Goal: Task Accomplishment & Management: Use online tool/utility

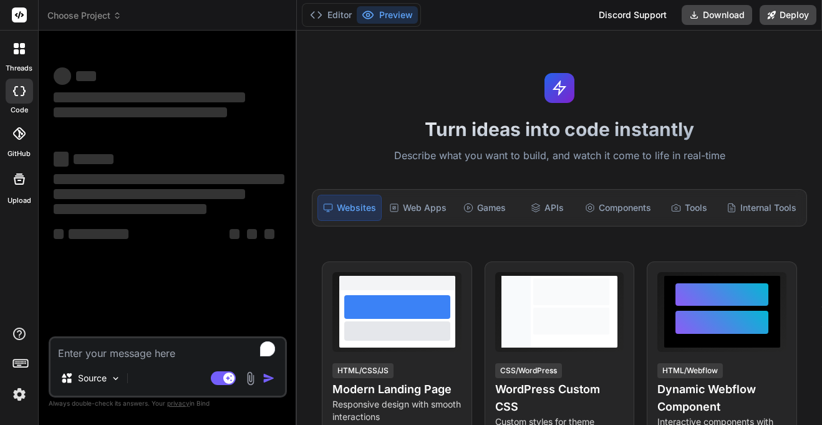
click at [21, 395] on img at bounding box center [19, 394] width 21 height 21
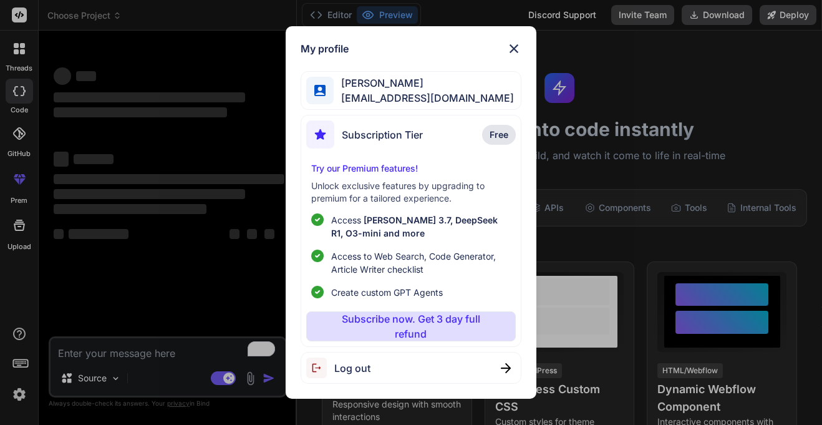
click at [377, 372] on div "Log out" at bounding box center [411, 368] width 221 height 32
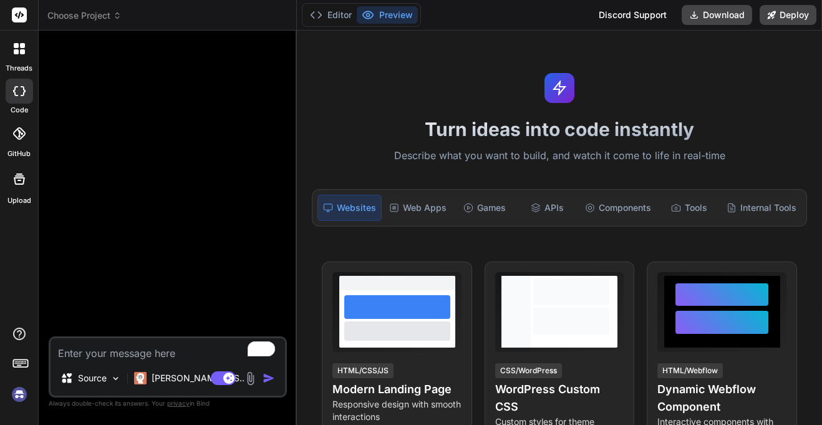
type textarea "x"
click at [19, 395] on img at bounding box center [19, 394] width 21 height 21
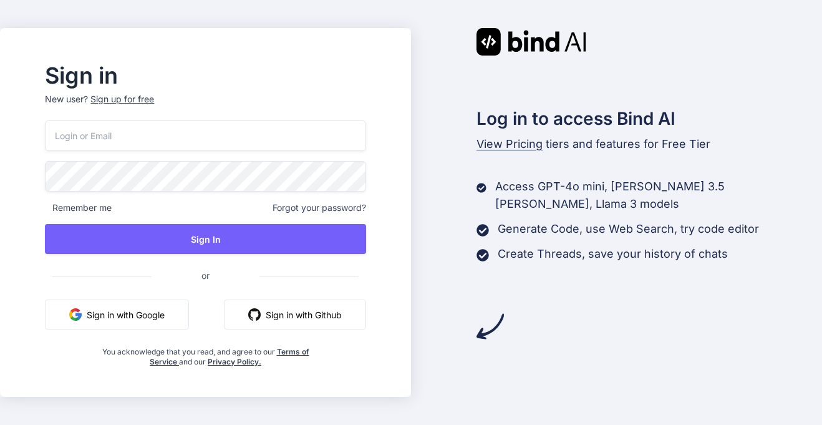
click at [171, 313] on button "Sign in with Google" at bounding box center [117, 314] width 144 height 30
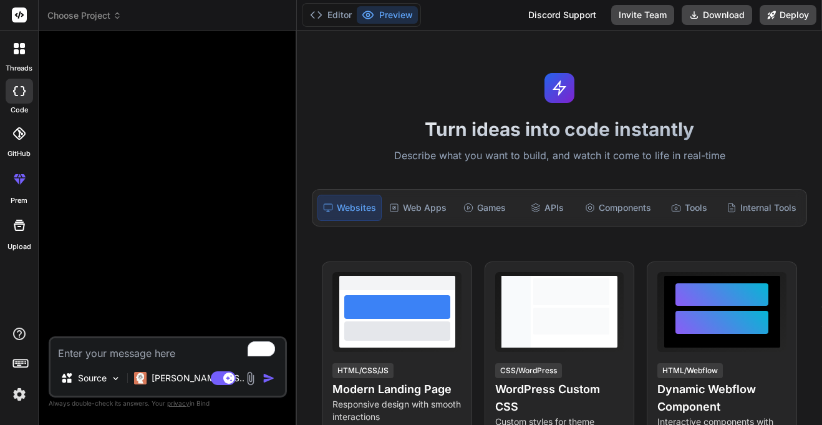
type textarea "x"
click at [101, 24] on header "Choose Project Created with Pixso." at bounding box center [168, 15] width 258 height 31
click at [112, 14] on span "Choose Project" at bounding box center [84, 15] width 74 height 12
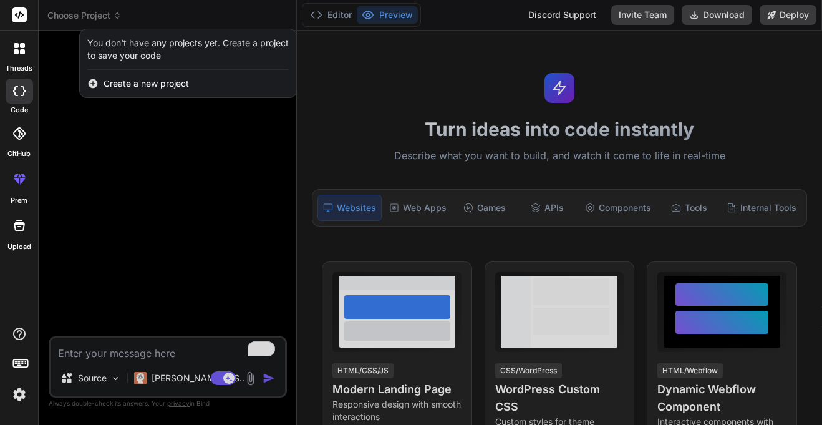
click at [131, 89] on span "Create a new project" at bounding box center [146, 83] width 85 height 12
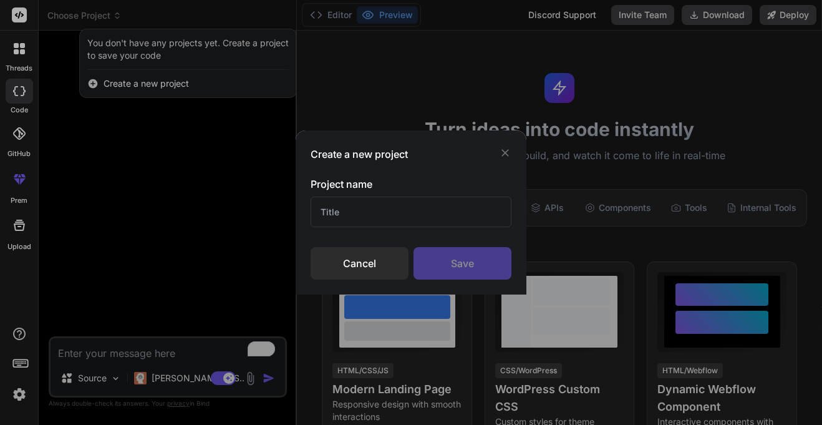
click at [366, 205] on input "text" at bounding box center [411, 211] width 200 height 31
type input "moives site"
click at [424, 266] on div "Save" at bounding box center [463, 263] width 98 height 32
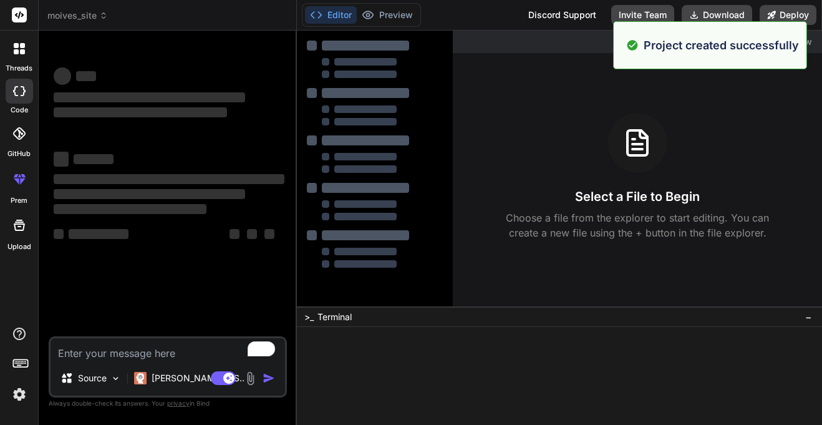
scroll to position [12, 0]
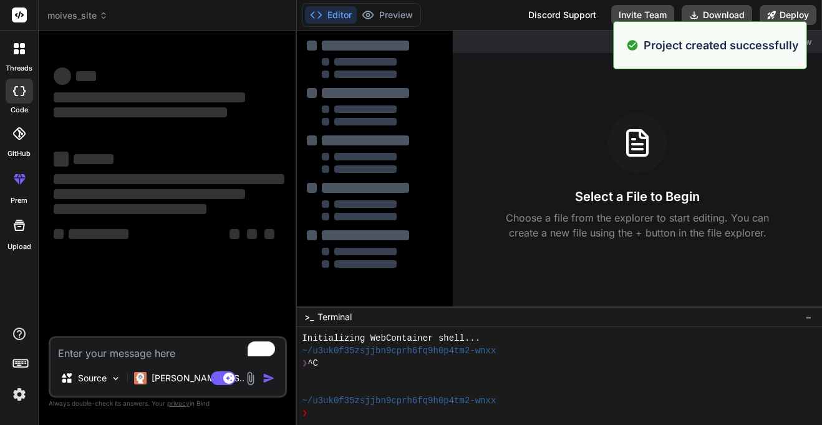
type textarea "x"
click at [152, 354] on textarea "To enrich screen reader interactions, please activate Accessibility in Grammarl…" at bounding box center [168, 349] width 235 height 22
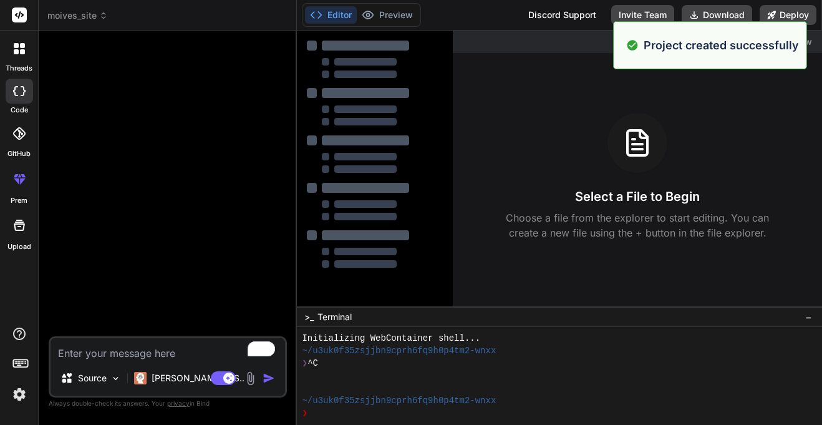
type textarea "m"
type textarea "x"
type textarea "ma"
type textarea "x"
type textarea "mak"
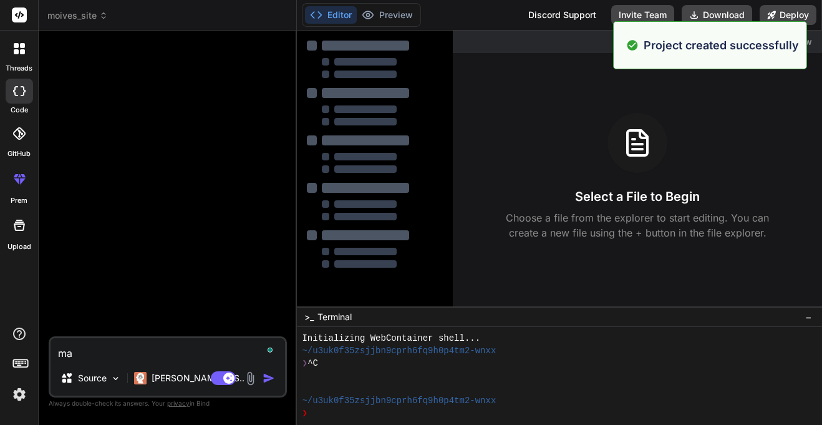
type textarea "x"
type textarea "make"
type textarea "x"
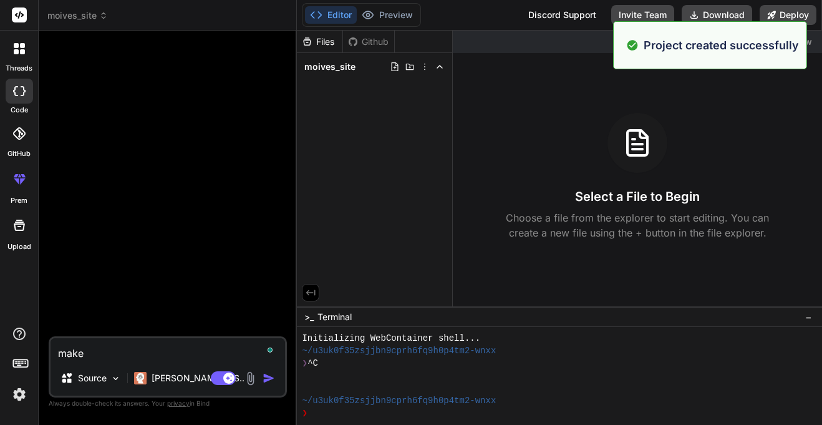
type textarea "make"
type textarea "x"
type textarea "make a"
type textarea "x"
type textarea "make an"
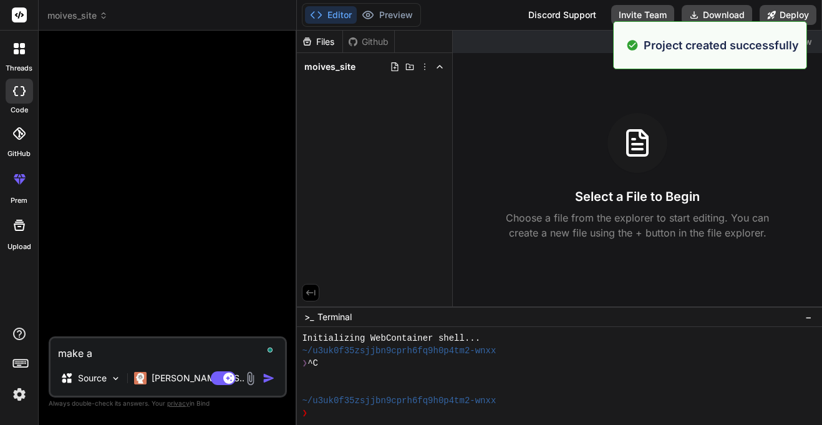
type textarea "x"
type textarea "make an"
type textarea "x"
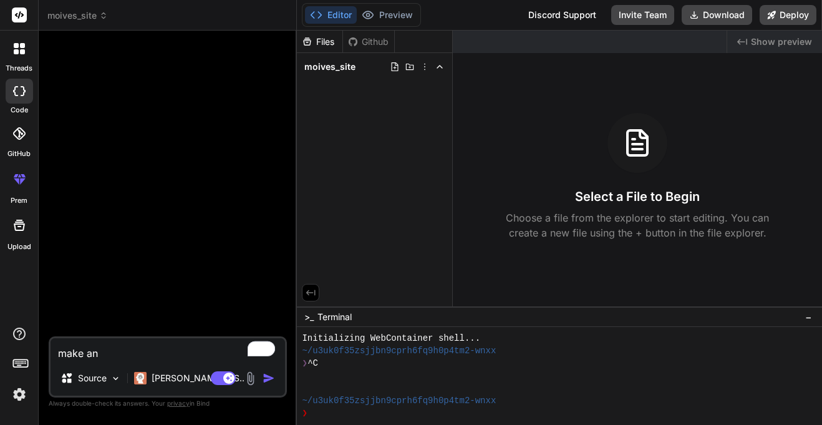
type textarea "make an o"
type textarea "x"
type textarea "make an on"
type textarea "x"
type textarea "make an one"
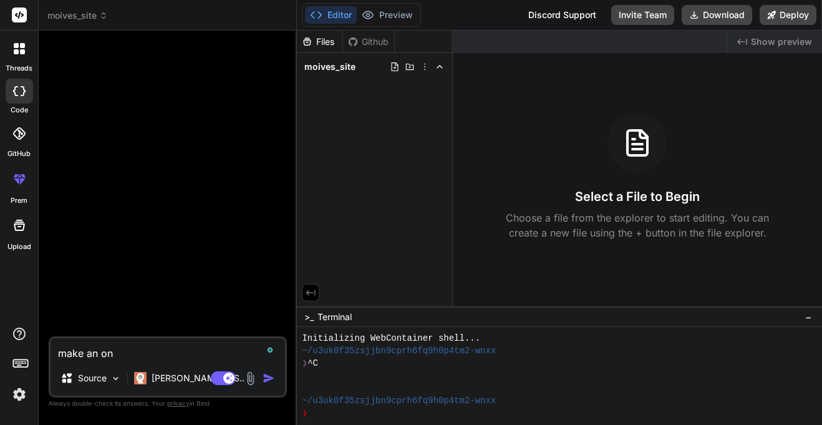
type textarea "x"
type textarea "make an one"
type textarea "x"
type textarea "make an one t"
type textarea "x"
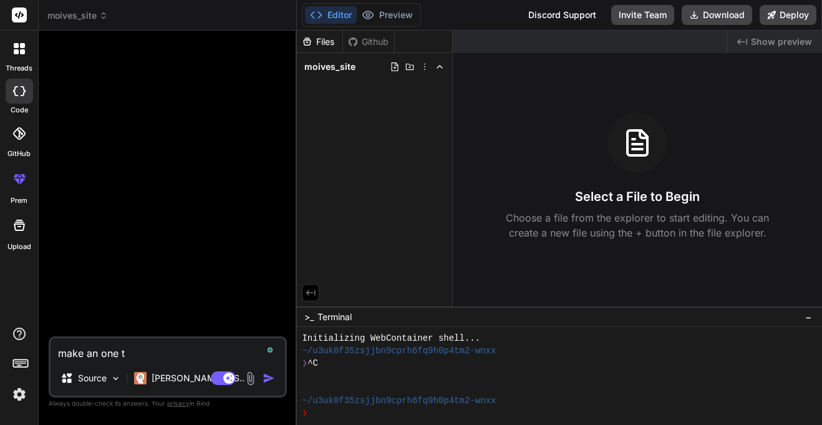
type textarea "make an one to"
type textarea "x"
type textarea "make an one to"
type textarea "x"
type textarea "make an one to o"
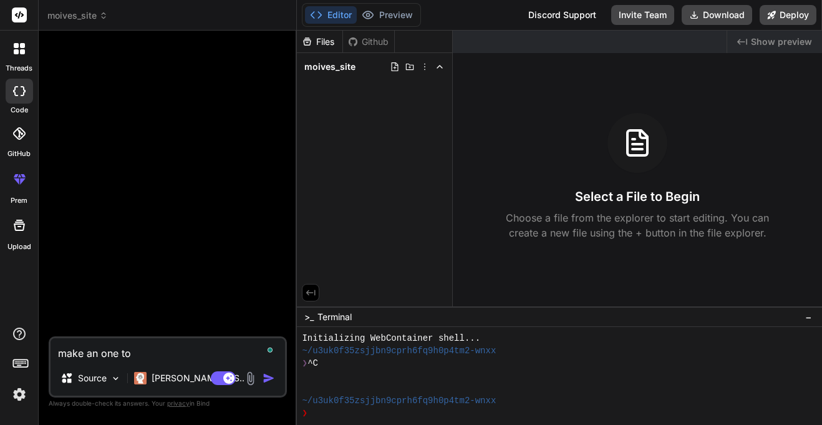
type textarea "x"
type textarea "make an one to on"
type textarea "x"
type textarea "make an one to one"
type textarea "x"
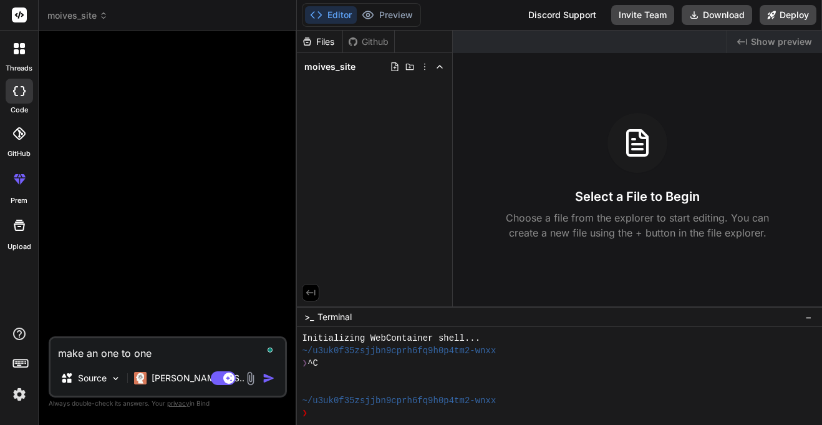
type textarea "make an one to one"
type textarea "x"
type textarea "make an one to one n"
type textarea "x"
type textarea "make an one to one ne"
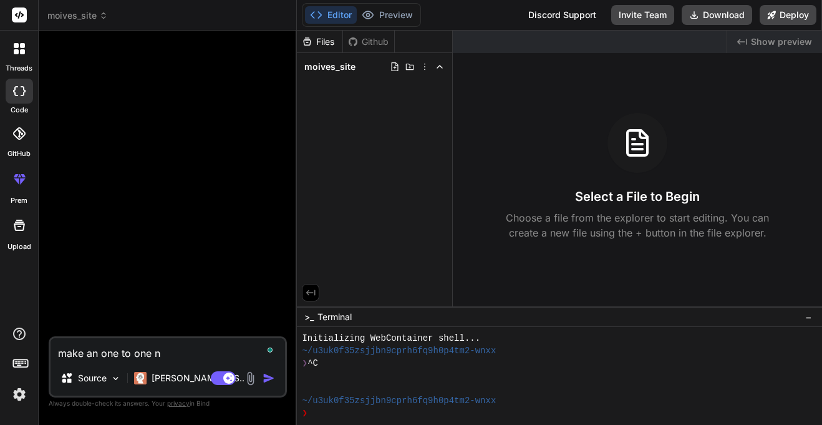
type textarea "x"
type textarea "make an one to one nef"
type textarea "x"
type textarea "make an one to one nefl"
type textarea "x"
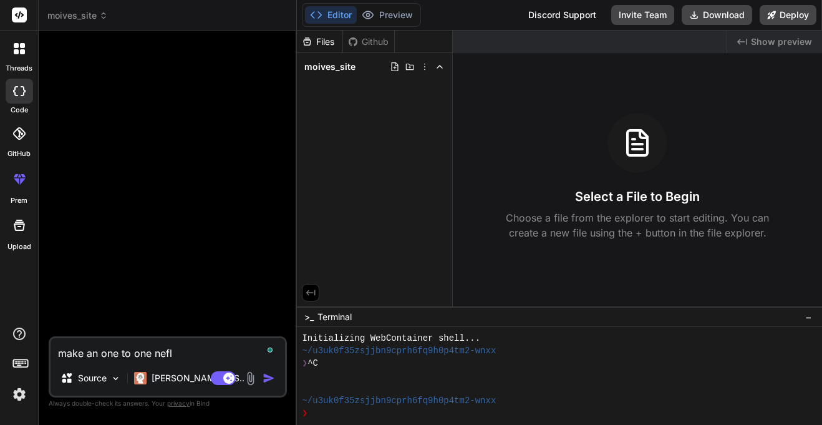
type textarea "make an one to one [PERSON_NAME]"
type textarea "x"
type textarea "make an one to one neflix"
type textarea "x"
type textarea "make an one to one neflix"
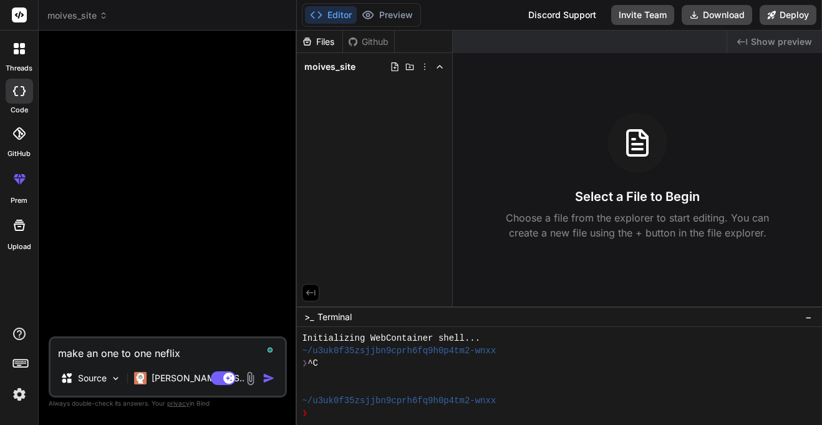
type textarea "x"
type textarea "make an one to one neflix m"
type textarea "x"
type textarea "make an one to one neflix mo"
type textarea "x"
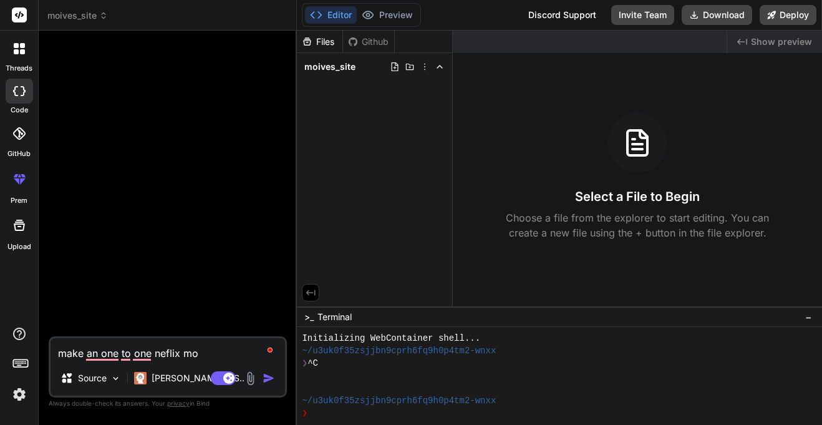
type textarea "make an one to one neflix moi"
type textarea "x"
type textarea "make an one to one neflix moiv"
type textarea "x"
type textarea "make an one to one neflix moi"
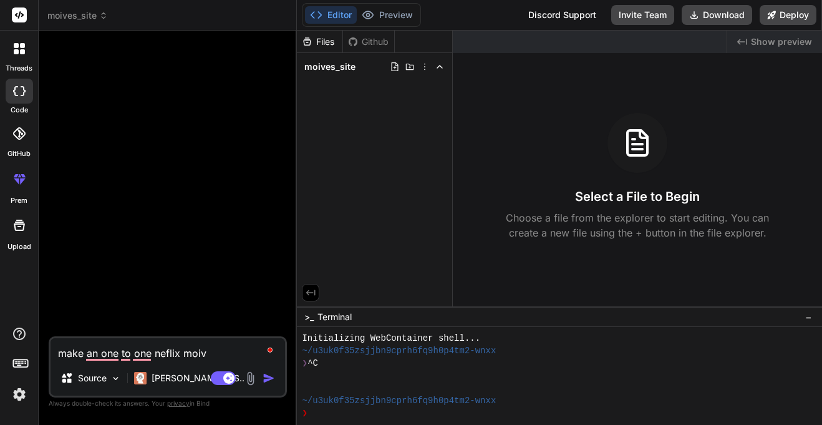
type textarea "x"
type textarea "make an one to one neflix mo"
type textarea "x"
type textarea "make an one to one neflix m"
type textarea "x"
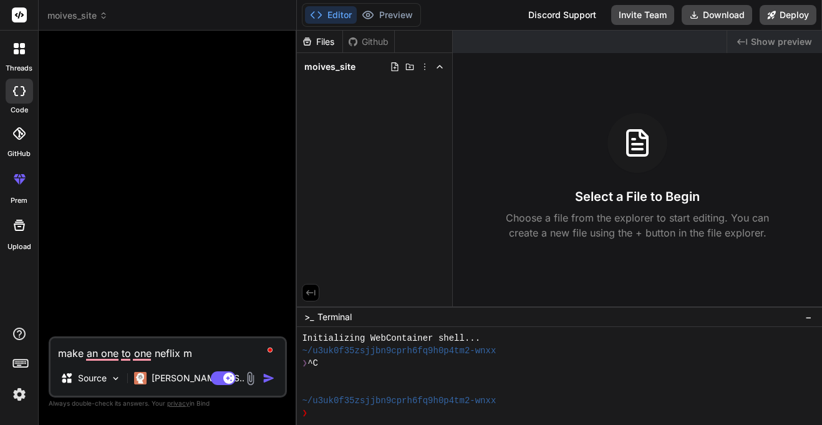
type textarea "make an one to one neflix"
type textarea "x"
type textarea "make an one to one neflix s"
type textarea "x"
type textarea "make an one to one neflix si"
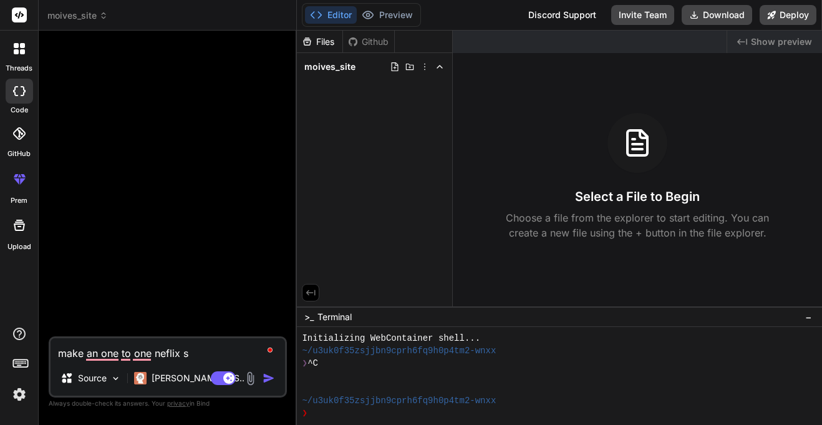
type textarea "x"
type textarea "make an one to one neflix sit"
type textarea "x"
type textarea "make an one to one neflix site"
type textarea "x"
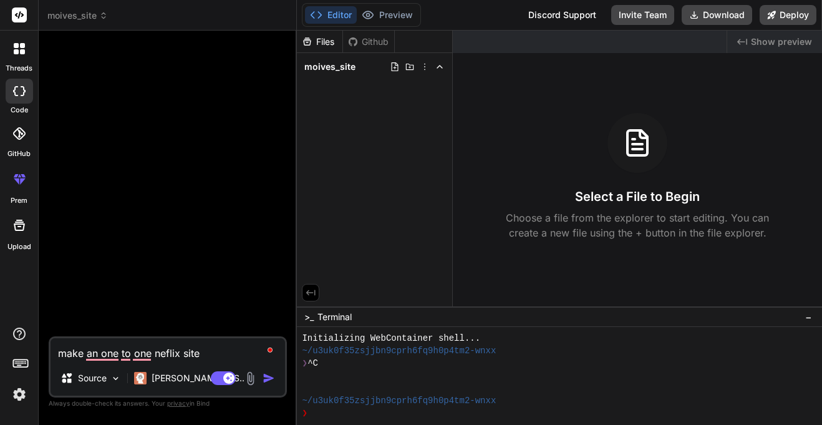
type textarea "make an one to one neflix site"
type textarea "x"
type textarea "make an one to one neflix site c"
type textarea "x"
type textarea "make an one to one neflix site cl"
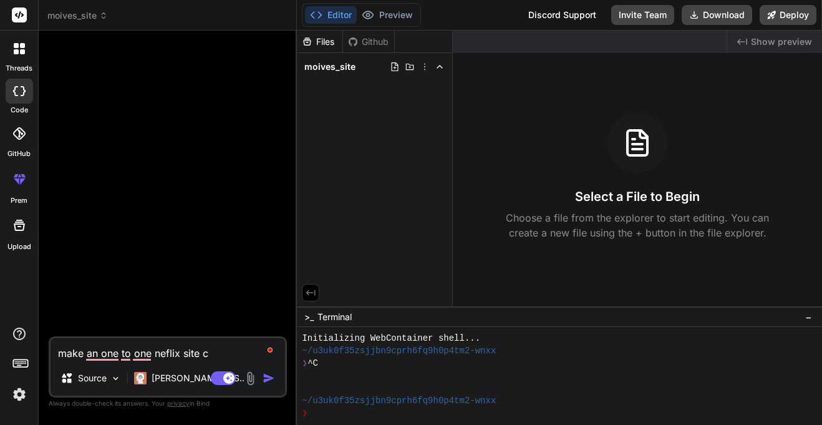
type textarea "x"
type textarea "make an one to one neflix site clo"
type textarea "x"
type textarea "make an one to one neflix site clon"
type textarea "x"
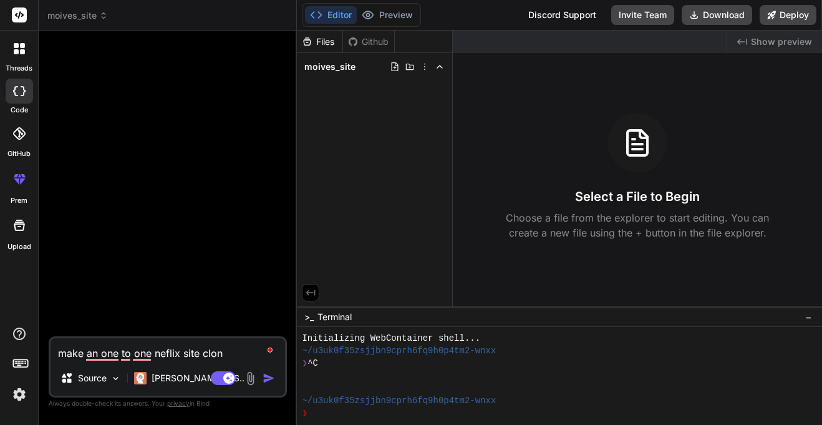
type textarea "make an one to one neflix site clone"
type textarea "x"
type textarea "make an one to one neflix site clone"
type textarea "x"
type textarea "make an one to one neflix site clone w"
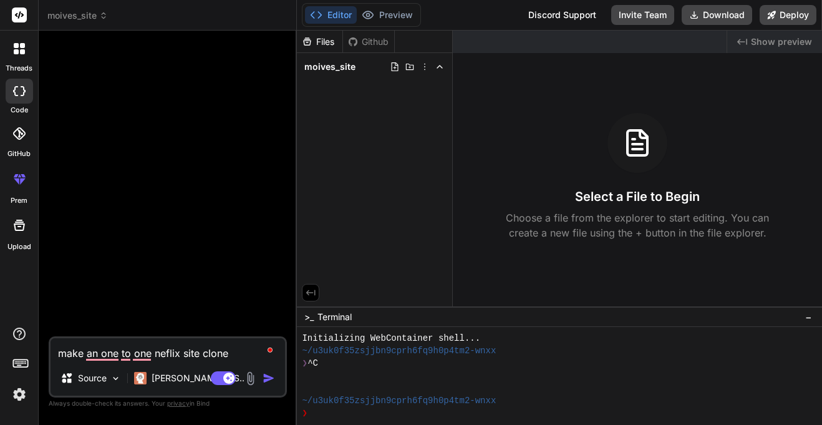
type textarea "x"
type textarea "make an one to one neflix site clone wi"
type textarea "x"
type textarea "make an one to one neflix site clone wit"
type textarea "x"
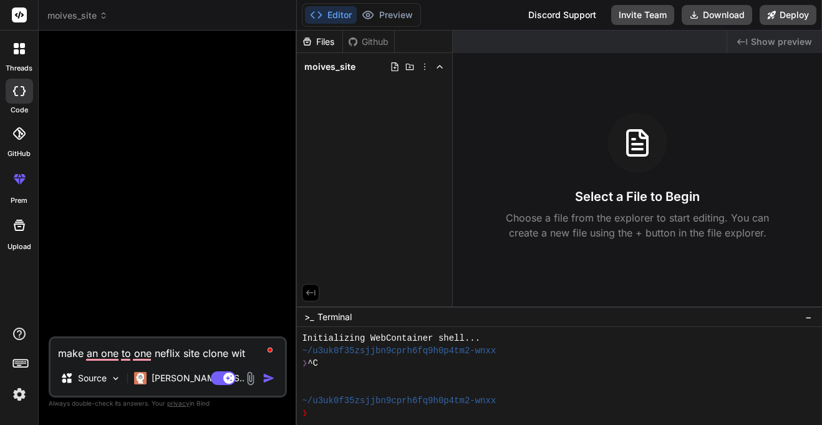
type textarea "make an one to one neflix site clone with"
type textarea "x"
type textarea "make an one to one neflix site clone with"
type textarea "x"
type textarea "make an one to one neflix site clone with w"
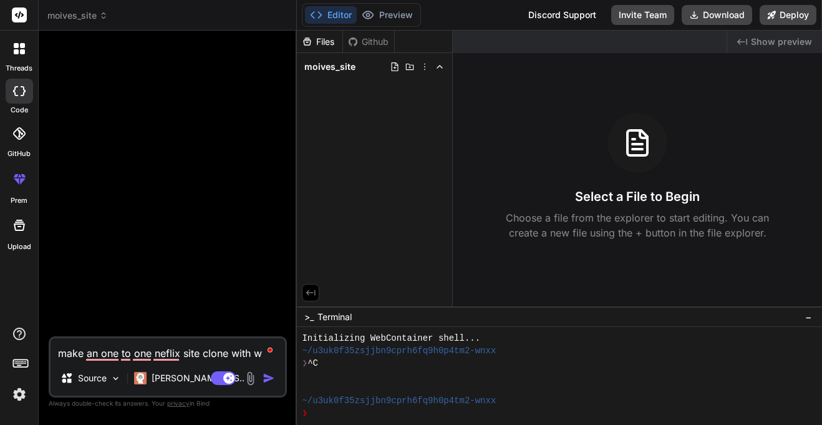
type textarea "x"
type textarea "make an one to one neflix site clone with wo"
type textarea "x"
type textarea "make an one to one neflix site clone with wor"
type textarea "x"
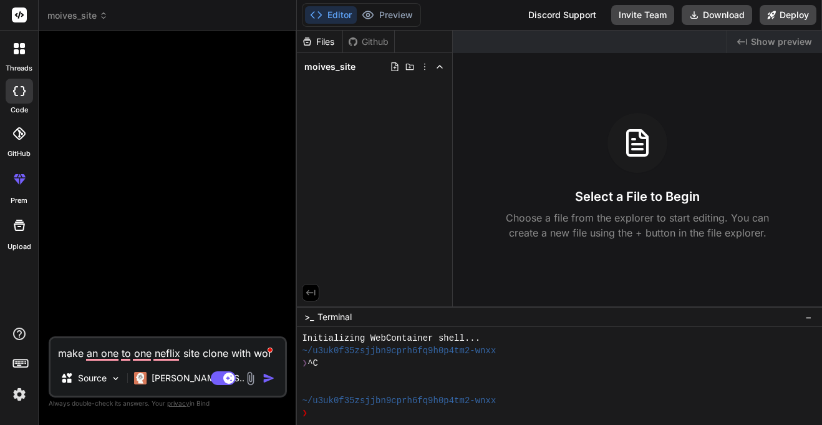
type textarea "make an one to one neflix site clone with work"
type textarea "x"
type textarea "make an one to one neflix site clone with worki"
type textarea "x"
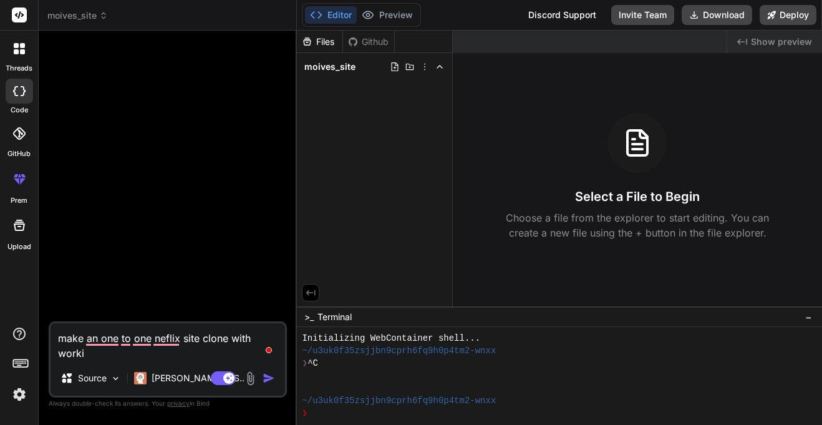
type textarea "make an one to one neflix site clone with workin"
type textarea "x"
type textarea "make an one to one neflix site clone with working"
type textarea "x"
type textarea "make an one to one neflix site clone with working"
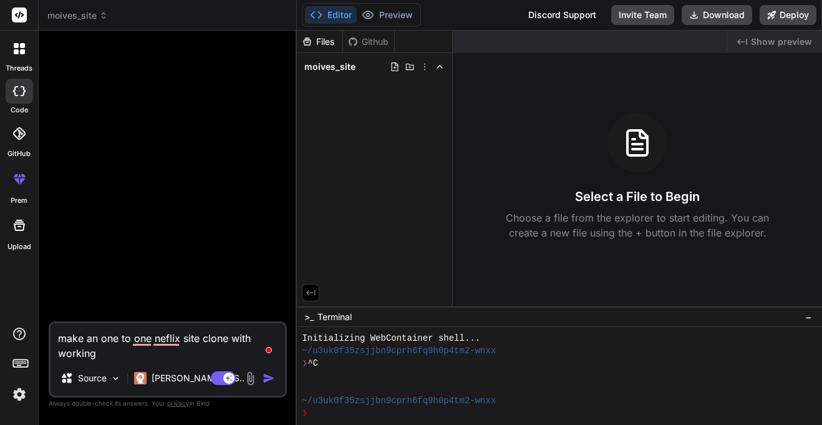
type textarea "x"
type textarea "make an one to one neflix site clone with working f"
type textarea "x"
type textarea "make an one to one neflix site clone with working fe"
type textarea "x"
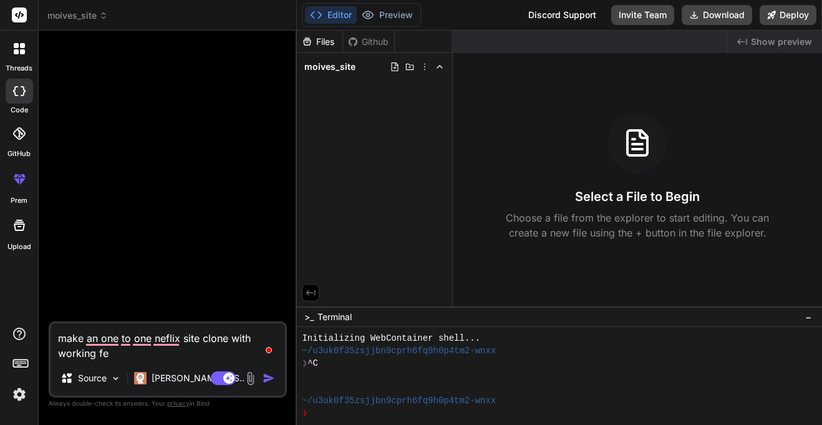
type textarea "make an one to one neflix site clone with working fee"
type textarea "x"
type textarea "make an one to one neflix site clone with working feed"
type textarea "x"
type textarea "make an one to one neflix site clone with working feeds"
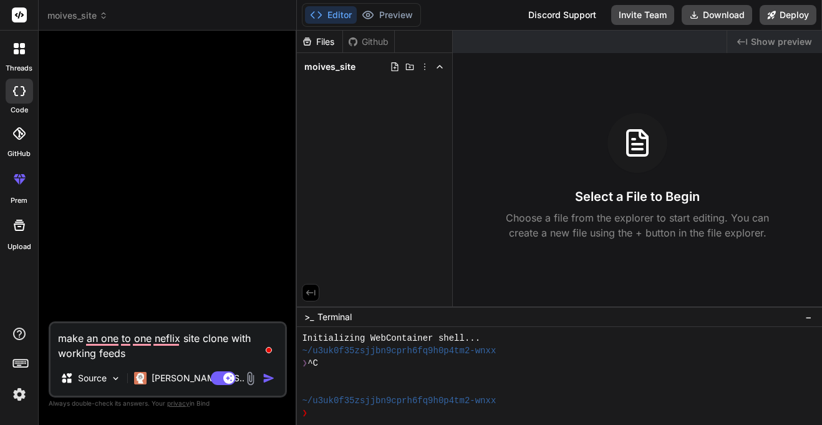
type textarea "x"
type textarea "make an one to one neflix site clone with working feeds"
type textarea "x"
type textarea "make an one to one neflix site clone with working feeds h"
type textarea "x"
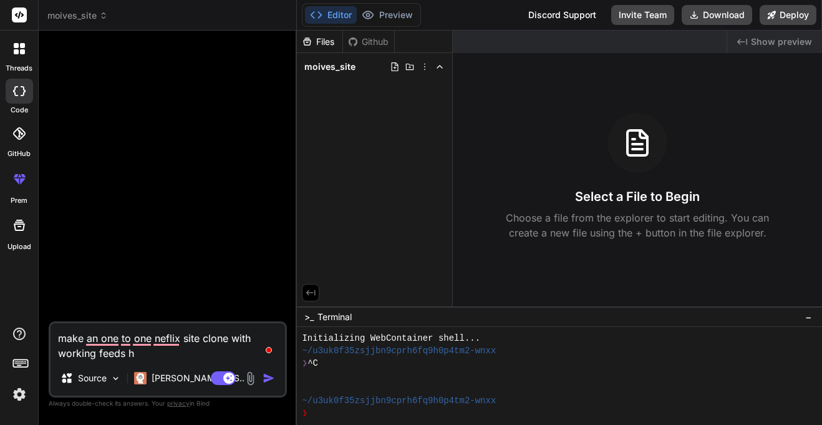
type textarea "make an one to one neflix site clone with working feeds he"
type textarea "x"
type textarea "make an one to one neflix site clone with working feeds her"
type textarea "x"
type textarea "make an one to one neflix site clone with working feeds here"
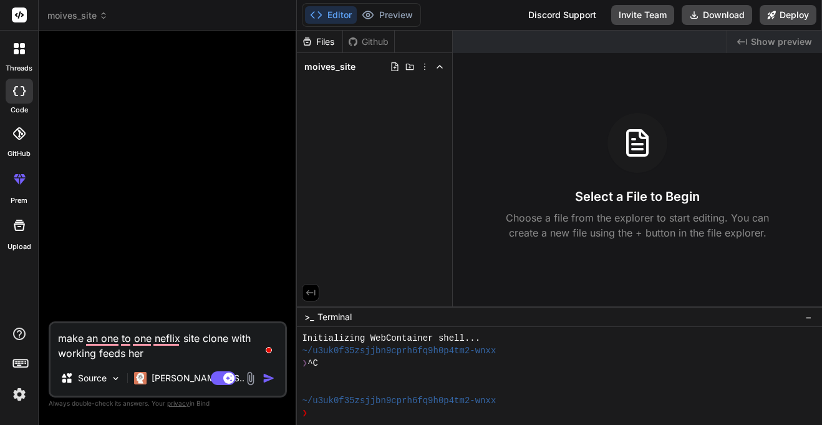
type textarea "x"
type textarea "make an one to one neflix site clone with working feeds here"
type textarea "x"
type textarea "make an one to one neflix site clone with working feeds here t"
type textarea "x"
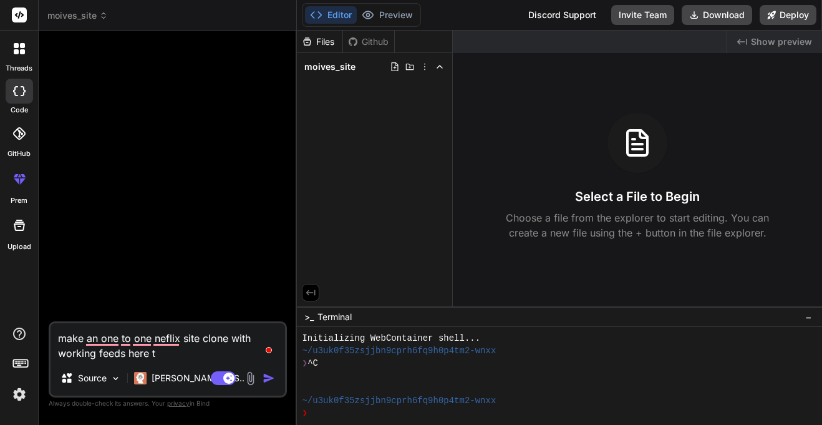
type textarea "make an one to one neflix site clone with working feeds here th"
type textarea "x"
type textarea "make an one to one neflix site clone with working feeds here the"
type textarea "x"
type textarea "make an one to one neflix site clone with working feeds here the"
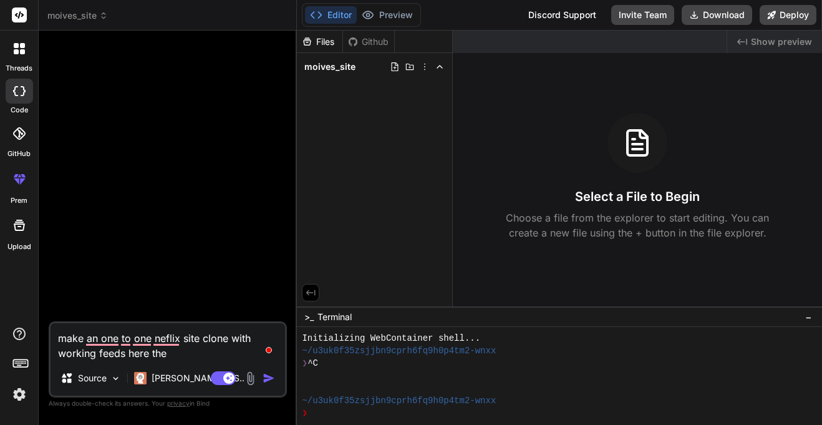
type textarea "x"
type textarea "make an one to one neflix site clone with working feeds here the a"
type textarea "x"
type textarea "make an one to one neflix site clone with working feeds here the ap"
type textarea "x"
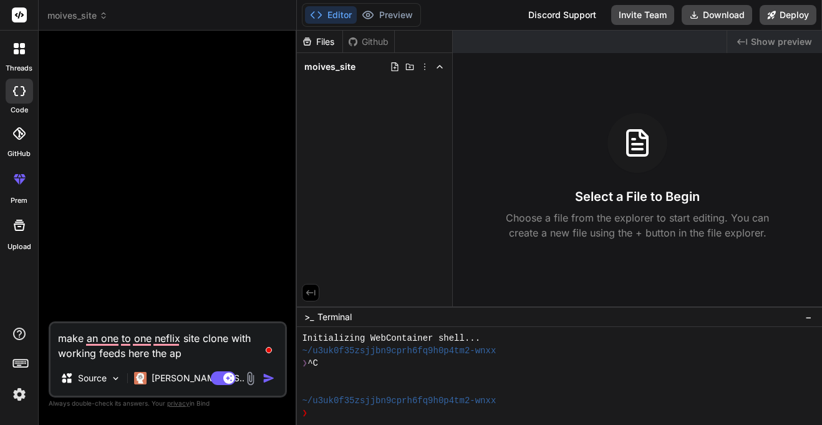
type textarea "make an one to one neflix site clone with working feeds here the api"
type textarea "x"
type textarea "make an one to one neflix site clone with working feeds here the api"
type textarea "x"
type textarea "make an one to one neflix site clone with working feeds here the api k"
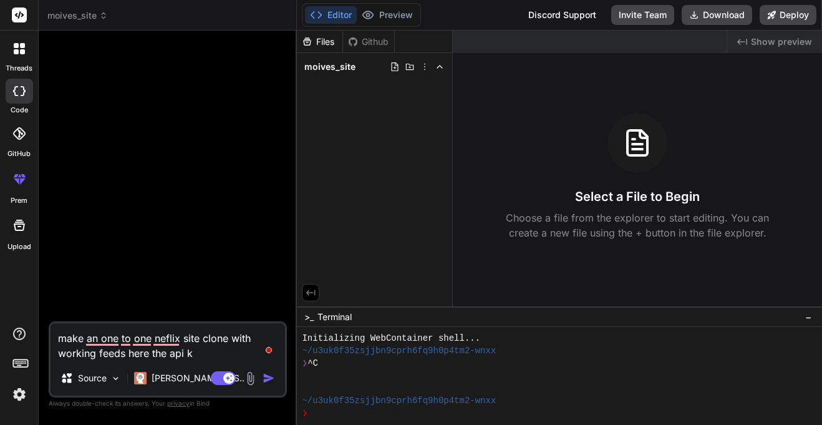
type textarea "x"
type textarea "make an one to one neflix site clone with working feeds here the api ke"
type textarea "x"
type textarea "make an one to one neflix site clone with working feeds here the api key"
type textarea "x"
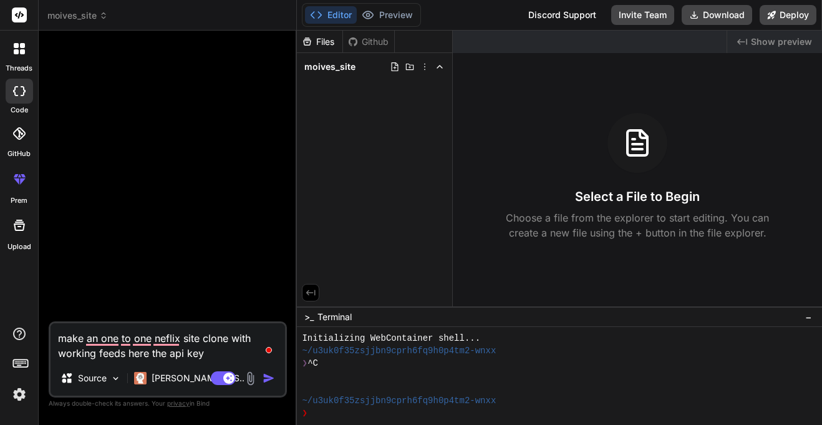
type textarea "make an one to one neflix site clone with working feeds here the api key:"
type textarea "x"
type textarea "make an one to one neflix site clone with working feeds here the api key:"
type textarea "x"
paste textarea "AnimeDekho"
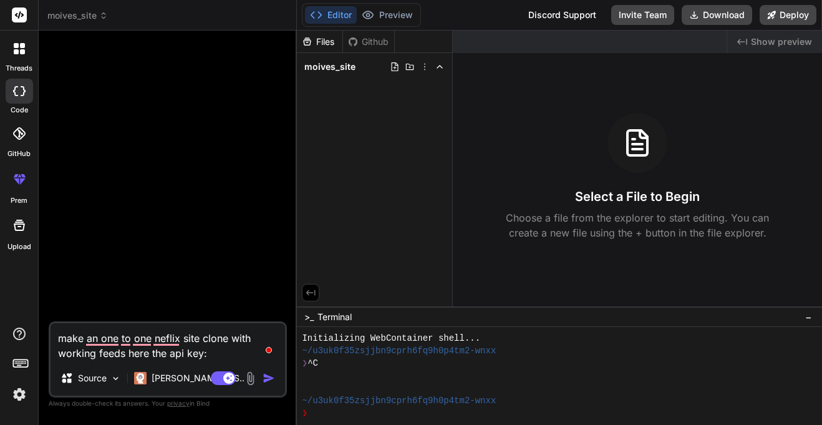
type textarea "make an one to one neflix site clone with working feeds here the api key: Anime…"
type textarea "x"
type textarea "make an one to one neflix site clone with working feeds here the api key:"
type textarea "x"
paste textarea "API Read [AUTH_TOKEN] API Key"
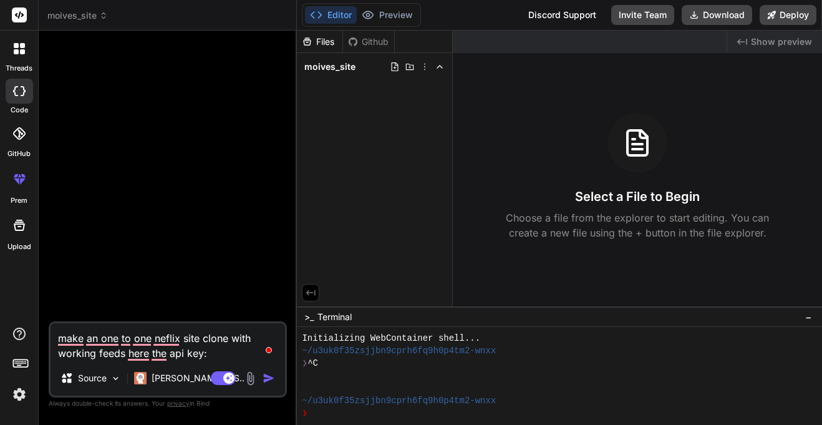
type textarea "make an one to one neflix site clone with working feeds here the api key: API R…"
type textarea "x"
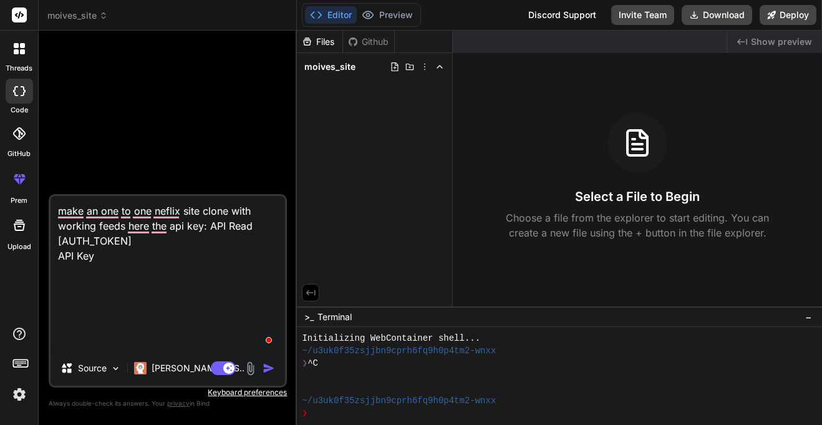
scroll to position [31, 0]
paste textarea "eb2ee3da5476ad4efc87554de737c77c"
type textarea "make an one to one neflix site clone with working feeds here the api key: API R…"
type textarea "x"
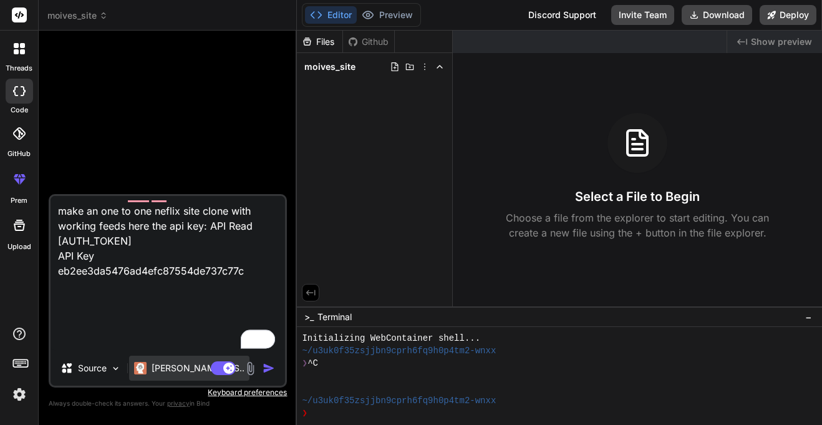
type textarea "make an one to one neflix site clone with working feeds here the api key: API R…"
type textarea "x"
type textarea "make an one to one neflix site clone with working feeds here the api key: API R…"
type textarea "x"
type textarea "make an one to one neflix site clone with working feeds here the api key: API R…"
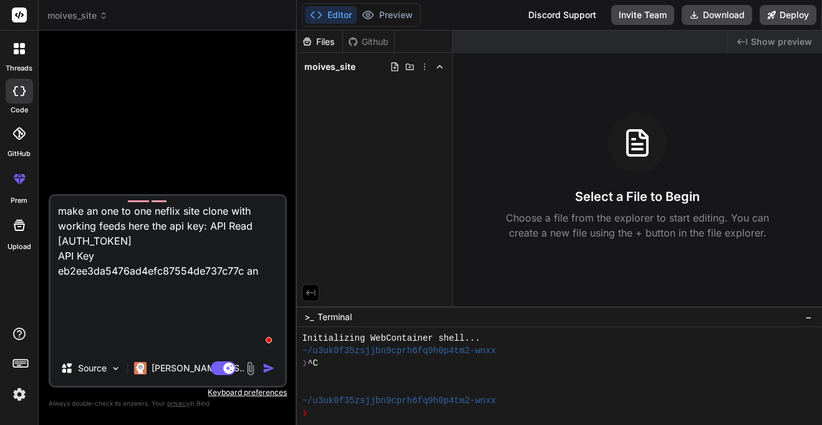
type textarea "x"
type textarea "make an one to one neflix site clone with working feeds here the api key: API R…"
type textarea "x"
type textarea "make an one to one neflix site clone with working feeds here the api key: API R…"
type textarea "x"
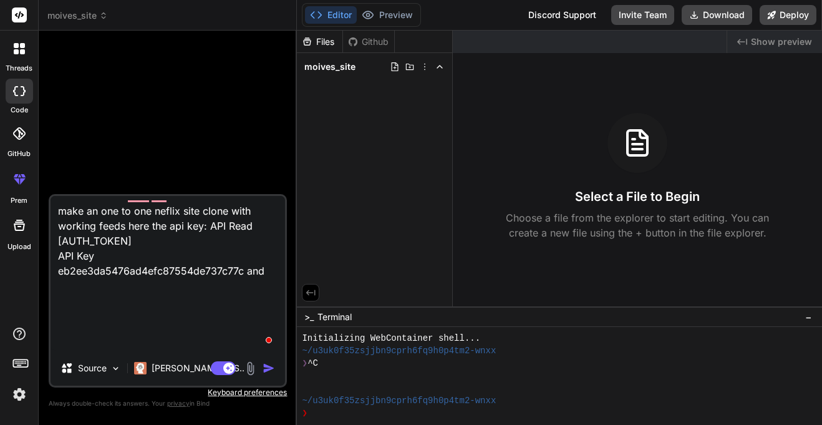
type textarea "make an one to one neflix site clone with working feeds here the api key: API R…"
type textarea "x"
type textarea "make an one to one neflix site clone with working feeds here the api key: API R…"
type textarea "x"
type textarea "make an one to one neflix site clone with working feeds here the api key: API R…"
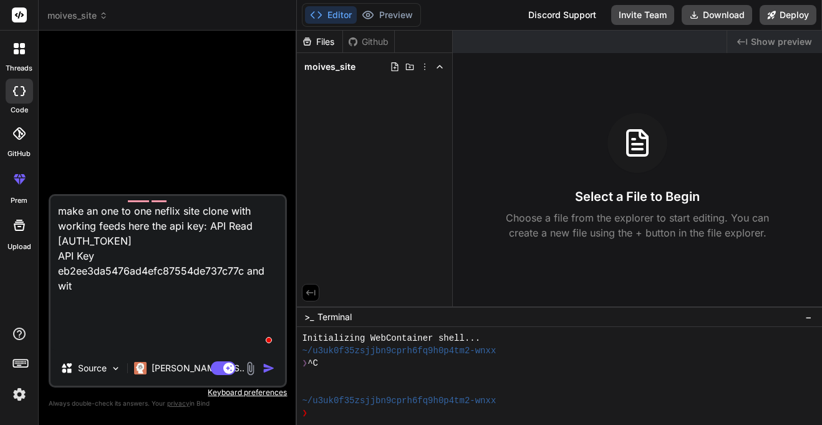
type textarea "x"
type textarea "make an one to one neflix site clone with working feeds here the api key: API R…"
type textarea "x"
type textarea "make an one to one neflix site clone with working feeds here the api key: API R…"
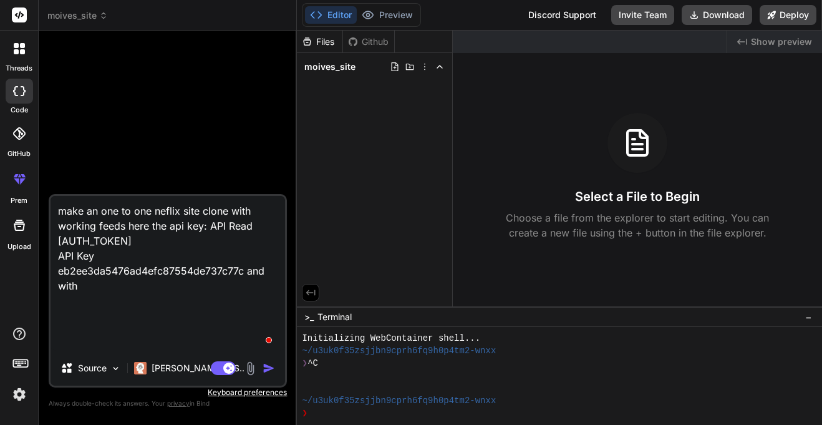
type textarea "x"
type textarea "make an one to one neflix site clone with working feeds here the api key: API R…"
type textarea "x"
type textarea "make an one to one neflix site clone with working feeds here the api key: API R…"
type textarea "x"
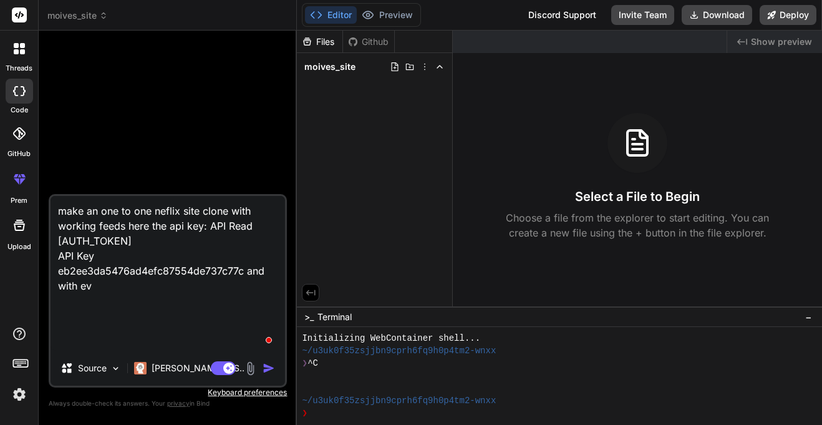
type textarea "make an one to one neflix site clone with working feeds here the api key: API R…"
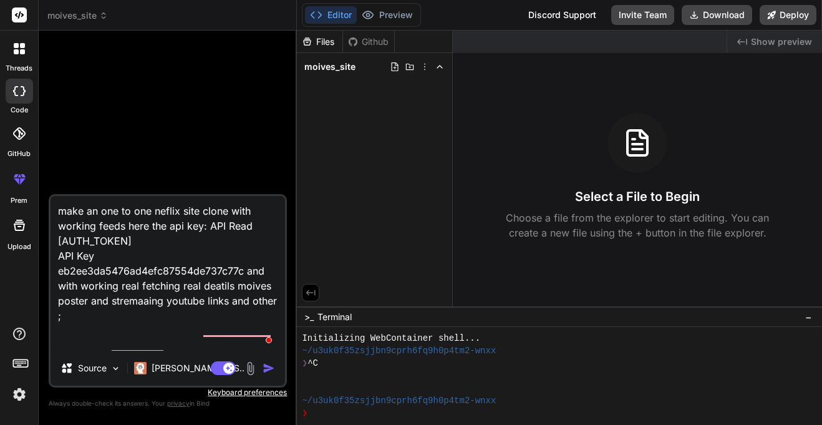
scroll to position [76, 0]
paste textarea "https://[DOMAIN_NAME]/embed/{title}-episode-{episode no}?server={server number}…"
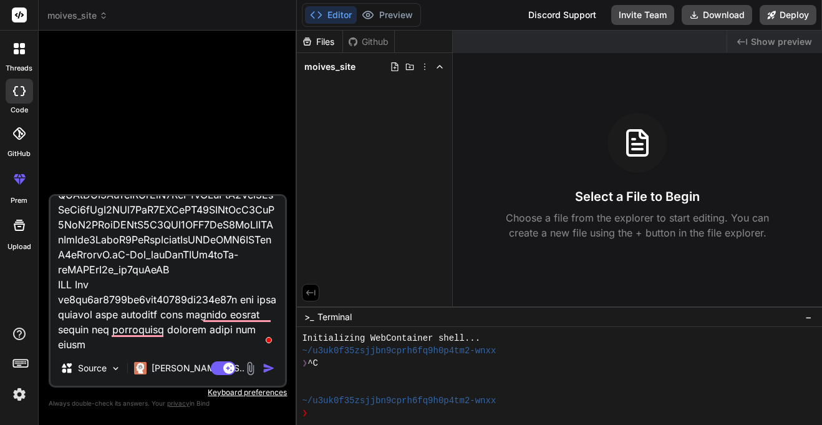
scroll to position [450, 0]
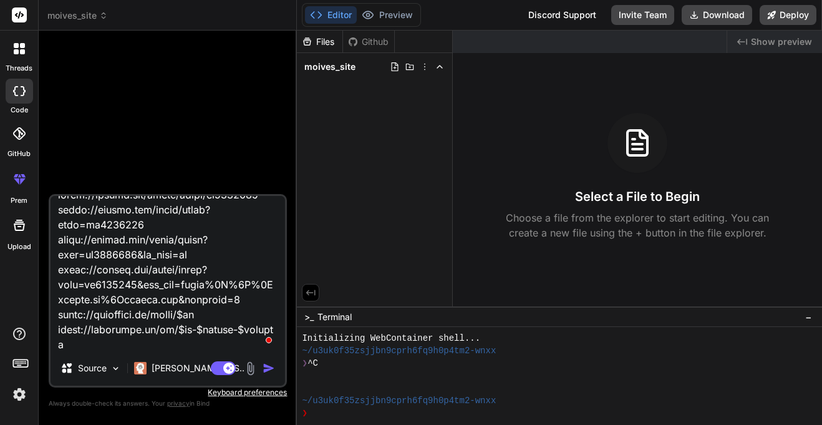
click at [270, 370] on img "button" at bounding box center [269, 368] width 12 height 12
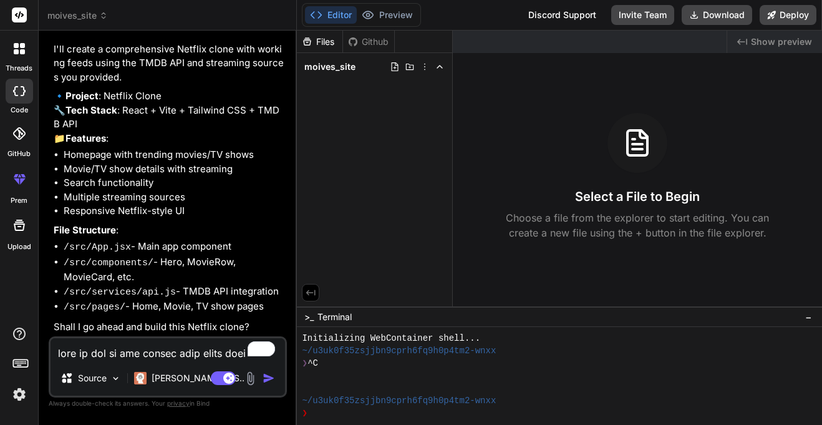
scroll to position [448, 0]
click at [144, 177] on li "Movie/TV show details with streaming" at bounding box center [174, 169] width 221 height 14
click at [132, 190] on li "Search functionality" at bounding box center [174, 183] width 221 height 14
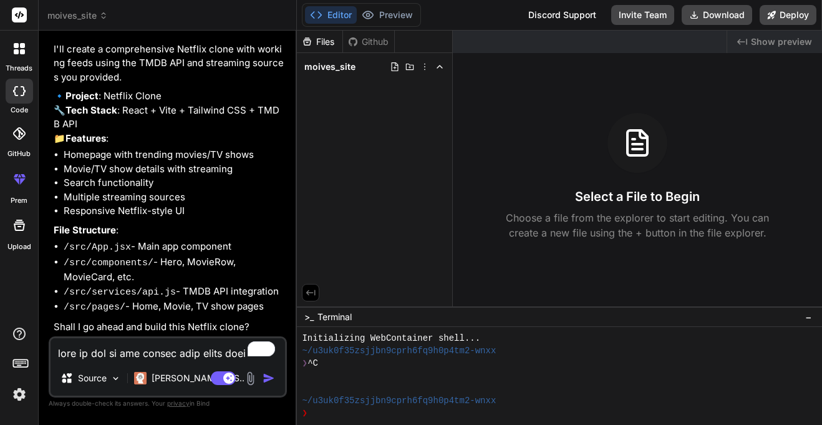
click at [132, 190] on li "Search functionality" at bounding box center [174, 183] width 221 height 14
click at [134, 205] on li "Multiple streaming sources" at bounding box center [174, 197] width 221 height 14
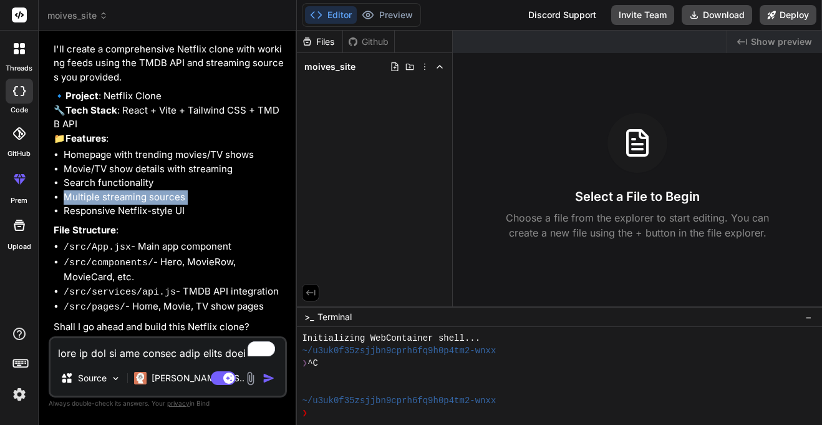
scroll to position [462, 0]
click at [167, 349] on textarea "To enrich screen reader interactions, please activate Accessibility in Grammarl…" at bounding box center [168, 349] width 235 height 22
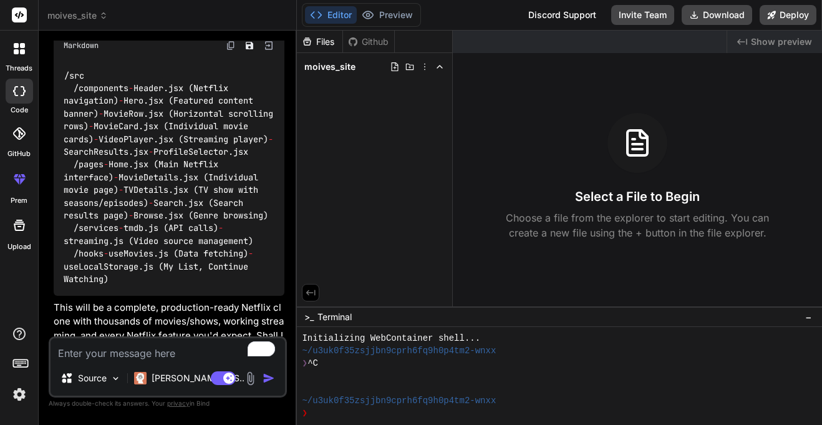
scroll to position [1551, 0]
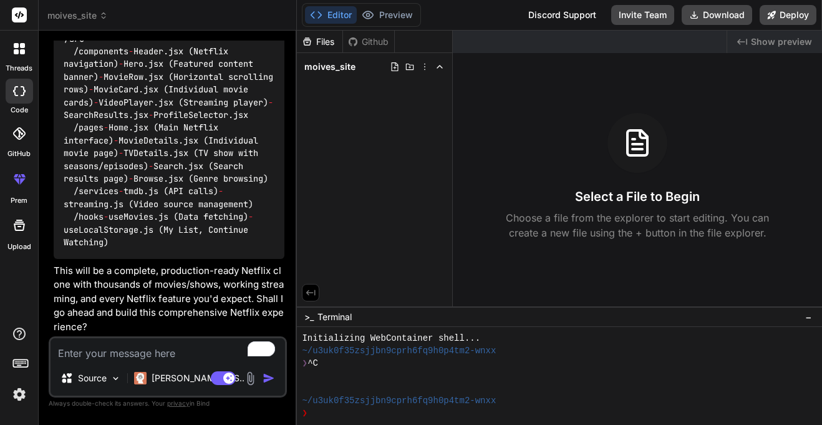
click at [188, 351] on textarea "To enrich screen reader interactions, please activate Accessibility in Grammarl…" at bounding box center [168, 349] width 235 height 22
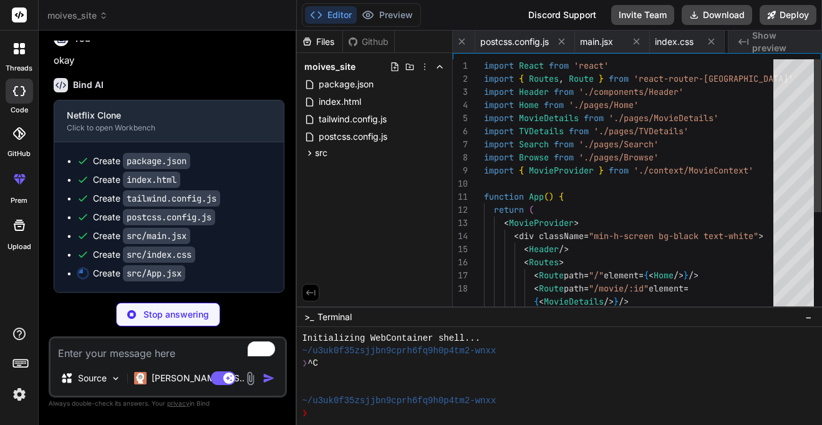
scroll to position [0, 312]
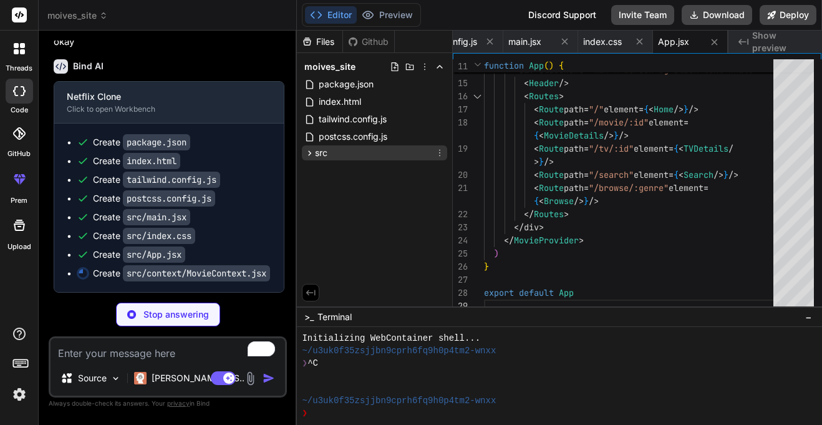
click at [306, 153] on icon at bounding box center [309, 153] width 11 height 11
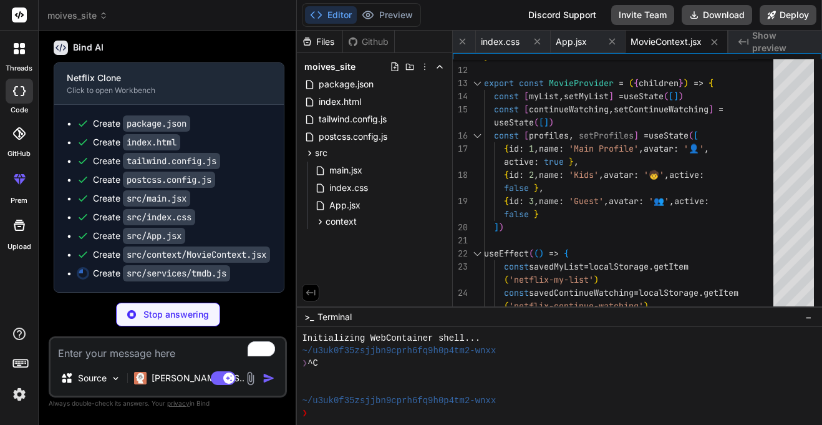
scroll to position [1910, 0]
click at [322, 222] on icon at bounding box center [320, 221] width 11 height 11
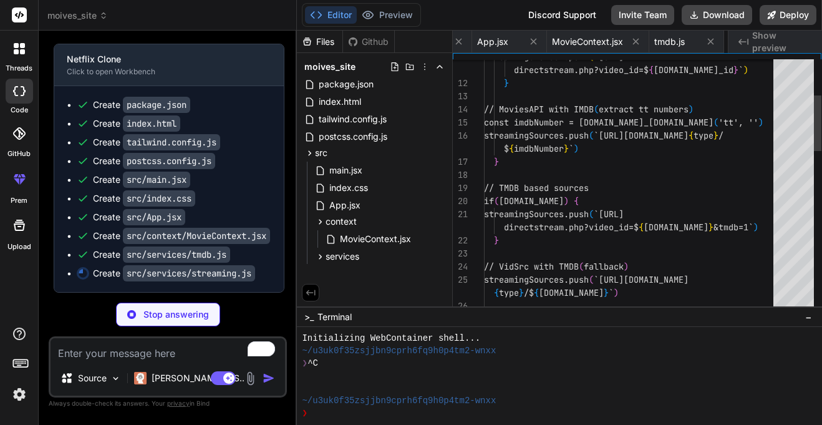
scroll to position [0, 571]
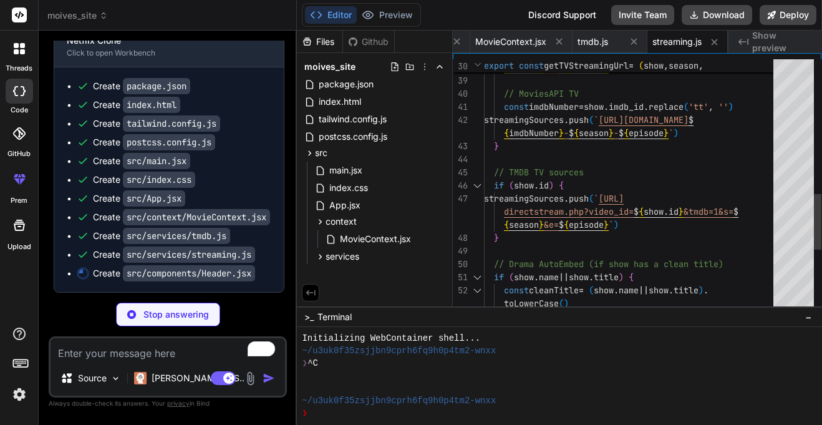
click at [543, 256] on div "directstream.php?video_id= $ { show . imdb_id } &s= $ { season } &e= $ { episod…" at bounding box center [632, 22] width 297 height 1153
click at [352, 249] on div "services" at bounding box center [379, 256] width 135 height 15
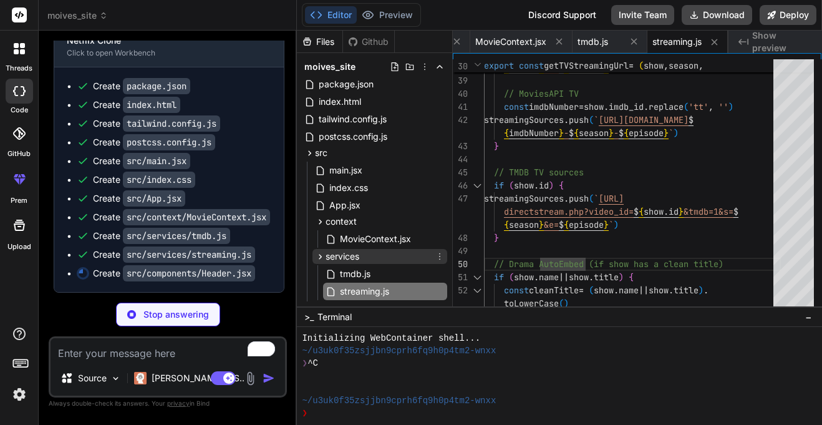
scroll to position [24, 0]
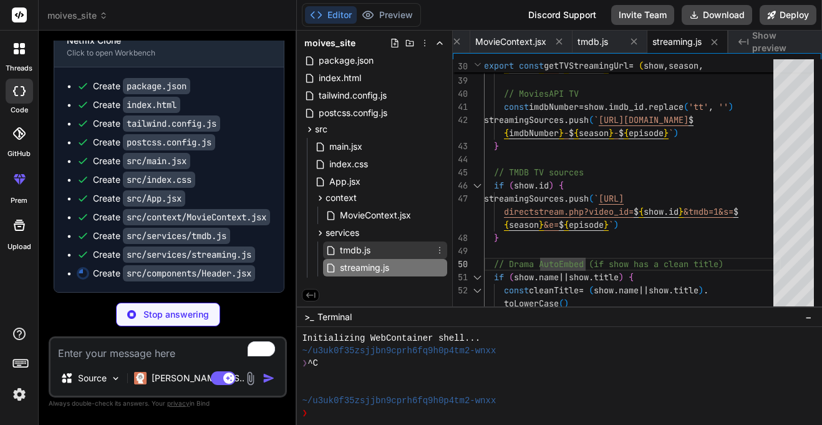
click at [356, 254] on span "tmdb.js" at bounding box center [355, 250] width 33 height 15
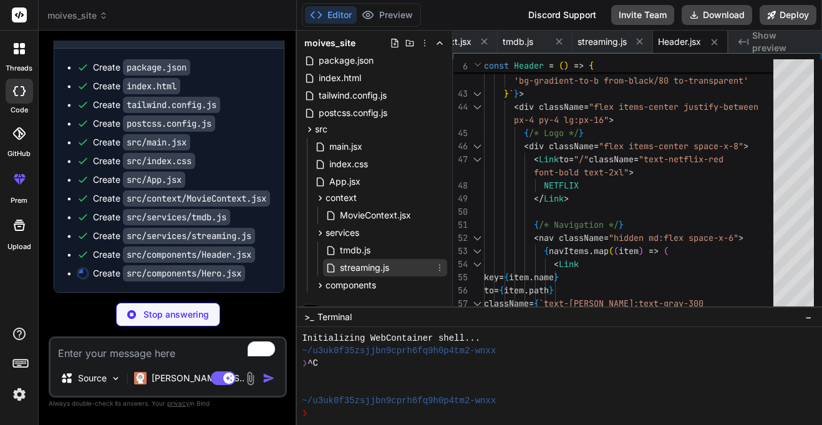
scroll to position [39, 0]
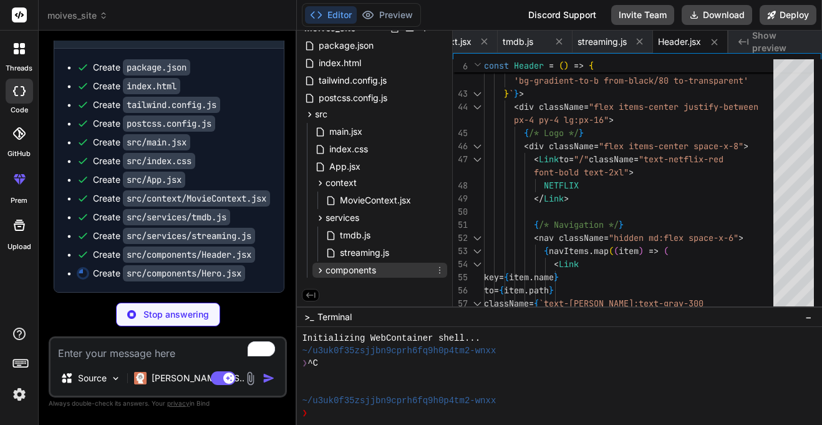
click at [319, 269] on icon at bounding box center [320, 270] width 11 height 11
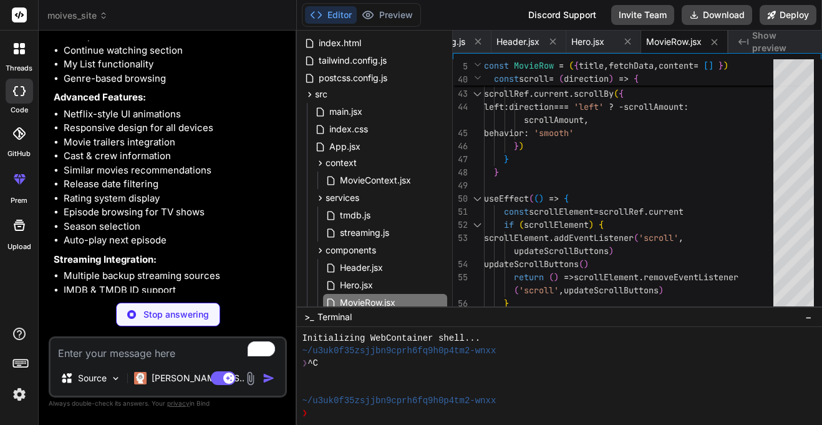
scroll to position [1009, 0]
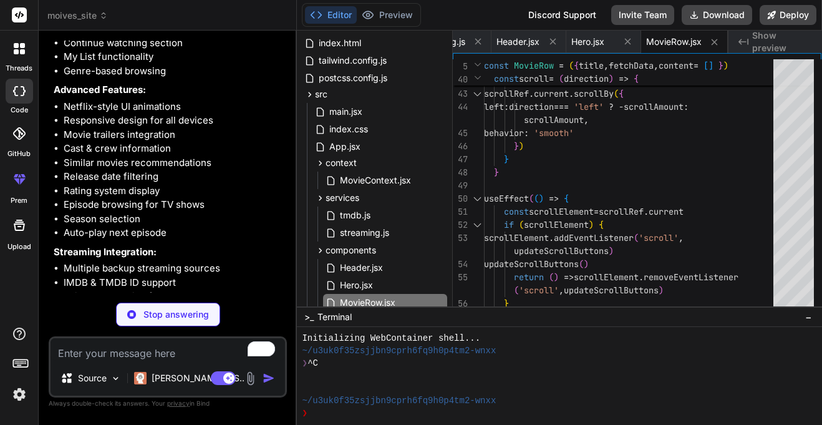
click at [186, 198] on li "Rating system display" at bounding box center [174, 191] width 221 height 14
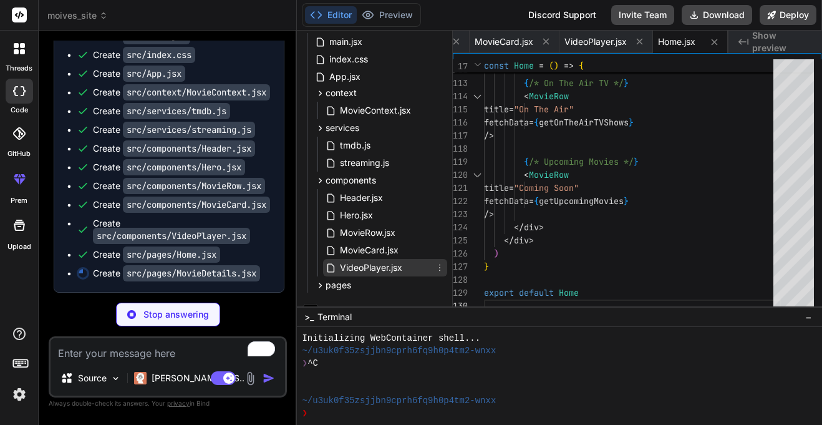
scroll to position [143, 0]
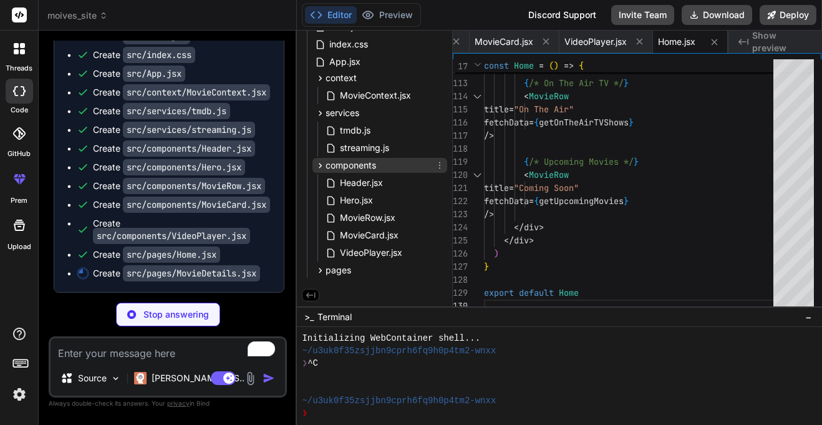
click at [319, 166] on icon at bounding box center [320, 165] width 11 height 11
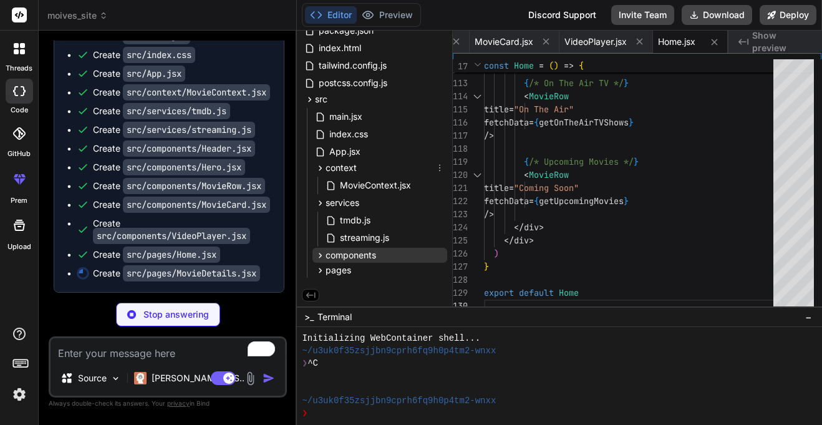
scroll to position [54, 0]
click at [317, 167] on icon at bounding box center [320, 168] width 11 height 11
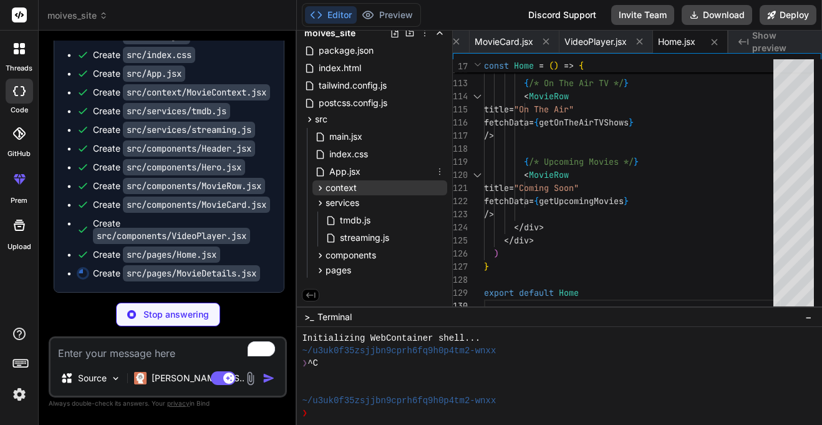
scroll to position [34, 0]
click at [311, 124] on div "src" at bounding box center [315, 119] width 23 height 12
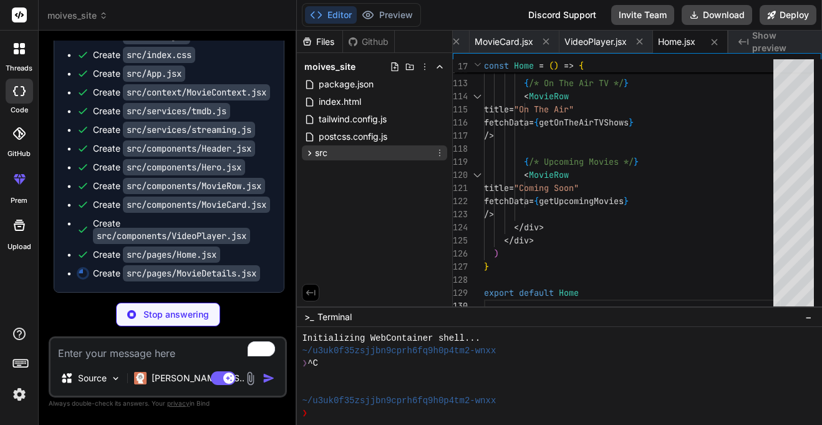
click at [306, 150] on icon at bounding box center [309, 153] width 11 height 11
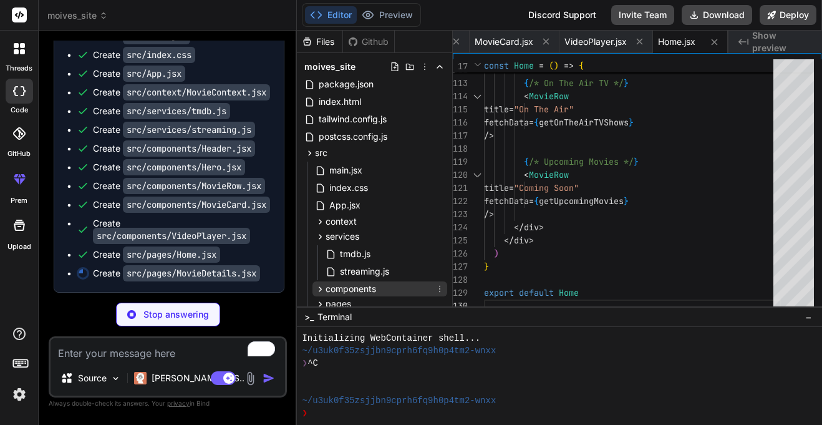
scroll to position [34, 0]
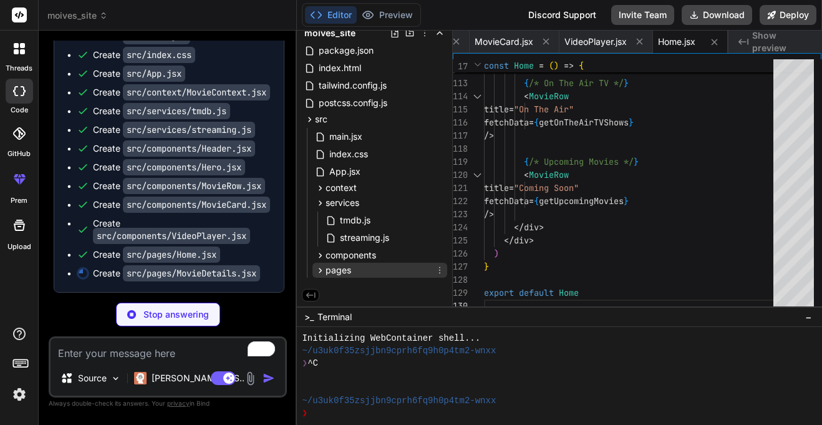
click at [323, 274] on icon at bounding box center [320, 270] width 11 height 11
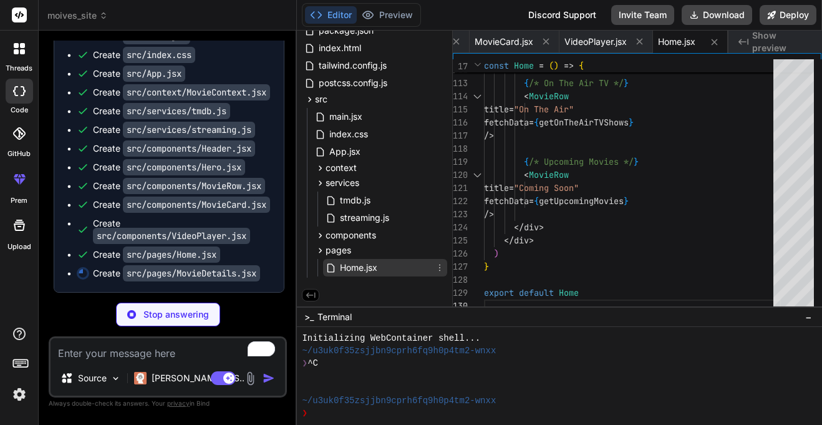
click at [382, 269] on div "Home.jsx" at bounding box center [385, 267] width 124 height 17
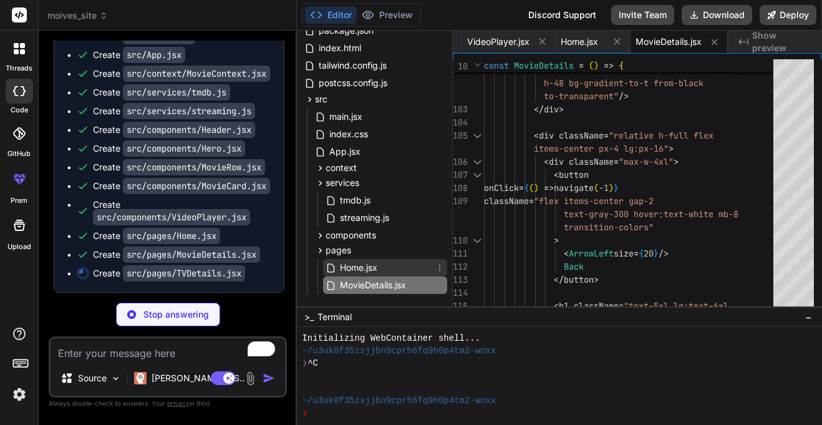
scroll to position [71, 0]
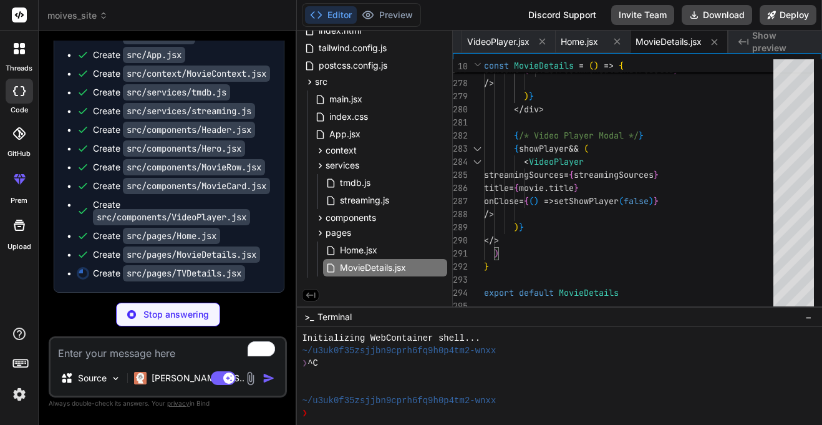
scroll to position [2116, 0]
click at [206, 276] on code "src/pages/TVDetails.jsx" at bounding box center [184, 273] width 122 height 16
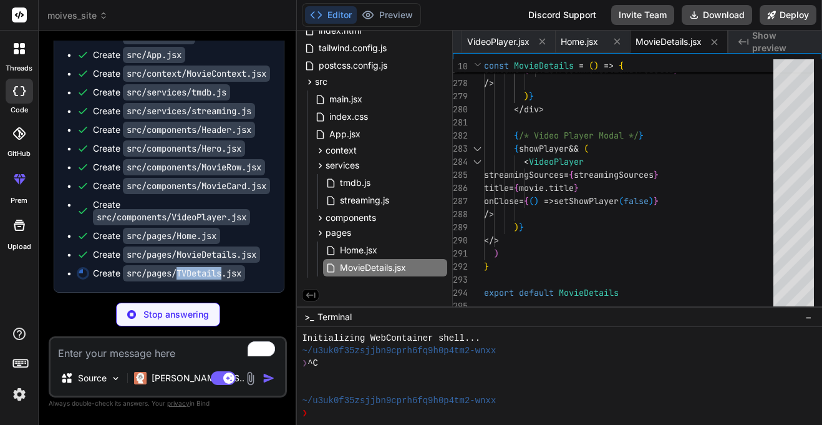
click at [206, 276] on code "src/pages/TVDetails.jsx" at bounding box center [184, 273] width 122 height 16
click at [231, 252] on code "src/pages/MovieDetails.jsx" at bounding box center [191, 254] width 137 height 16
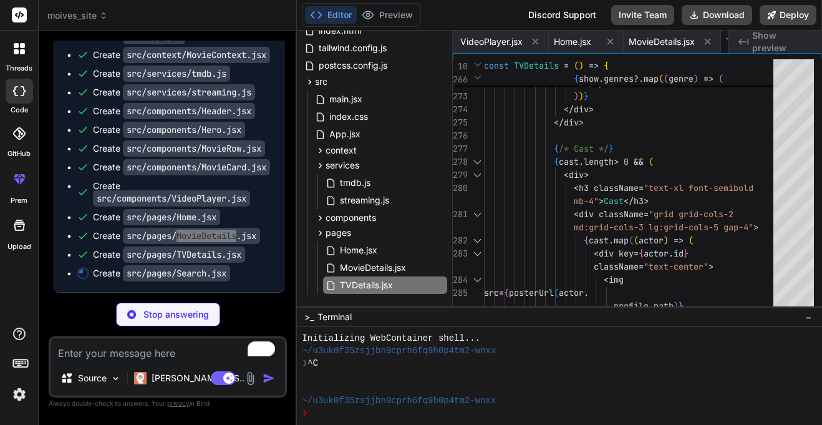
scroll to position [0, 1251]
click at [227, 175] on code "src/components/MovieCard.jsx" at bounding box center [196, 167] width 147 height 16
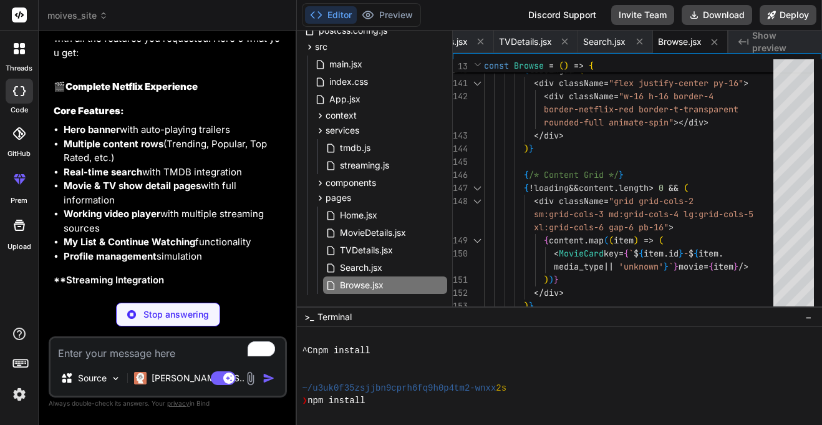
scroll to position [2304, 0]
click at [225, 61] on p "Perfect! I've created a comprehensive Netflix clone with all the features you r…" at bounding box center [169, 40] width 231 height 42
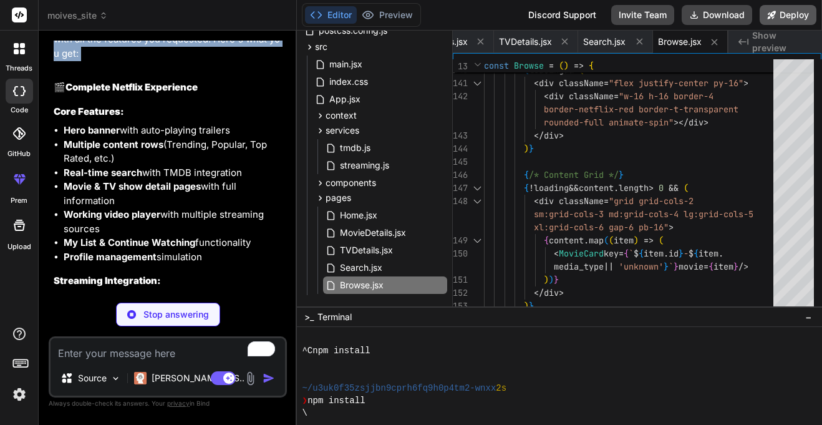
click at [806, 24] on button "Deploy" at bounding box center [788, 15] width 57 height 20
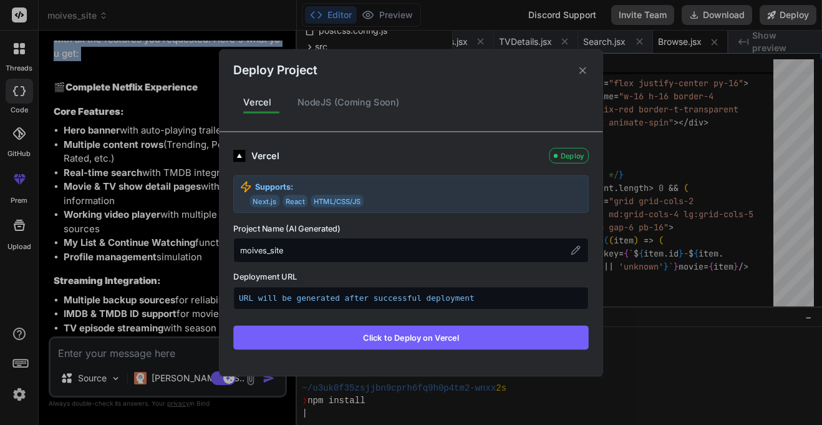
click at [420, 335] on button "Click to Deploy on Vercel" at bounding box center [411, 337] width 356 height 24
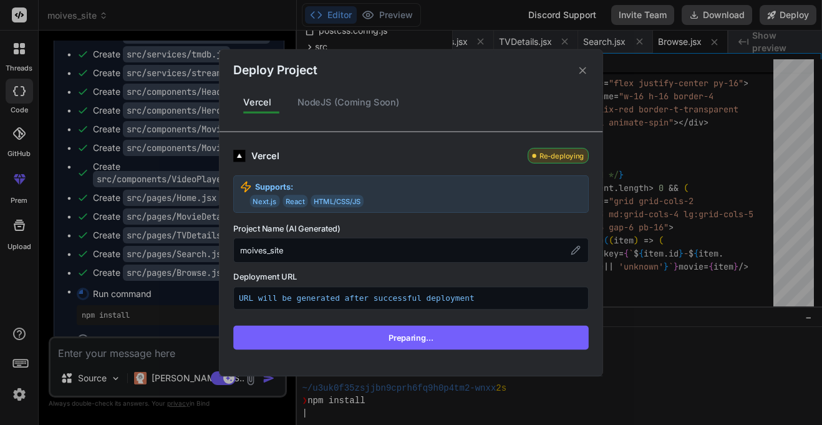
scroll to position [1888, 0]
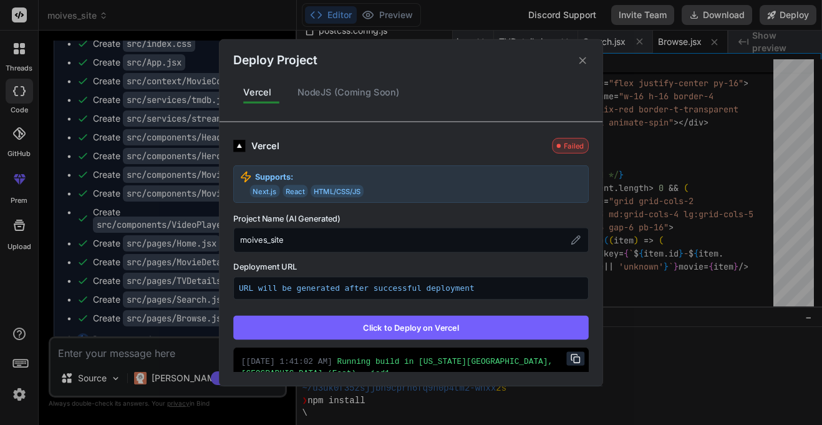
click at [487, 327] on button "Click to Deploy on Vercel" at bounding box center [411, 327] width 356 height 24
click at [501, 327] on button "Click to Deploy on Vercel" at bounding box center [411, 327] width 356 height 24
click at [420, 236] on div "moives_site" at bounding box center [411, 240] width 356 height 25
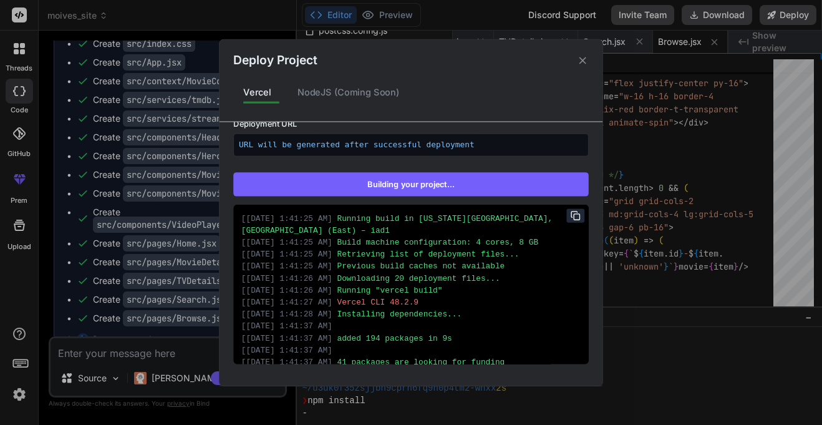
scroll to position [0, 0]
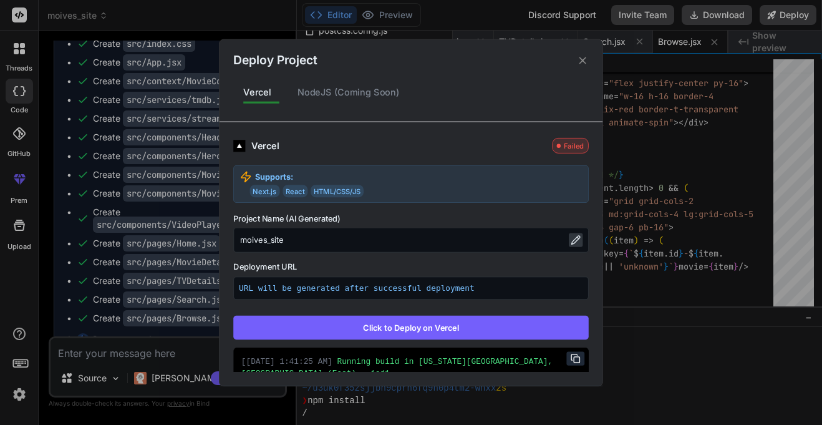
click at [580, 241] on icon at bounding box center [576, 240] width 10 height 10
click at [494, 241] on input "moives_site" at bounding box center [411, 240] width 356 height 25
click at [551, 326] on button "Click to Deploy on Vercel" at bounding box center [411, 327] width 356 height 24
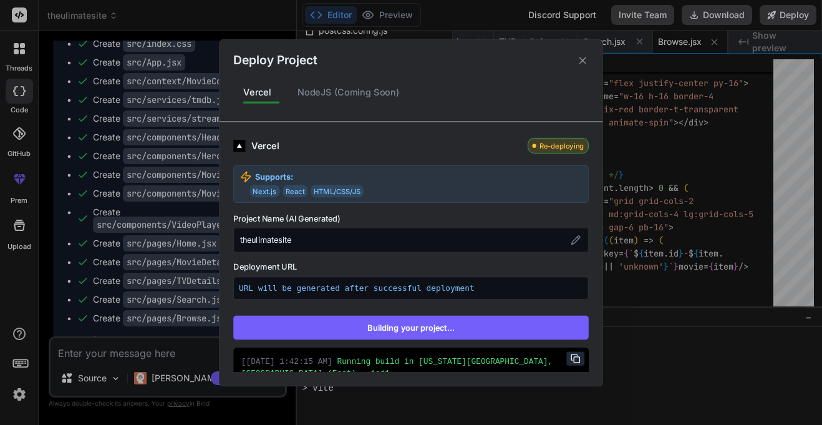
scroll to position [611, 0]
click at [365, 90] on div "NodeJS (Coming Soon)" at bounding box center [349, 92] width 122 height 26
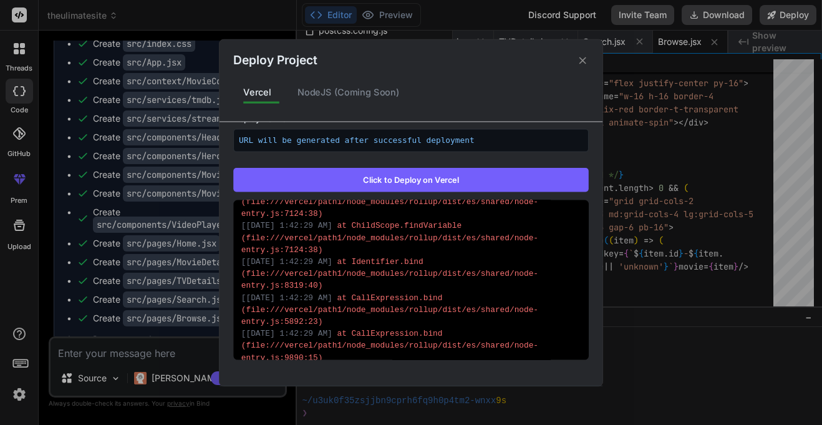
scroll to position [913, 0]
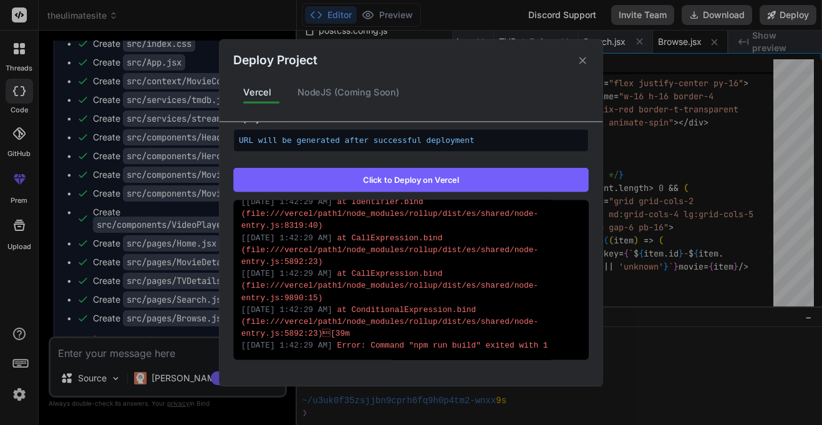
click at [406, 278] on div "[ [DATE] 1:42:29 AM ] at CallExpression.bind (file:///vercel/path1/node_modules…" at bounding box center [410, 286] width 339 height 36
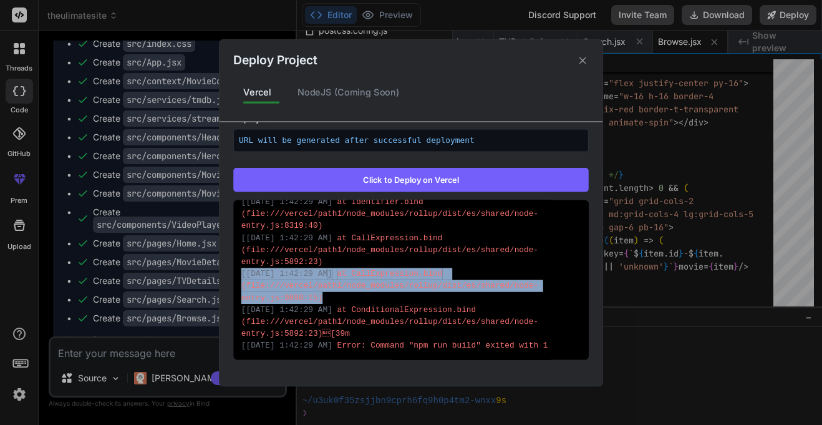
click at [583, 62] on icon at bounding box center [583, 60] width 12 height 12
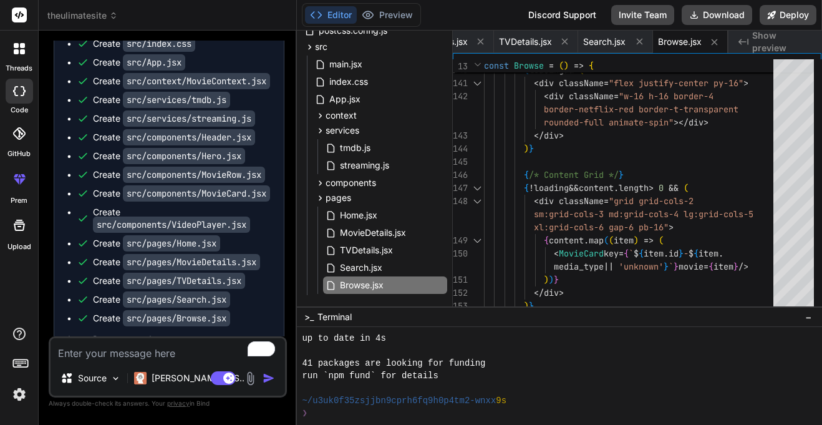
click at [419, 15] on div "Editor Preview Disabled until preview for your project is generated" at bounding box center [361, 15] width 119 height 24
click at [808, 17] on button "Deploy" at bounding box center [788, 15] width 57 height 20
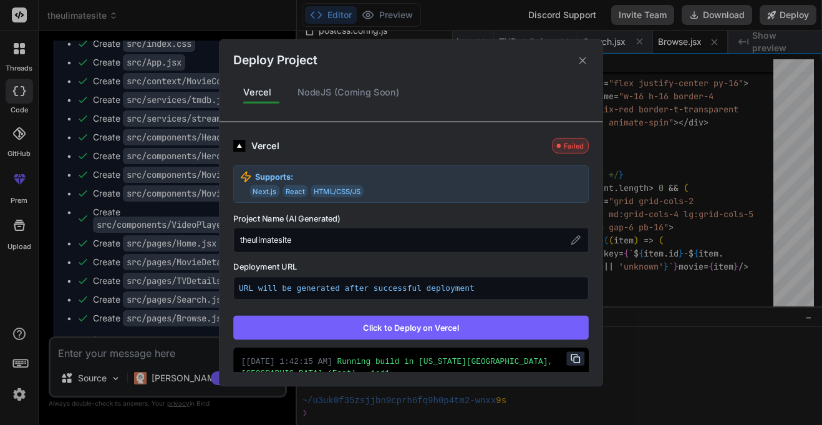
click at [431, 330] on button "Click to Deploy on Vercel" at bounding box center [411, 327] width 356 height 24
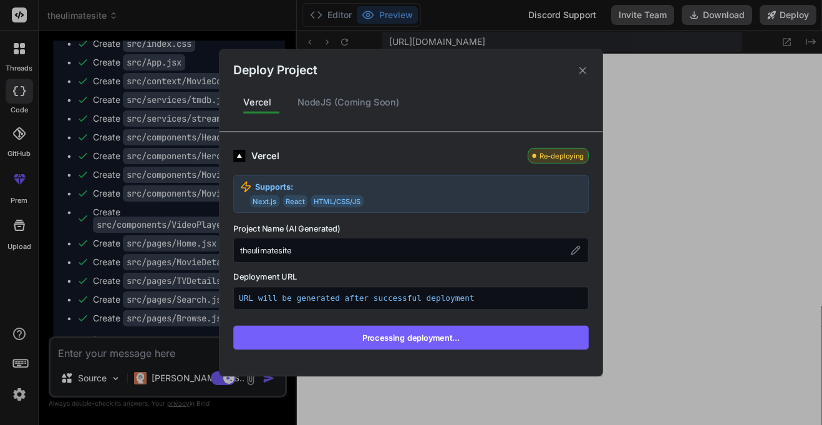
scroll to position [773, 0]
click at [276, 200] on span "Next.js" at bounding box center [265, 201] width 30 height 12
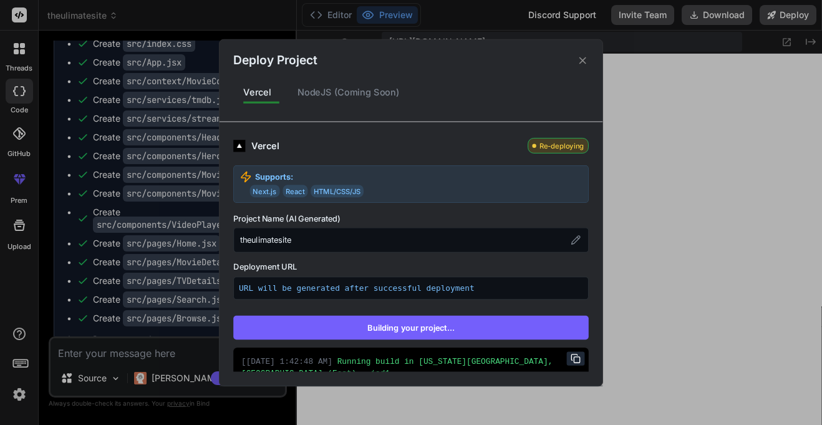
scroll to position [948, 0]
drag, startPoint x: 254, startPoint y: 189, endPoint x: 364, endPoint y: 191, distance: 109.8
click at [364, 191] on div "Next.js React HTML/CSS/JS" at bounding box center [416, 191] width 332 height 12
copy div "Next.js React HTML/CSS/JS"
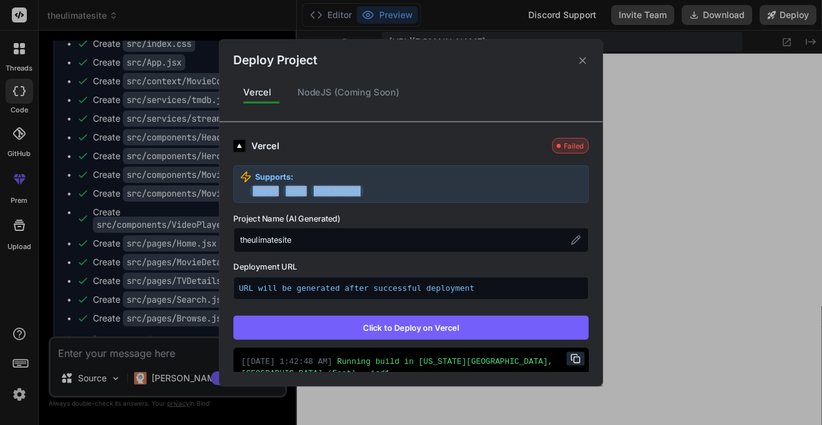
click at [589, 56] on div "Deploy Project" at bounding box center [411, 54] width 383 height 30
click at [585, 59] on icon at bounding box center [583, 60] width 12 height 12
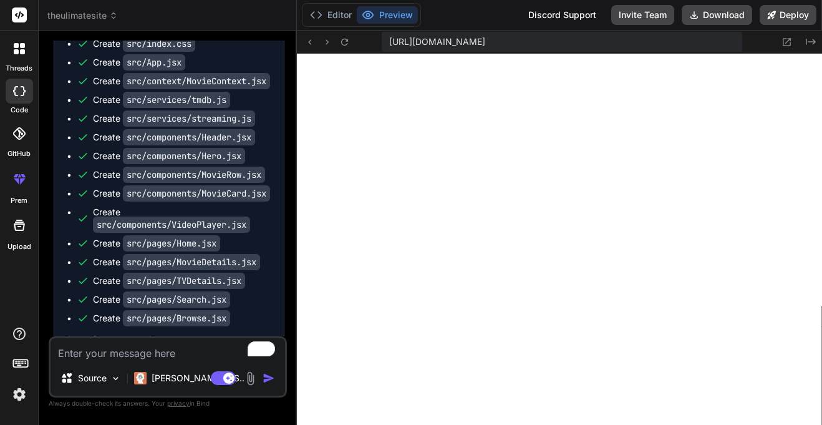
scroll to position [1909, 0]
click at [155, 359] on textarea "To enrich screen reader interactions, please activate Accessibility in Grammarl…" at bounding box center [168, 349] width 235 height 22
paste textarea "Next.js React HTML/CSS/JS"
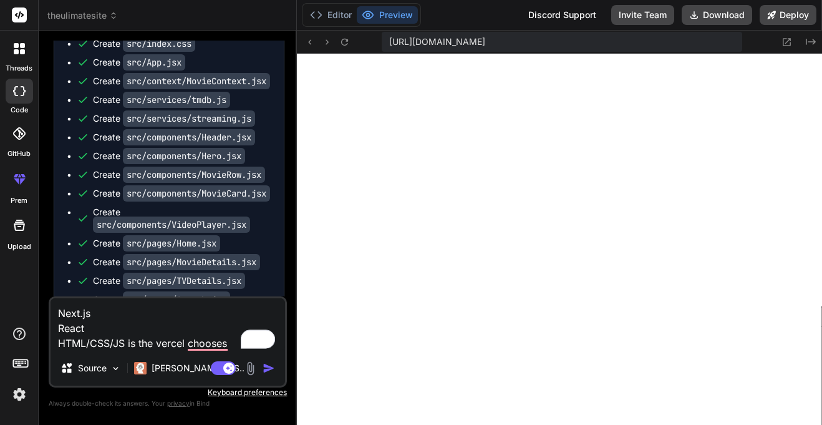
click at [785, 49] on div "[URL][DOMAIN_NAME] Created with Pixso." at bounding box center [559, 42] width 525 height 23
click at [785, 45] on icon at bounding box center [787, 42] width 8 height 8
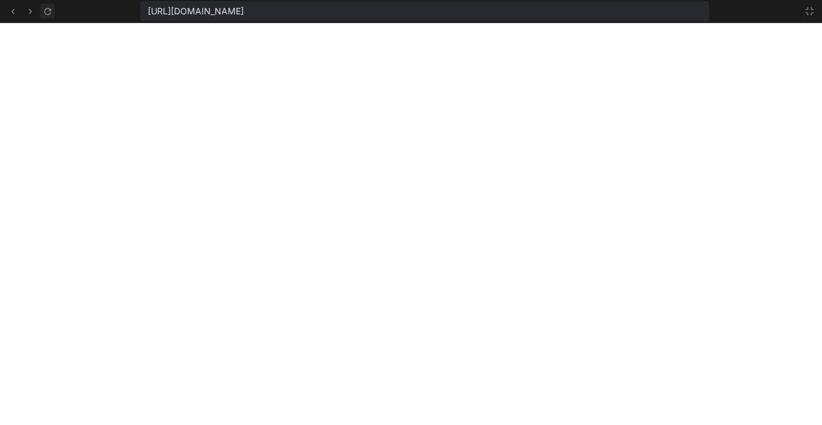
click at [49, 11] on icon at bounding box center [47, 11] width 11 height 11
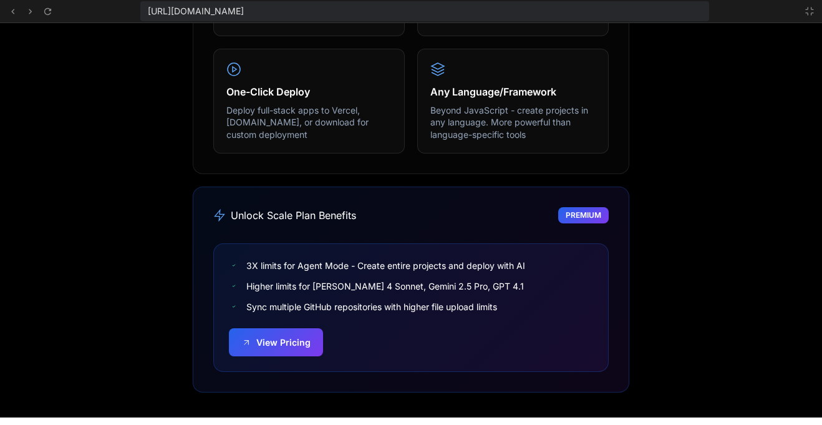
scroll to position [0, 0]
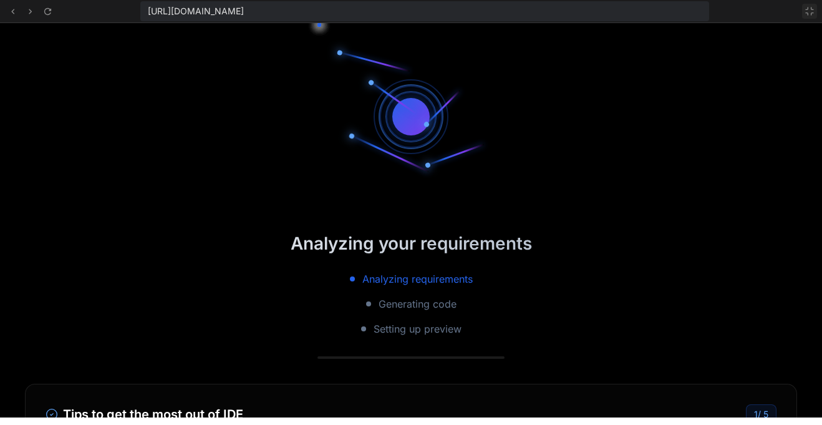
click at [807, 10] on icon at bounding box center [810, 11] width 10 height 10
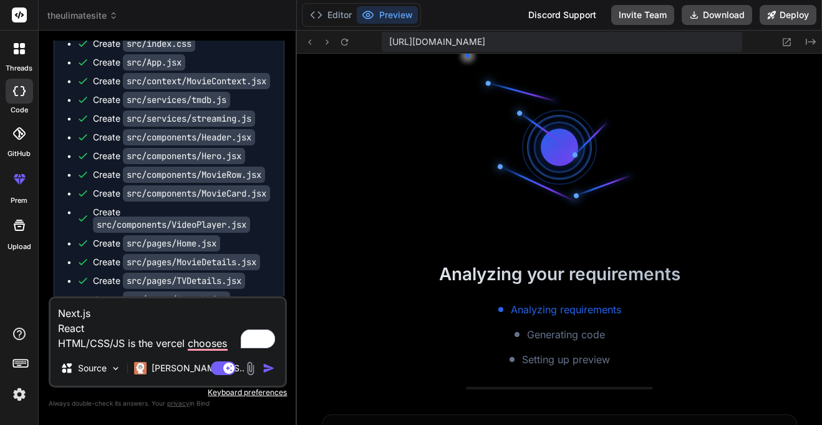
click at [485, 38] on span "[URL][DOMAIN_NAME]" at bounding box center [437, 42] width 96 height 12
click at [556, 33] on div "[URL][DOMAIN_NAME]" at bounding box center [562, 42] width 361 height 20
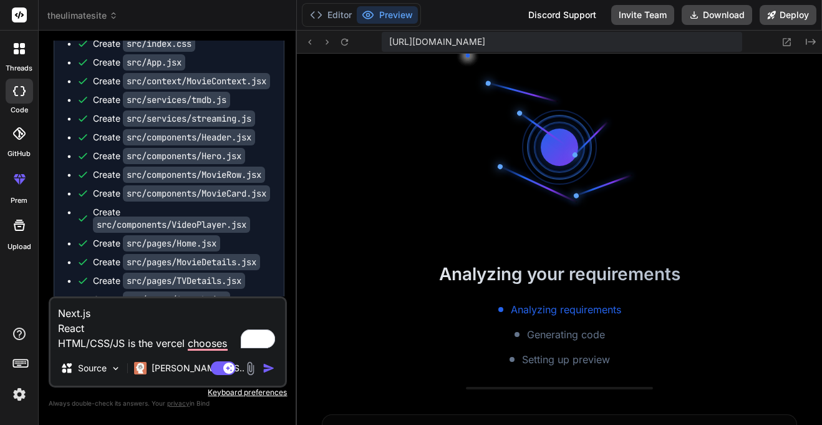
click at [485, 41] on span "[URL][DOMAIN_NAME]" at bounding box center [437, 42] width 96 height 12
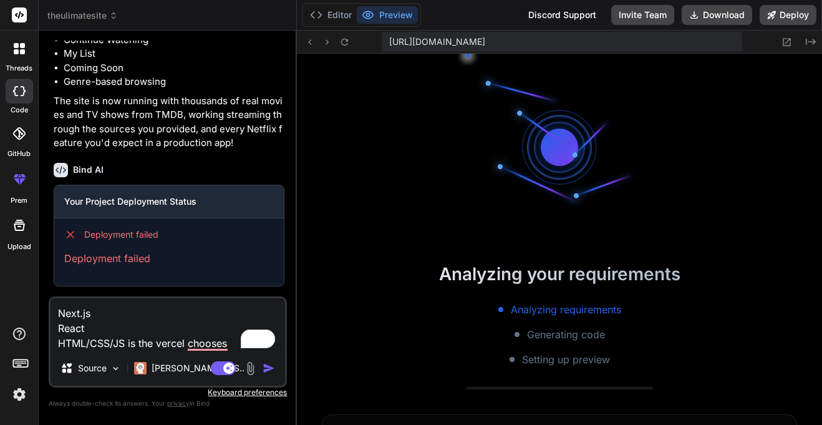
scroll to position [3039, 0]
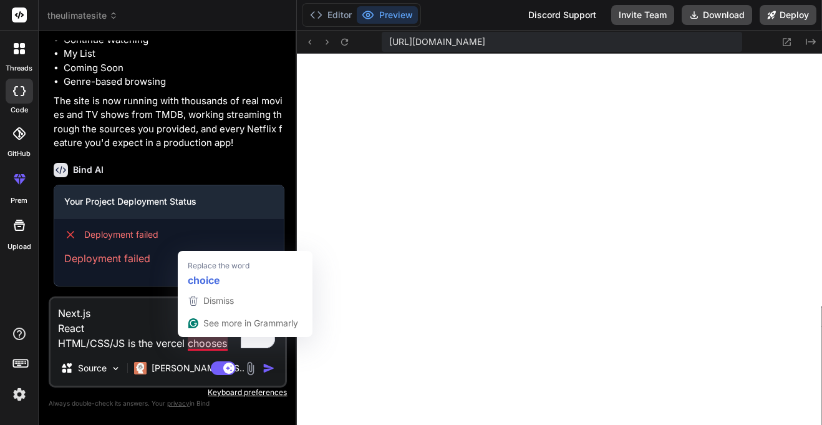
click at [229, 344] on textarea "Next.js React HTML/CSS/JS is the vercel chooses" at bounding box center [168, 324] width 235 height 52
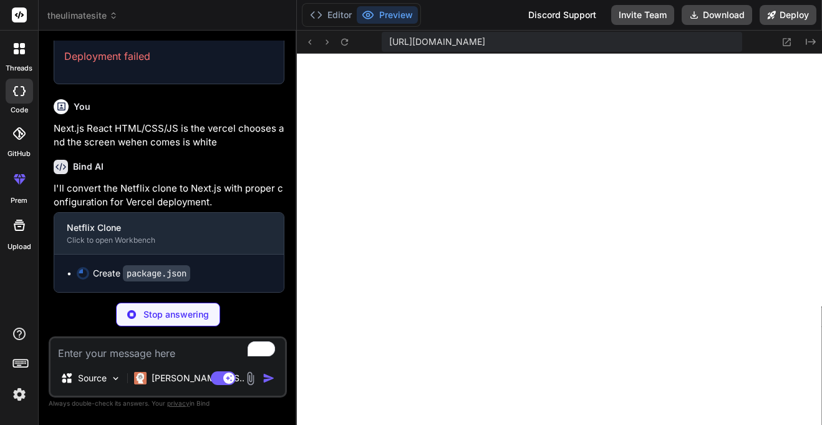
scroll to position [3241, 0]
click at [130, 195] on p "I'll convert the Netflix clone to Next.js with proper configuration for Vercel …" at bounding box center [169, 196] width 231 height 28
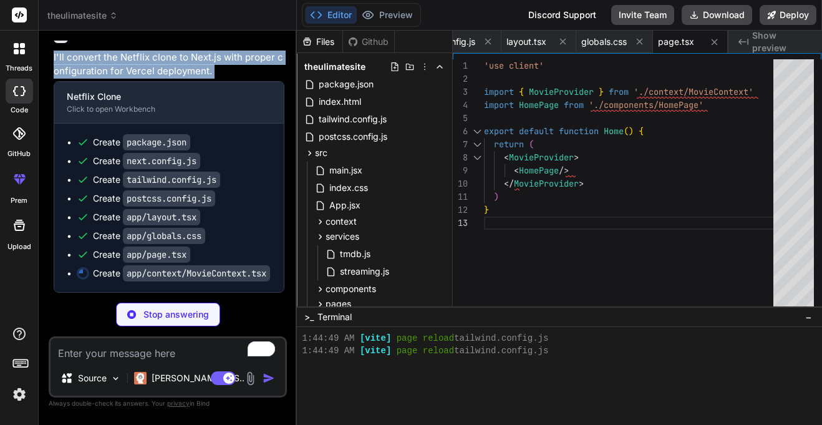
scroll to position [3385, 0]
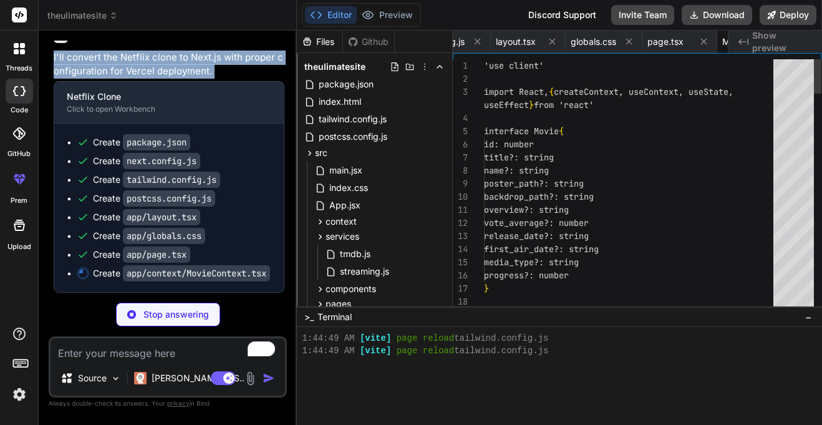
click at [798, 62] on div at bounding box center [793, 71] width 41 height 24
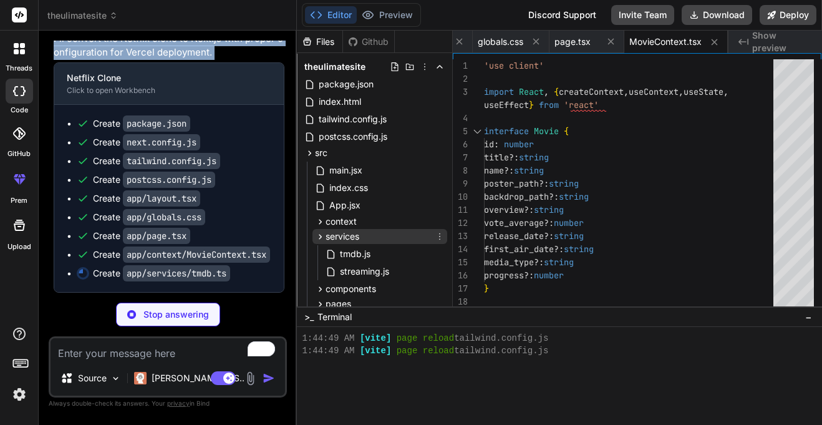
scroll to position [0, 1894]
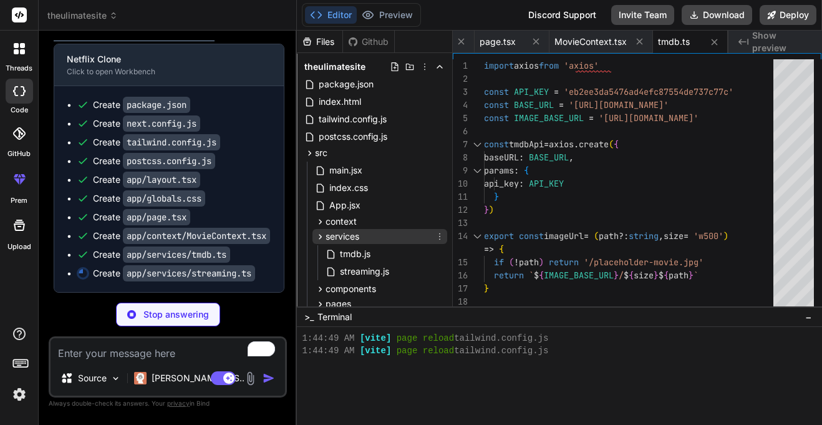
click at [322, 237] on icon at bounding box center [320, 236] width 11 height 11
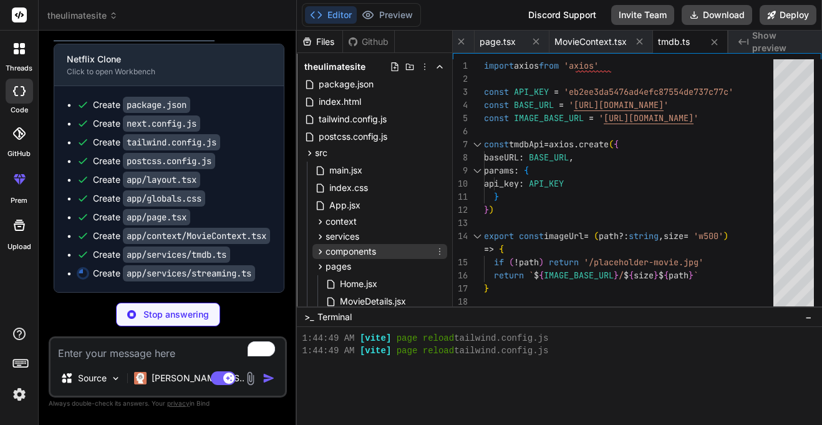
click at [324, 250] on icon at bounding box center [320, 251] width 11 height 11
click at [324, 263] on icon at bounding box center [320, 266] width 11 height 11
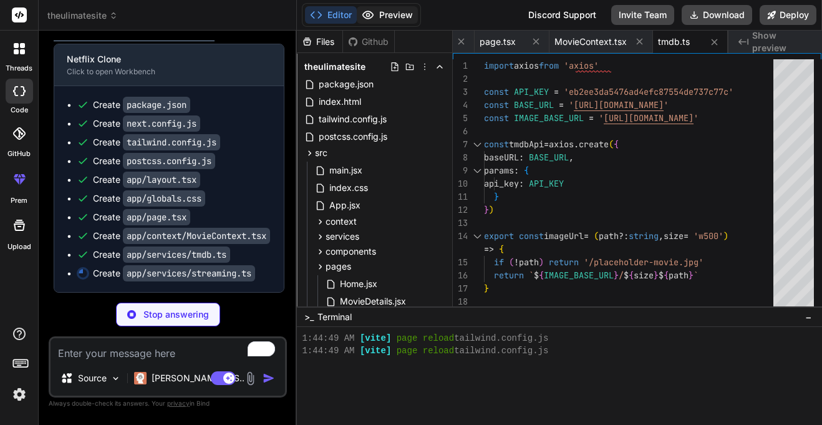
click at [392, 19] on button "Preview" at bounding box center [387, 14] width 61 height 17
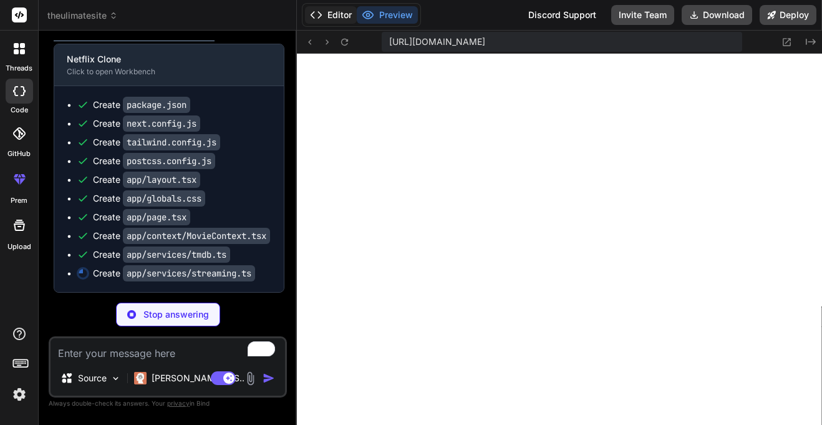
click at [351, 17] on button "Editor" at bounding box center [331, 14] width 52 height 17
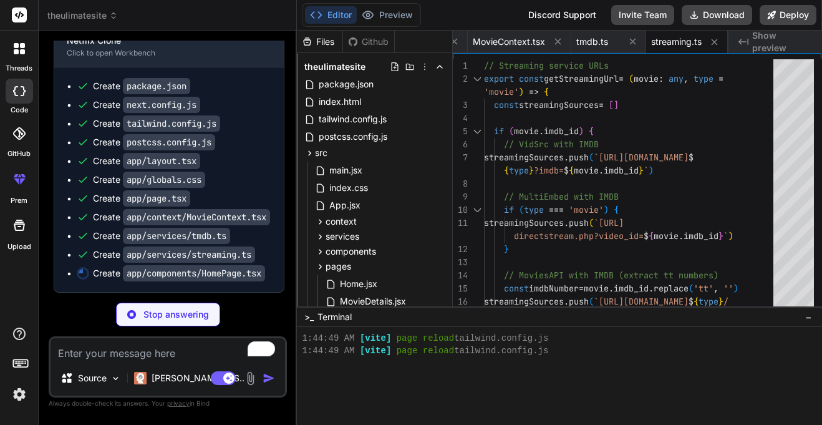
scroll to position [3283, 0]
click at [149, 22] on p "I'll convert the Netflix clone to Next.js with proper configuration for Vercel …" at bounding box center [169, 8] width 231 height 28
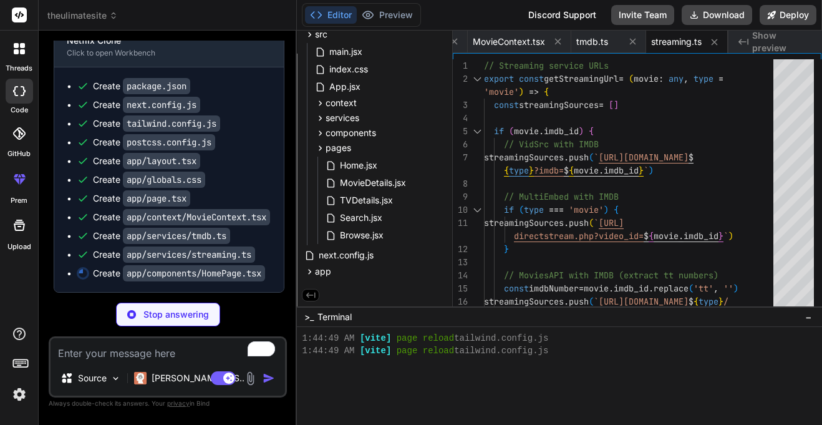
click at [132, 273] on code "app/components/HomePage.tsx" at bounding box center [194, 273] width 142 height 16
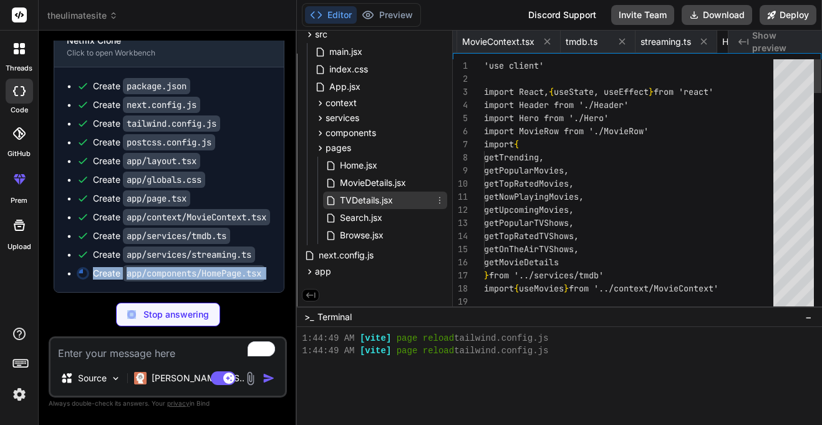
scroll to position [0, 2067]
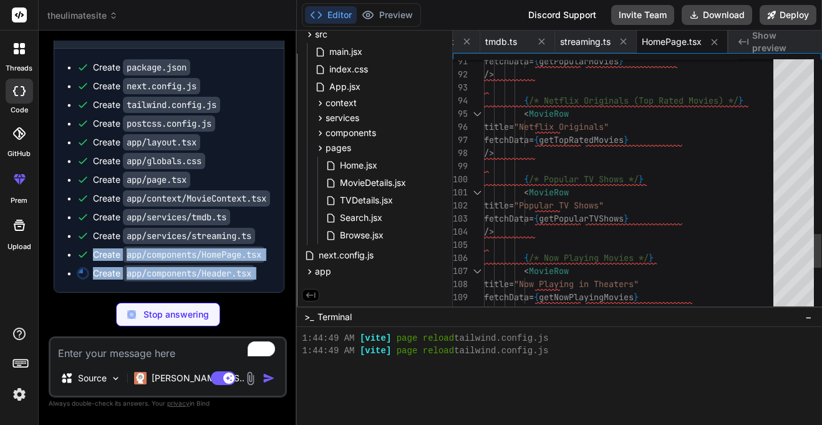
click at [793, 195] on div at bounding box center [793, 194] width 41 height 24
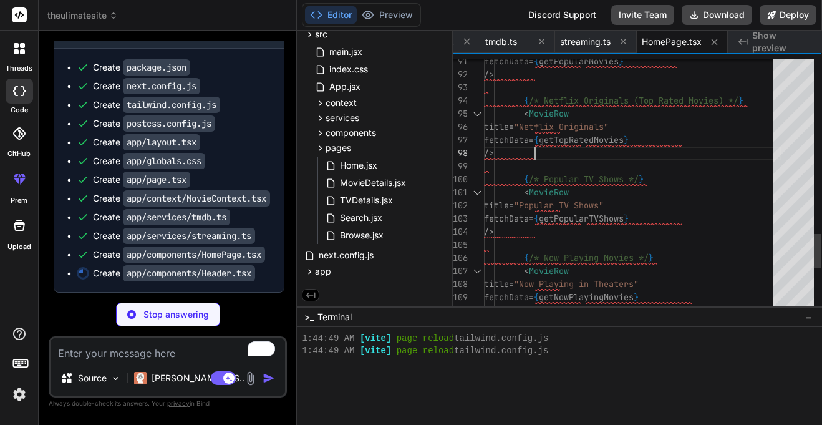
scroll to position [0, 0]
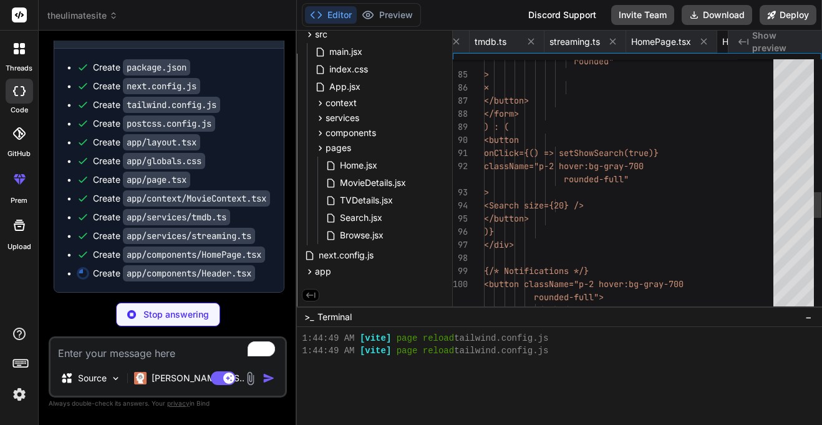
scroll to position [0, 2142]
click at [526, 178] on div "onClick={() => setShowSearch(true) } className="p-2 hover:bg-gray-700 > <Search…" at bounding box center [632, 2] width 297 height 2462
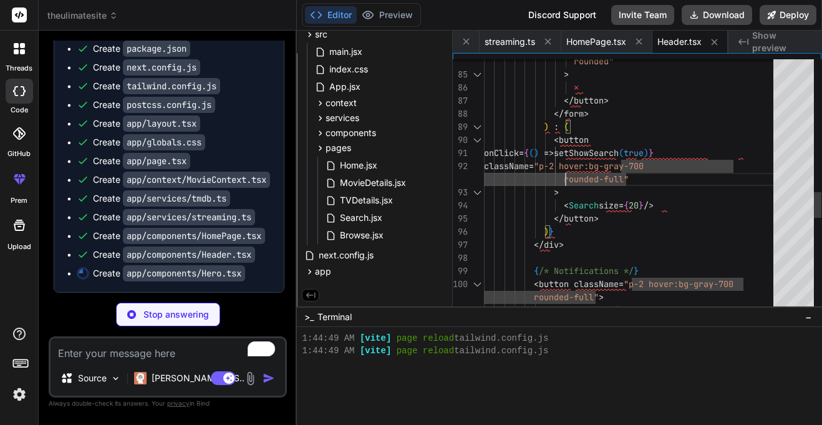
click at [526, 178] on div "onClick = { ( ) => setShowSearch ( true ) } className = "p-2 hover:bg-gray-700 …" at bounding box center [632, 2] width 297 height 2462
click at [591, 154] on div "onClick = { ( ) => setShowSearch ( true ) } className = "p-2 hover:bg-gray-700 …" at bounding box center [632, 2] width 297 height 2462
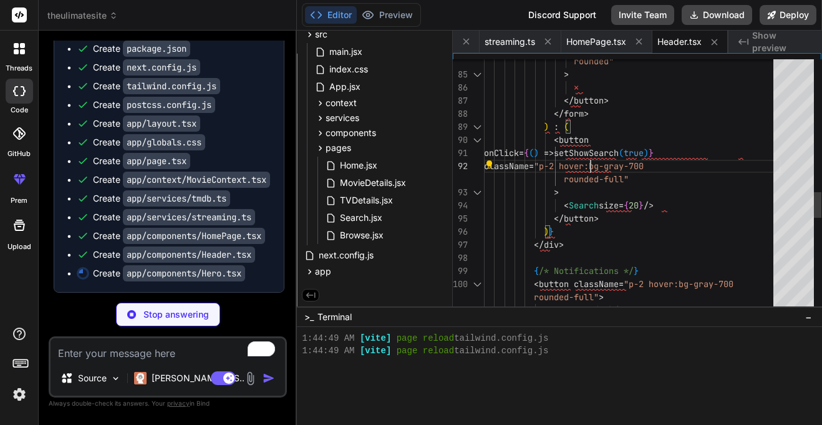
click at [591, 154] on div "onClick = { ( ) => setShowSearch ( true ) } className = "p-2 hover:bg-gray-700 …" at bounding box center [632, 2] width 297 height 2462
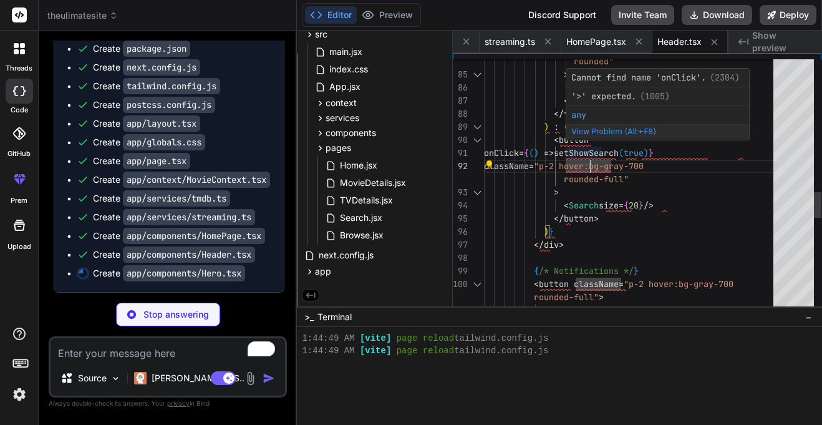
click at [588, 148] on div "onClick = { ( ) => setShowSearch ( true ) } className = "p-2 hover:bg-gray-700 …" at bounding box center [632, 2] width 297 height 2462
click at [588, 153] on div "onClick = { ( ) => setShowSearch ( true ) } className = "p-2 hover:bg-gray-700 …" at bounding box center [632, 2] width 297 height 2462
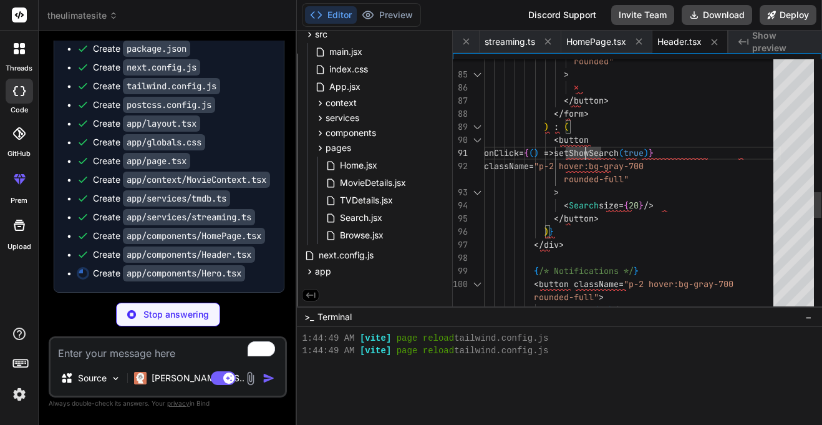
click at [588, 153] on div "onClick = { ( ) => setShowSearch ( true ) } className = "p-2 hover:bg-gray-700 …" at bounding box center [632, 2] width 297 height 2462
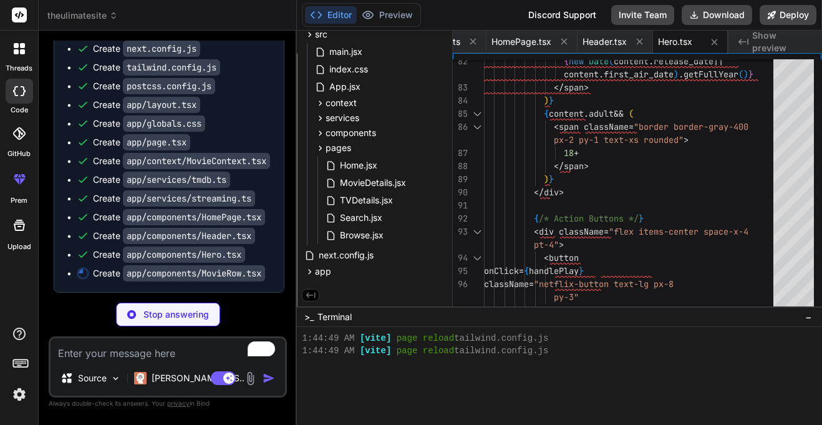
scroll to position [3522, 0]
click at [320, 135] on icon at bounding box center [320, 133] width 11 height 11
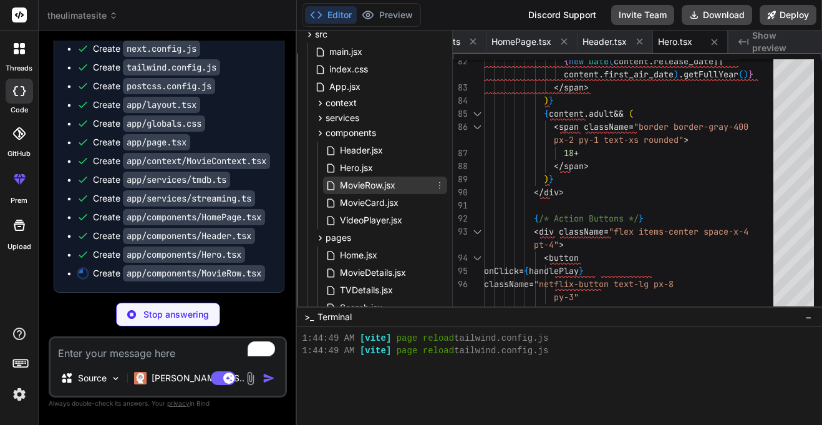
click at [348, 182] on span "MovieRow.jsx" at bounding box center [368, 185] width 58 height 15
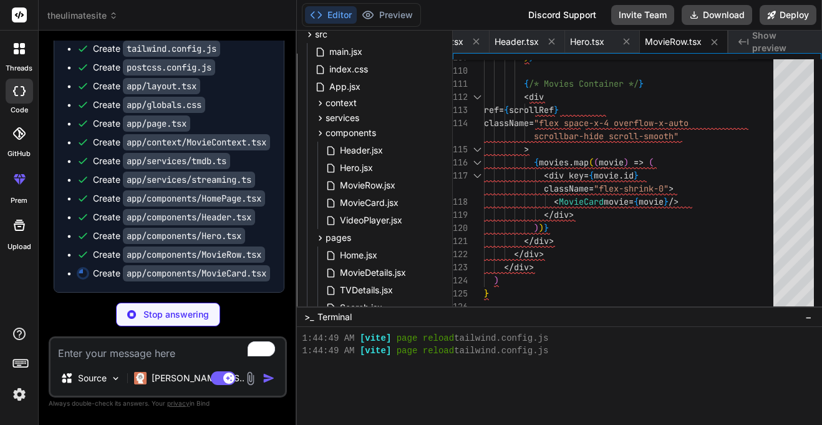
scroll to position [3553, 0]
click at [351, 208] on span "MovieCard.jsx" at bounding box center [369, 202] width 61 height 15
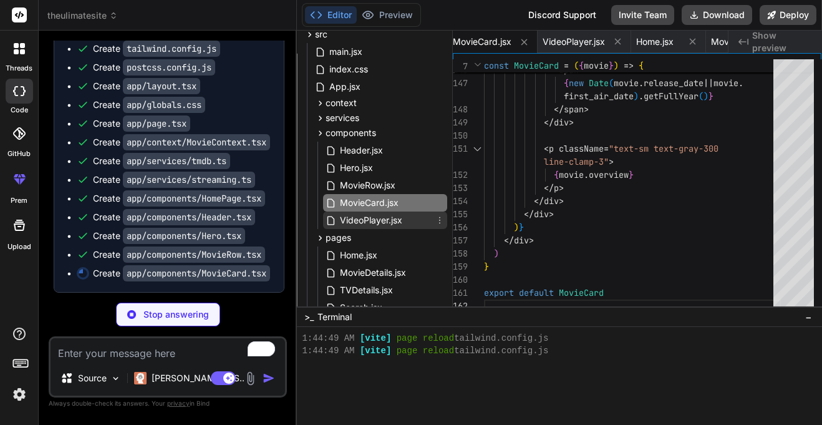
scroll to position [0, 2396]
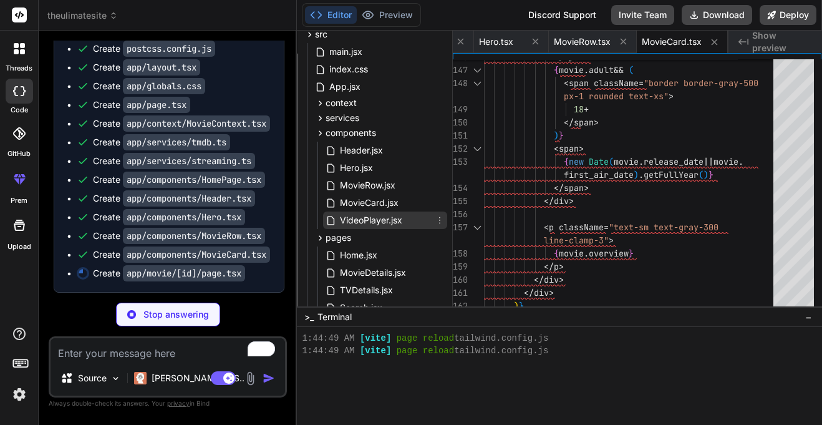
click at [394, 221] on span "VideoPlayer.jsx" at bounding box center [371, 220] width 65 height 15
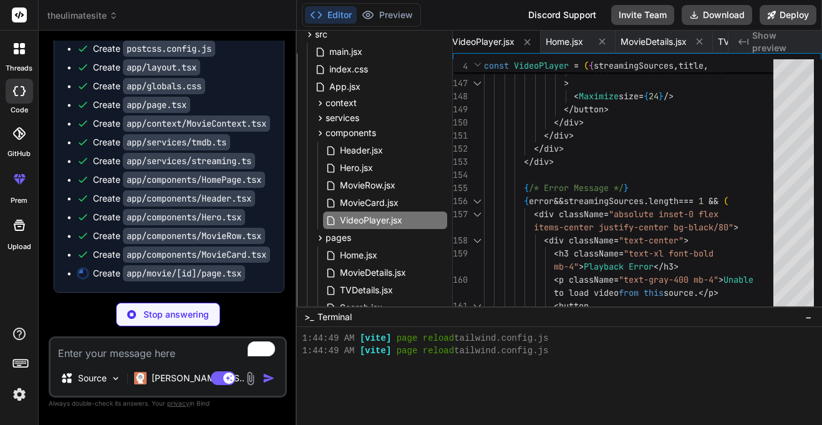
scroll to position [3572, 0]
click at [316, 236] on icon at bounding box center [320, 238] width 11 height 11
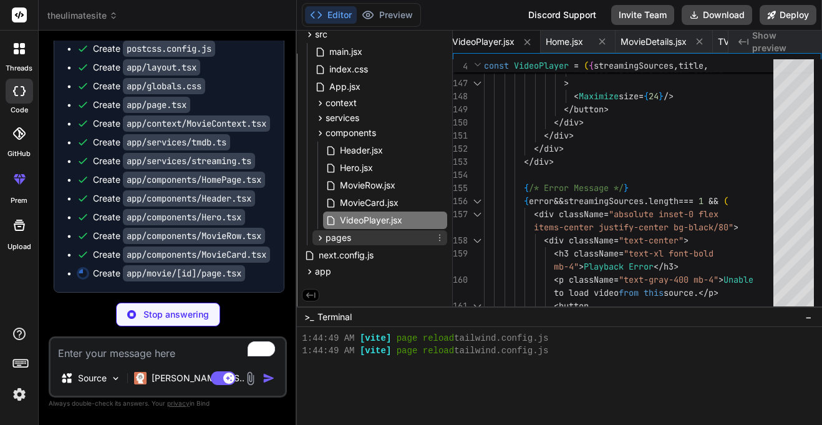
click at [316, 236] on icon at bounding box center [320, 238] width 11 height 11
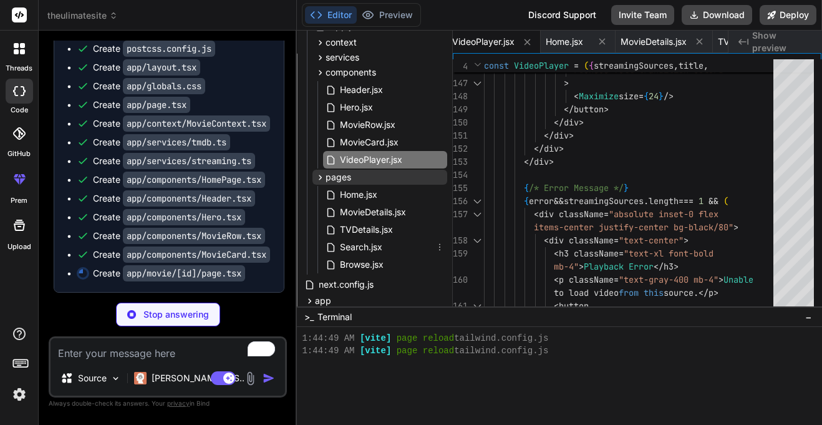
scroll to position [180, 0]
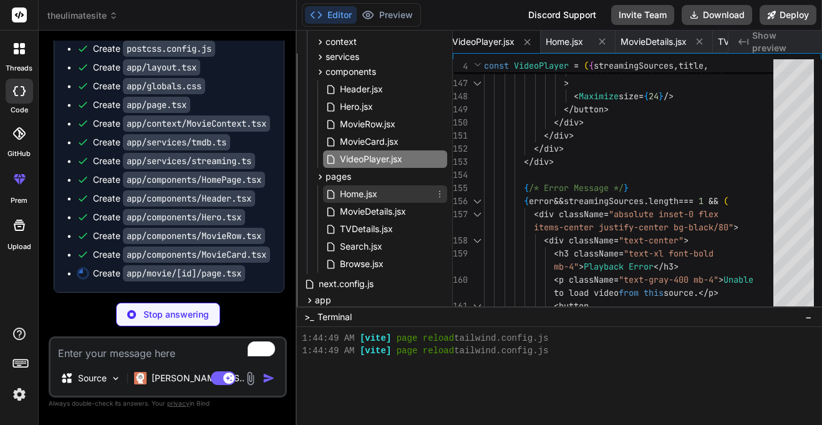
click at [344, 192] on span "Home.jsx" at bounding box center [359, 193] width 40 height 15
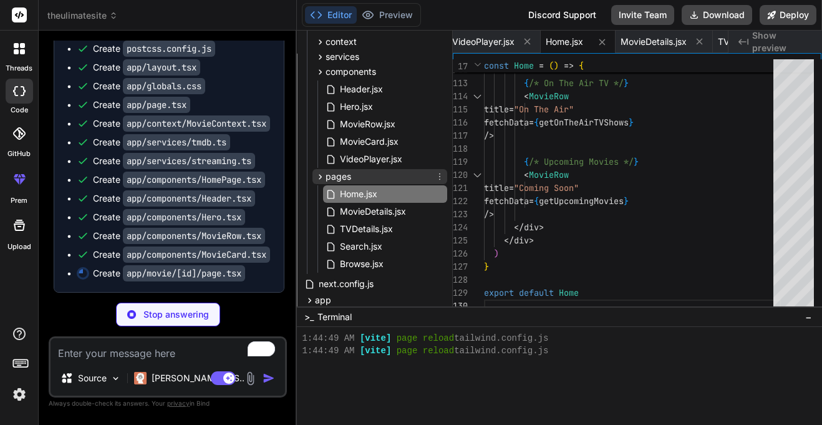
click at [315, 183] on div "pages" at bounding box center [379, 176] width 135 height 15
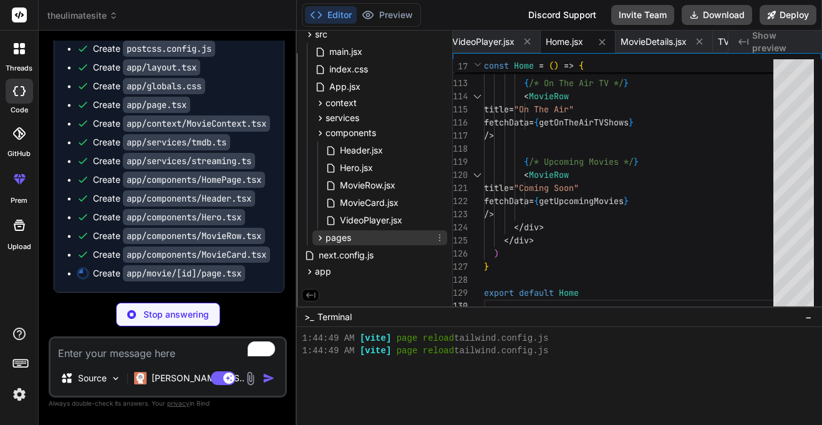
click at [324, 233] on icon at bounding box center [320, 238] width 11 height 11
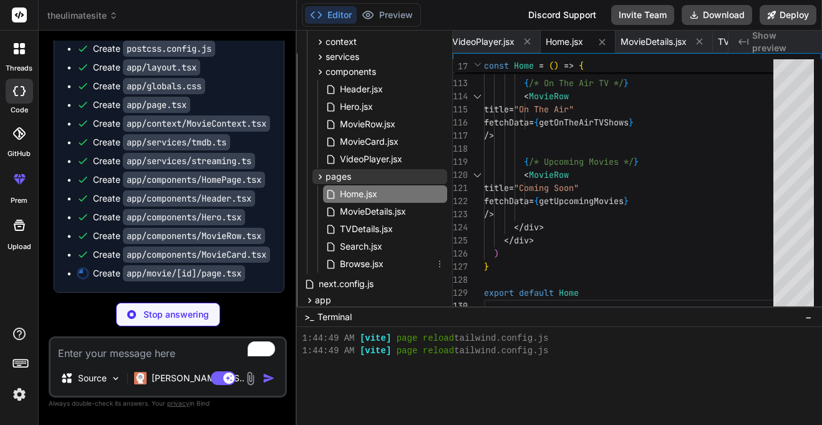
scroll to position [208, 0]
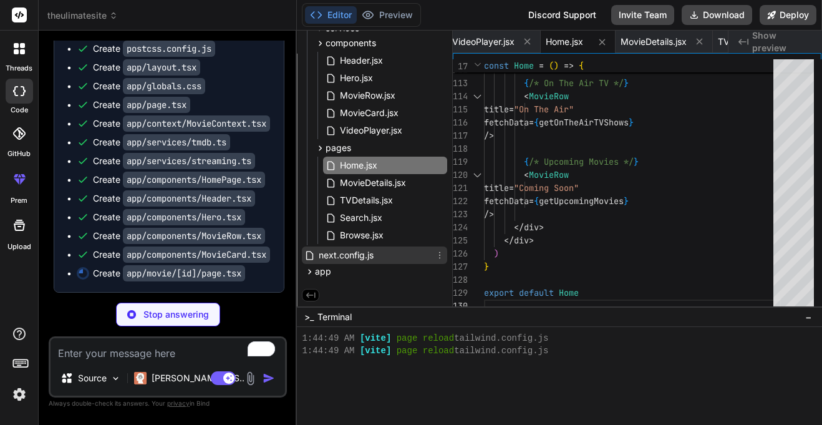
click at [352, 259] on span "next.config.js" at bounding box center [345, 255] width 57 height 15
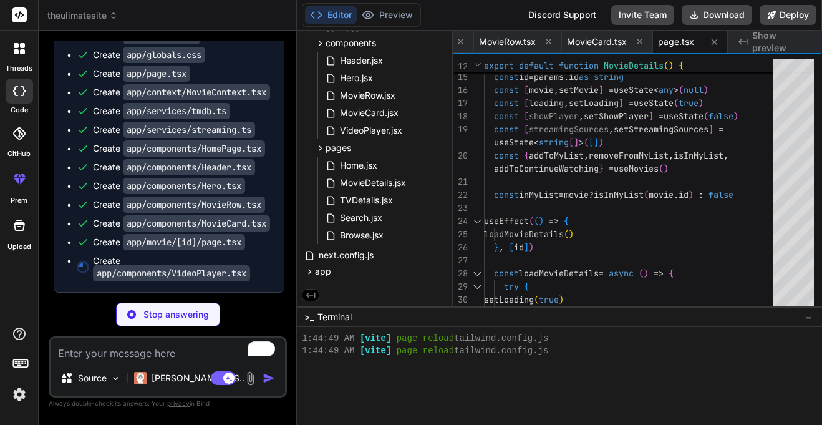
scroll to position [3603, 0]
click at [358, 132] on span "VideoPlayer.jsx" at bounding box center [371, 130] width 65 height 15
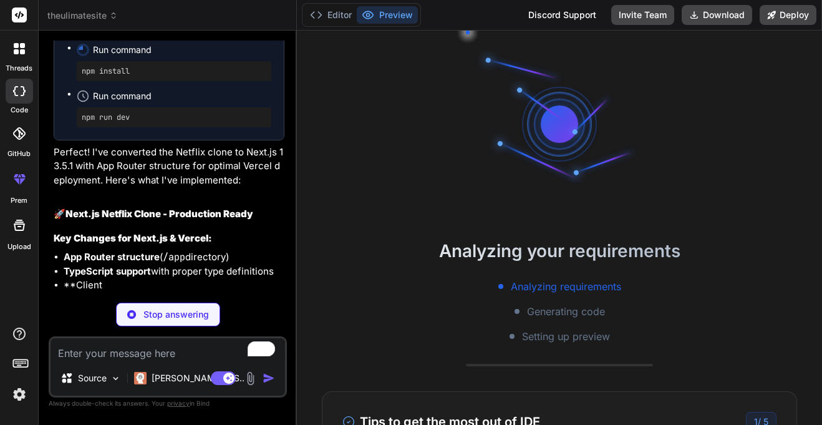
scroll to position [3866, 0]
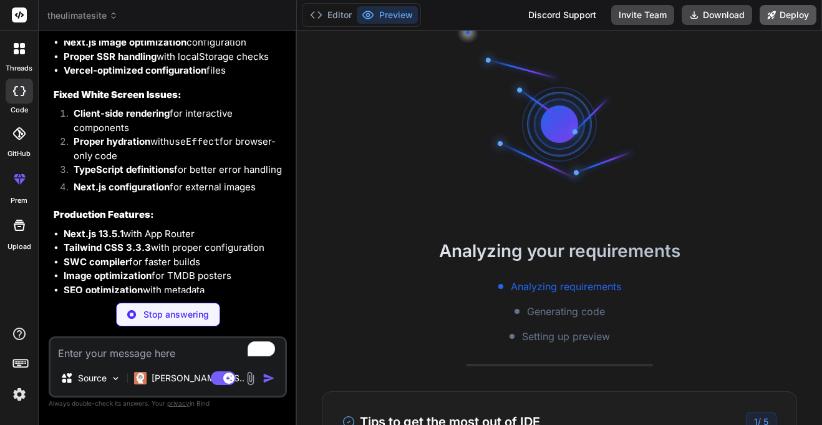
click at [796, 19] on button "Deploy" at bounding box center [788, 15] width 57 height 20
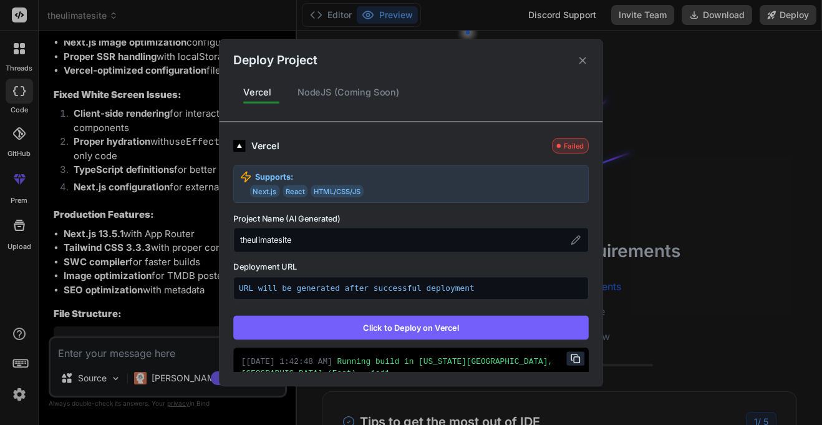
click at [494, 333] on button "Click to Deploy on Vercel" at bounding box center [411, 327] width 356 height 24
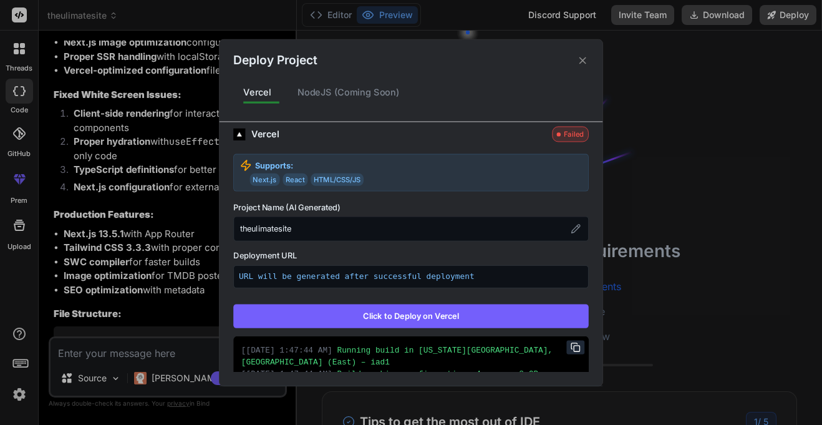
scroll to position [17, 0]
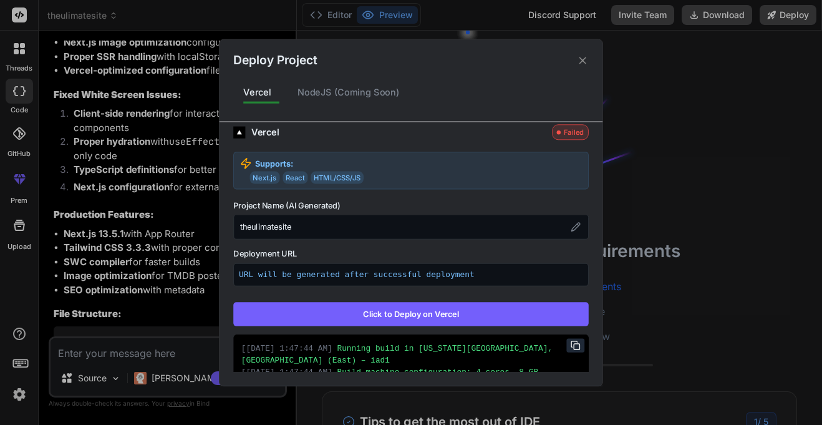
click at [584, 59] on icon at bounding box center [583, 60] width 12 height 12
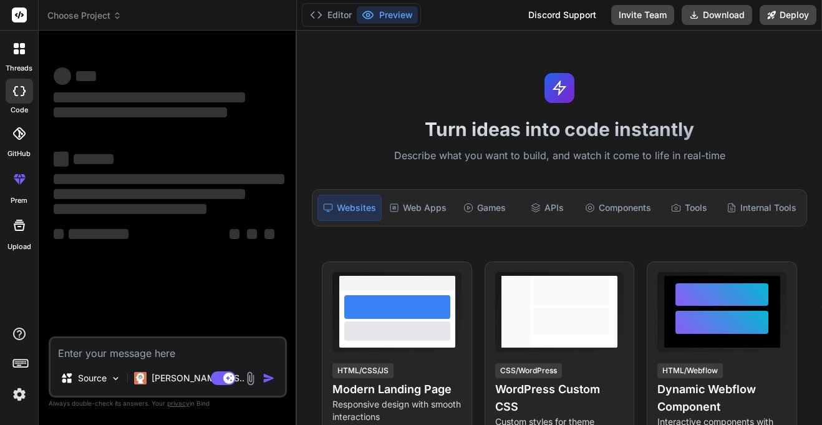
click at [119, 20] on span "Choose Project" at bounding box center [84, 15] width 74 height 12
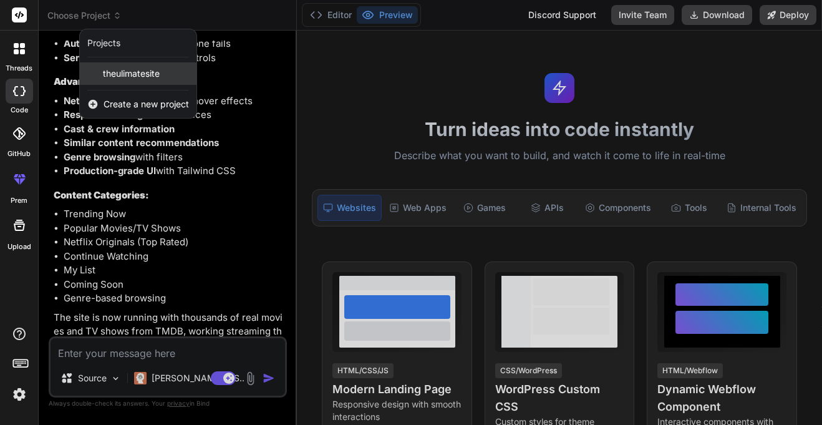
scroll to position [2616, 0]
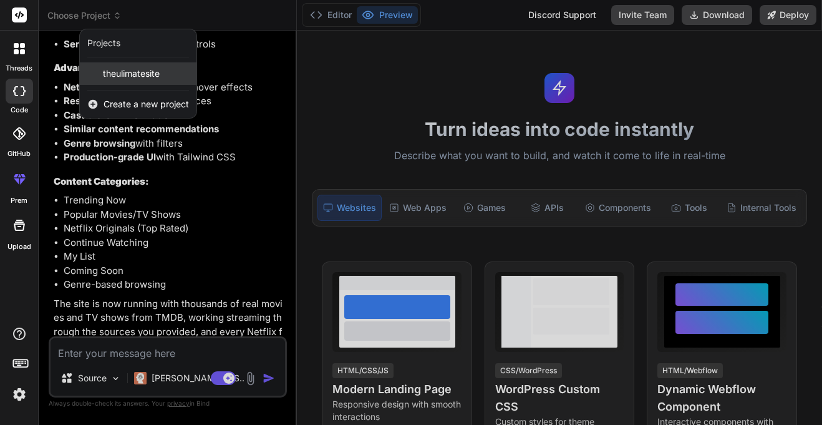
click at [143, 75] on span "theulimatesite" at bounding box center [131, 73] width 57 height 12
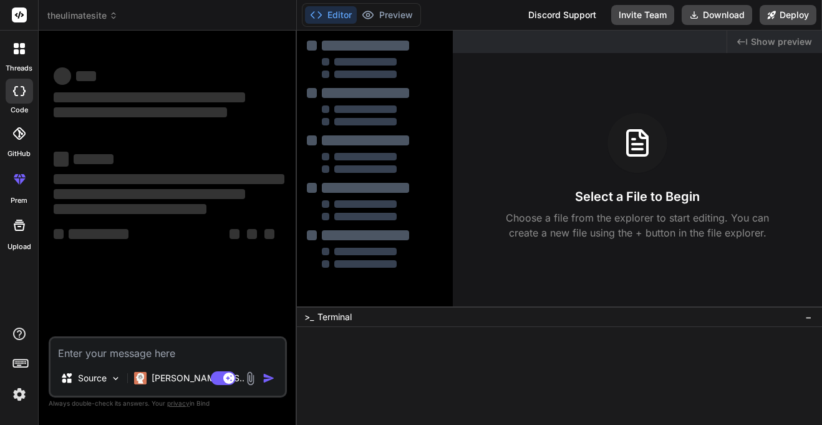
scroll to position [0, 0]
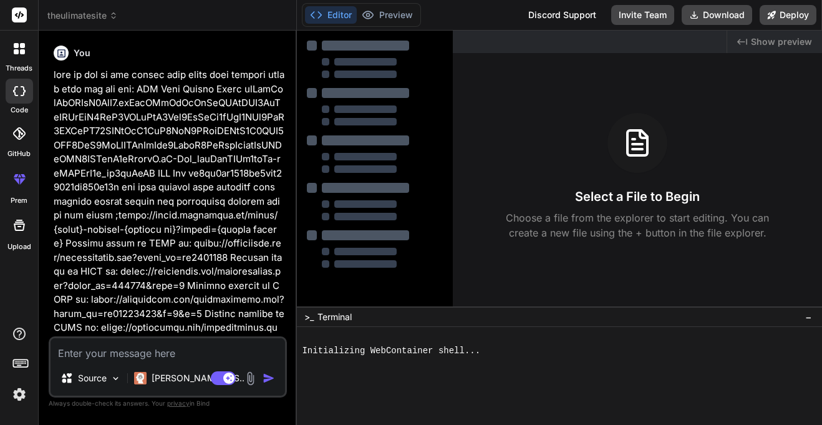
click at [806, 25] on div "Editor Preview Disabled until preview for your project is generated Discord Sup…" at bounding box center [559, 15] width 525 height 31
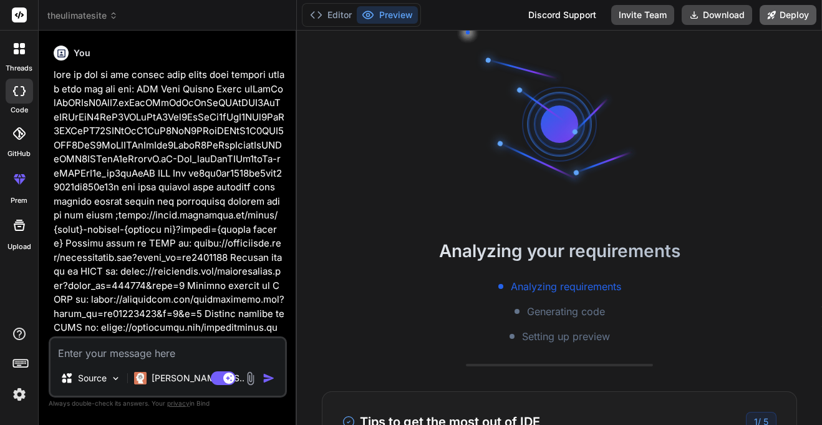
scroll to position [25, 0]
click at [775, 20] on button "Deploy" at bounding box center [788, 15] width 57 height 20
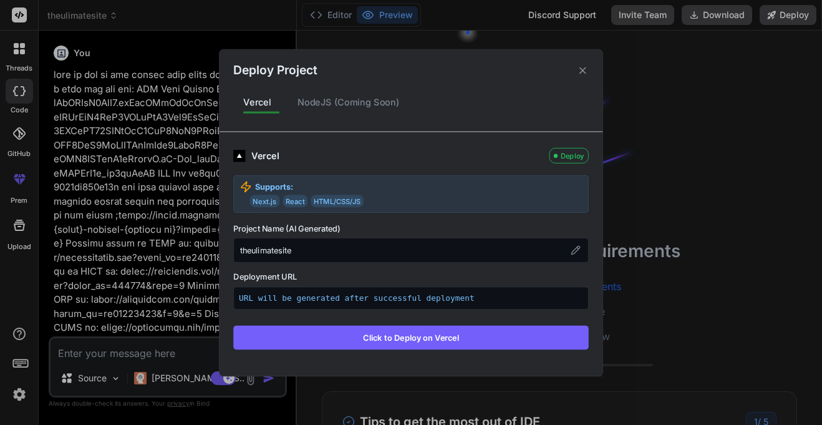
click at [410, 332] on button "Click to Deploy on Vercel" at bounding box center [411, 337] width 356 height 24
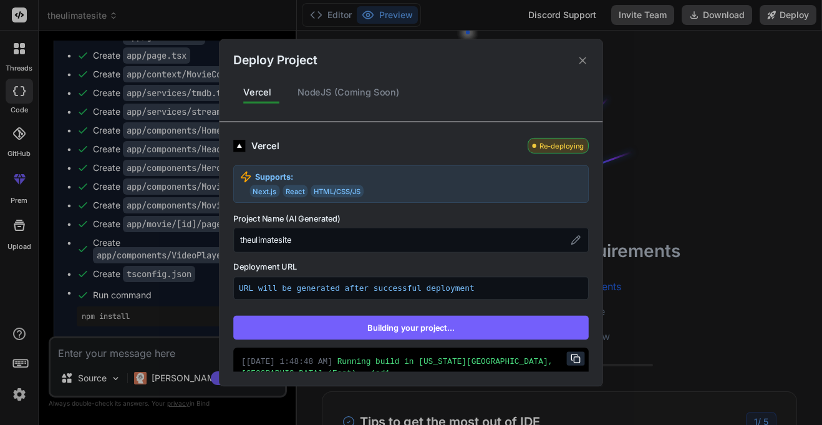
scroll to position [185, 0]
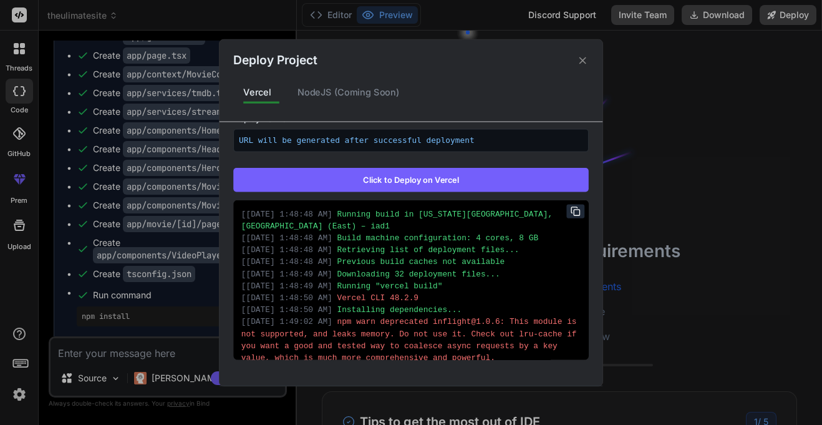
type textarea "x"
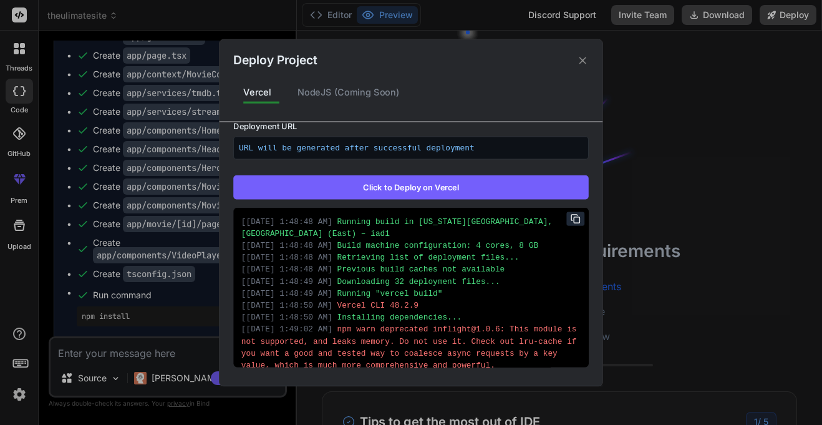
scroll to position [182, 0]
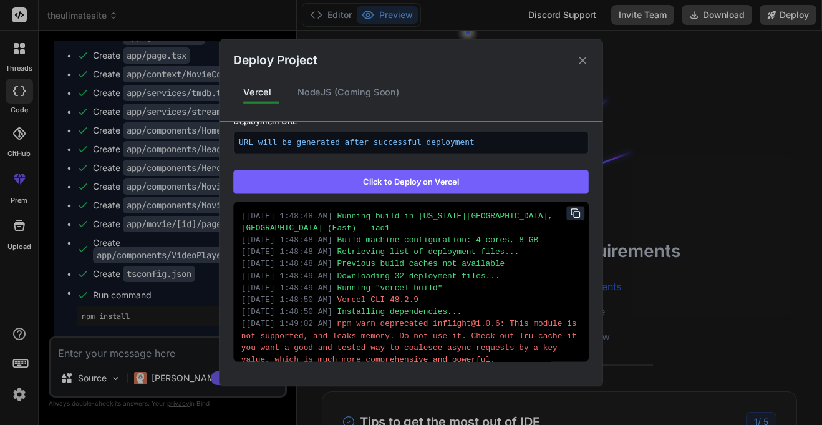
drag, startPoint x: 369, startPoint y: 326, endPoint x: 419, endPoint y: 367, distance: 64.3
click at [419, 367] on div "Vercel Failed Supports: Next.js React HTML/CSS/JS Project Name (AI Generated) t…" at bounding box center [411, 246] width 383 height 249
click at [366, 325] on div "[ 10/14/2025, 1:49:02 AM ] npm warn deprecated inflight@1.0.6: This module is n…" at bounding box center [410, 341] width 339 height 48
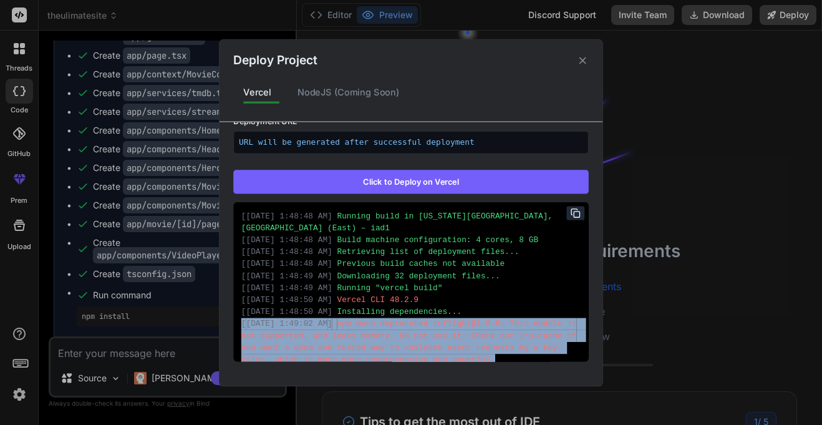
drag, startPoint x: 366, startPoint y: 325, endPoint x: 387, endPoint y: 340, distance: 26.0
click at [387, 340] on div "[ 10/14/2025, 1:49:02 AM ] npm warn deprecated inflight@1.0.6: This module is n…" at bounding box center [410, 341] width 339 height 48
copy div "[ 10/14/2025, 1:49:02 AM ] npm warn deprecated inflight@1.0.6: This module is n…"
click at [582, 57] on icon at bounding box center [583, 60] width 12 height 12
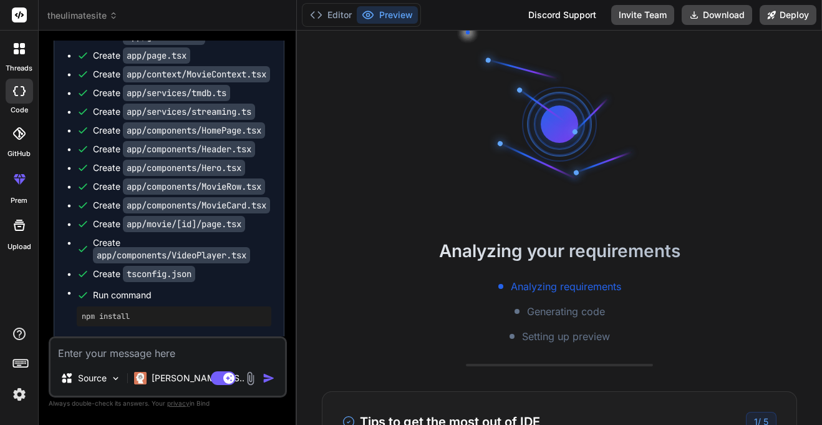
click at [182, 352] on textarea at bounding box center [168, 349] width 235 height 22
paste textarea "[10/14/2025, 1:49:02 AM] npm warn deprecated inflight@1.0.6: This module is not…"
type textarea "[10/14/2025, 1:49:02 AM] npm warn deprecated inflight@1.0.6: This module is not…"
type textarea "x"
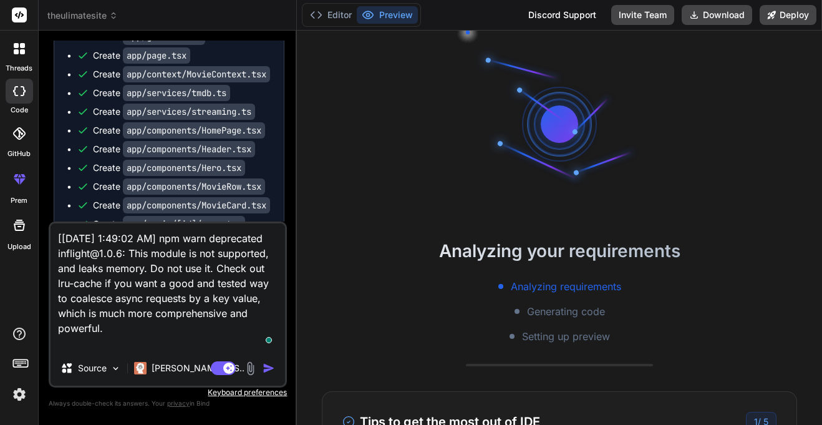
type textarea "[10/14/2025, 1:49:02 AM] npm warn deprecated inflight@1.0.6: This module is not…"
type textarea "x"
type textarea "[10/14/2025, 1:49:02 AM] npm warn deprecated inflight@1.0.6: This module is not…"
type textarea "x"
type textarea "[10/14/2025, 1:49:02 AM] npm warn deprecated inflight@1.0.6: This module is not…"
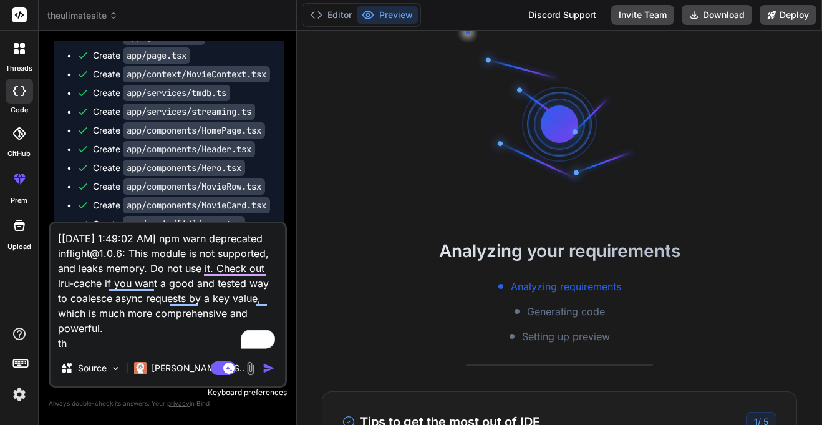
type textarea "x"
type textarea "[10/14/2025, 1:49:02 AM] npm warn deprecated inflight@1.0.6: This module is not…"
type textarea "x"
type textarea "[10/14/2025, 1:49:02 AM] npm warn deprecated inflight@1.0.6: This module is not…"
type textarea "x"
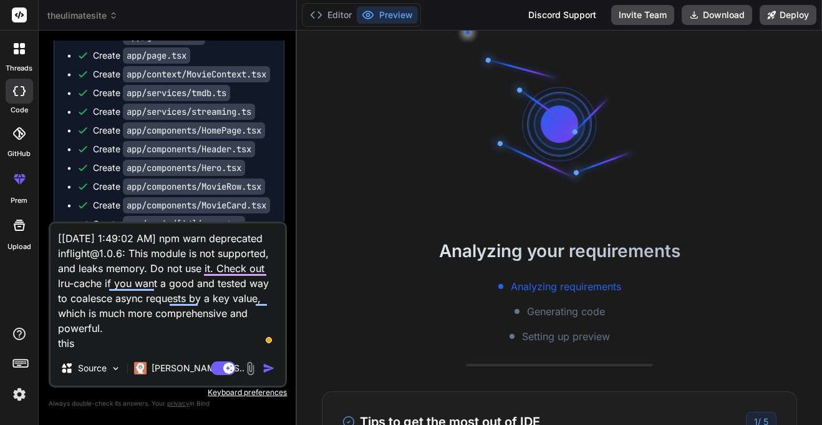
type textarea "[10/14/2025, 1:49:02 AM] npm warn deprecated inflight@1.0.6: This module is not…"
type textarea "x"
type textarea "[10/14/2025, 1:49:02 AM] npm warn deprecated inflight@1.0.6: This module is not…"
type textarea "x"
type textarea "[10/14/2025, 1:49:02 AM] npm warn deprecated inflight@1.0.6: This module is not…"
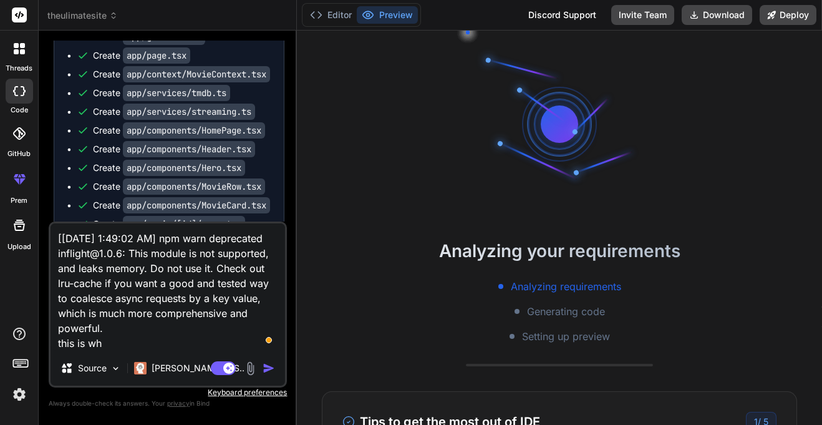
type textarea "x"
type textarea "[10/14/2025, 1:49:02 AM] npm warn deprecated inflight@1.0.6: This module is not…"
type textarea "x"
type textarea "[10/14/2025, 1:49:02 AM] npm warn deprecated inflight@1.0.6: This module is not…"
type textarea "x"
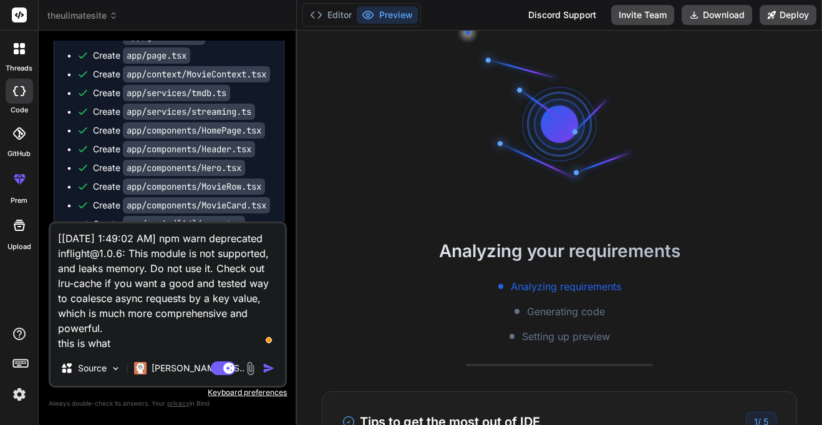
type textarea "[10/14/2025, 1:49:02 AM] npm warn deprecated inflight@1.0.6: This module is not…"
type textarea "x"
type textarea "[10/14/2025, 1:49:02 AM] npm warn deprecated inflight@1.0.6: This module is not…"
type textarea "x"
type textarea "[10/14/2025, 1:49:02 AM] npm warn deprecated inflight@1.0.6: This module is not…"
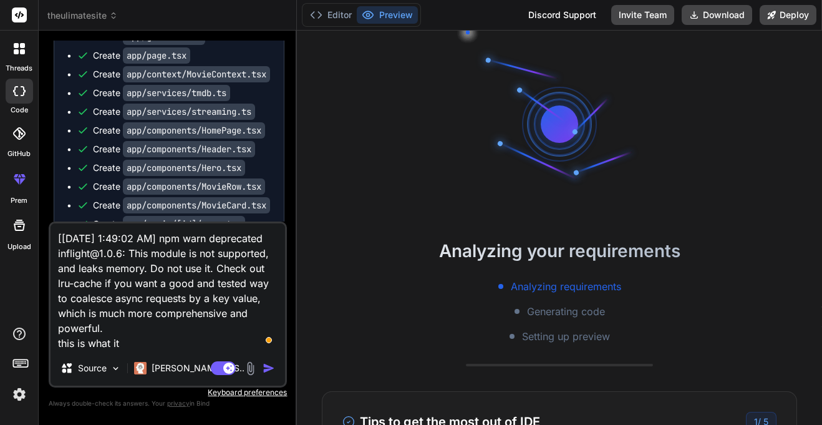
type textarea "x"
type textarea "[10/14/2025, 1:49:02 AM] npm warn deprecated inflight@1.0.6: This module is not…"
type textarea "x"
type textarea "[10/14/2025, 1:49:02 AM] npm warn deprecated inflight@1.0.6: This module is not…"
type textarea "x"
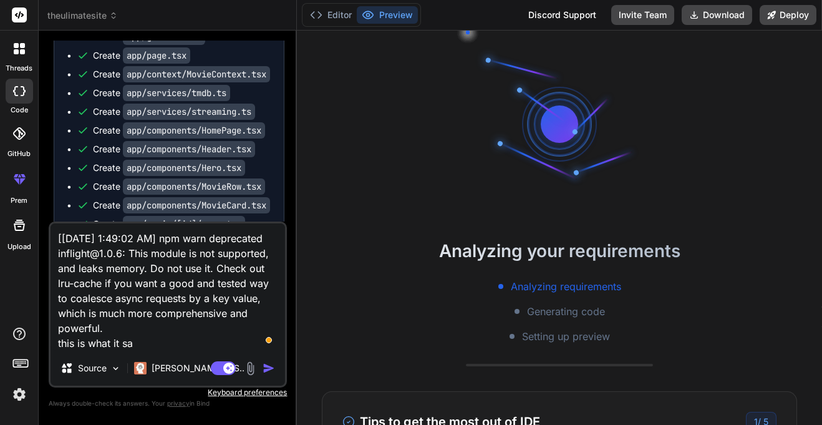
type textarea "[10/14/2025, 1:49:02 AM] npm warn deprecated inflight@1.0.6: This module is not…"
type textarea "x"
type textarea "[10/14/2025, 1:49:02 AM] npm warn deprecated inflight@1.0.6: This module is not…"
type textarea "x"
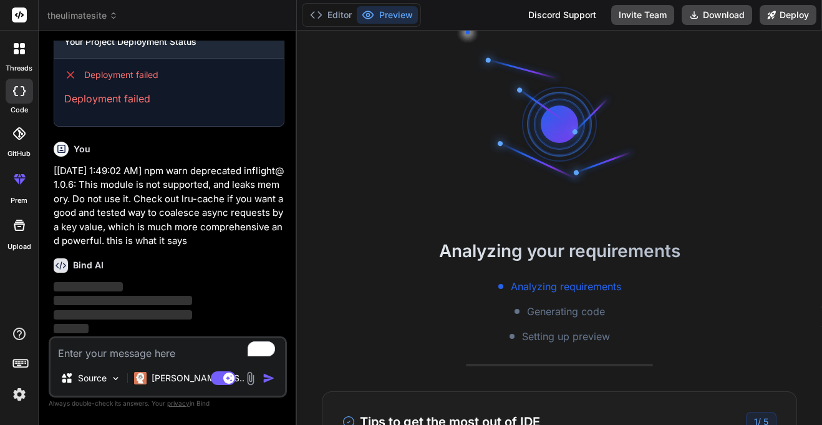
scroll to position [4551, 0]
click at [162, 232] on p "[10/14/2025, 1:49:02 AM] npm warn deprecated inflight@1.0.6: This module is not…" at bounding box center [169, 206] width 231 height 84
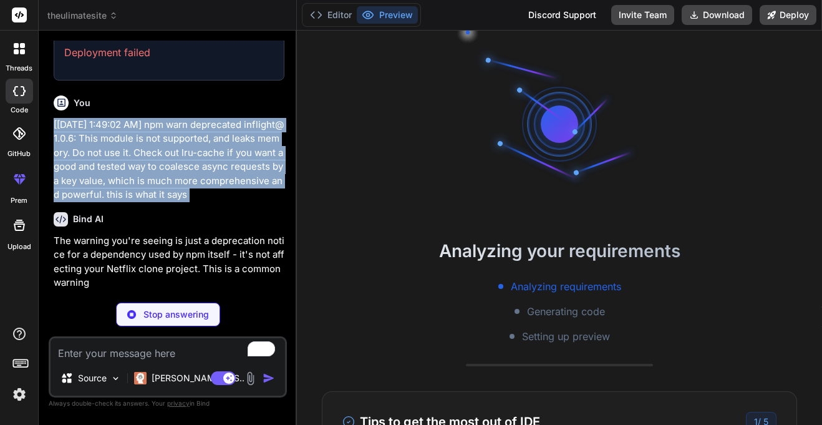
scroll to position [4597, 0]
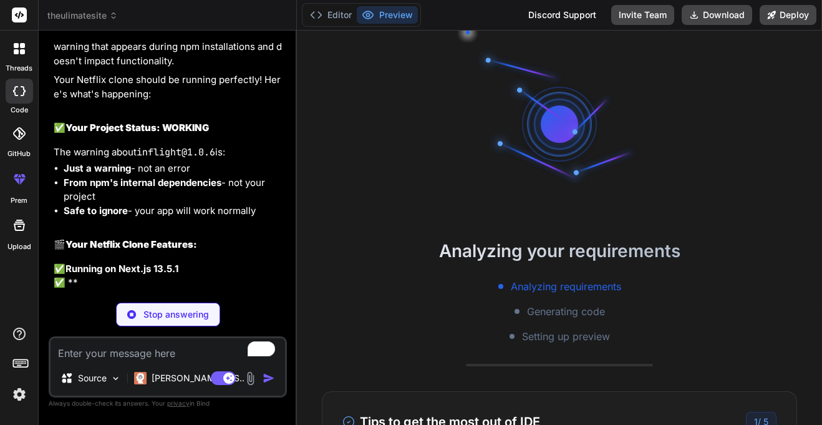
click at [161, 69] on p "The warning you're seeing is just a deprecation notice for a dependency used by…" at bounding box center [169, 33] width 231 height 70
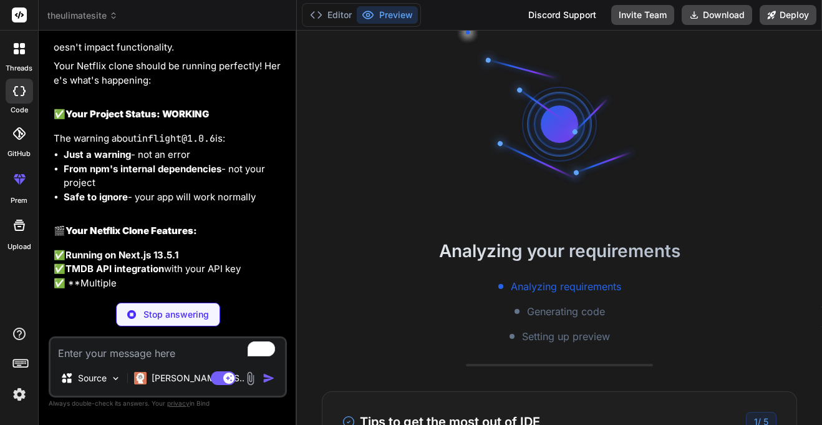
click at [161, 55] on p "The warning you're seeing is just a deprecation notice for a dependency used by…" at bounding box center [169, 19] width 231 height 70
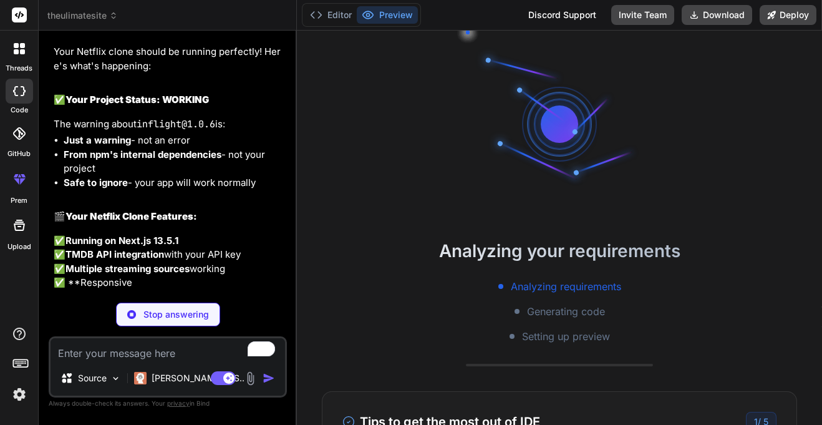
click at [161, 41] on p "The warning you're seeing is just a deprecation notice for a dependency used by…" at bounding box center [169, 5] width 231 height 70
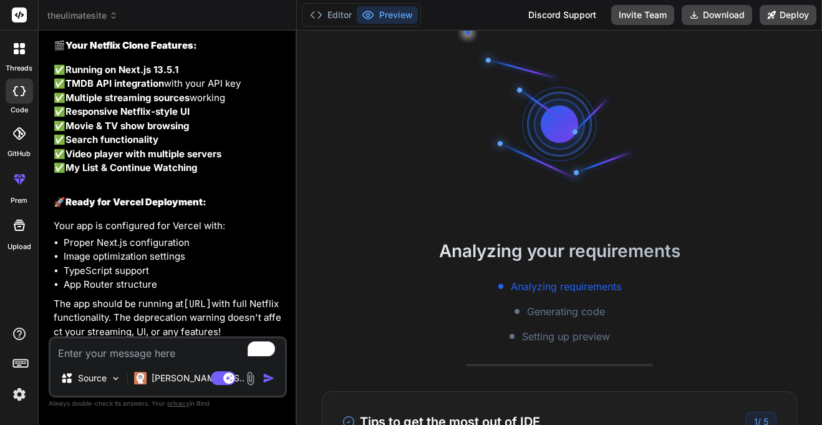
scroll to position [4725, 0]
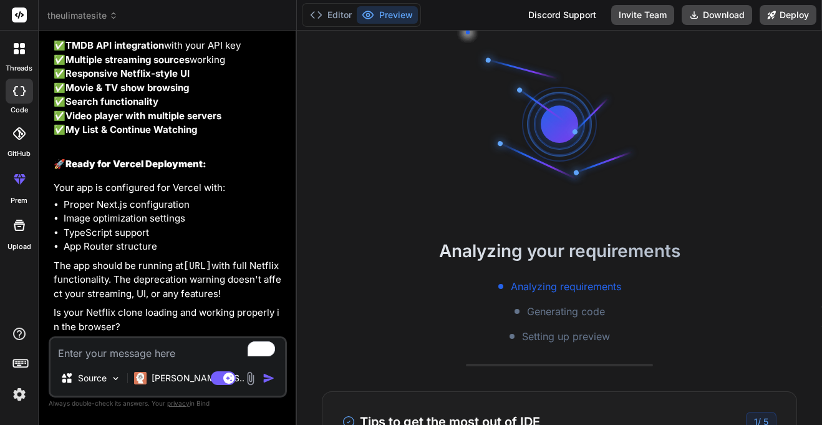
scroll to position [4766, 0]
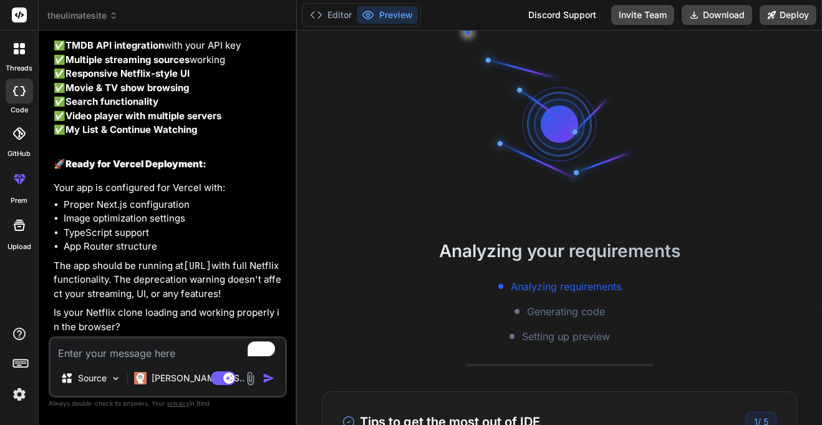
click at [154, 37] on strong "Running on Next.js 13.5.1" at bounding box center [121, 32] width 113 height 12
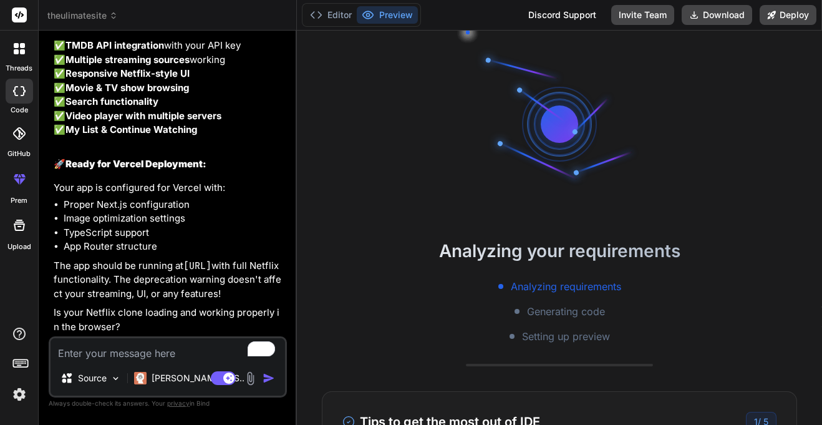
click at [154, 37] on strong "Running on Next.js 13.5.1" at bounding box center [121, 32] width 113 height 12
click at [140, 203] on li "Proper Next.js configuration" at bounding box center [174, 205] width 221 height 14
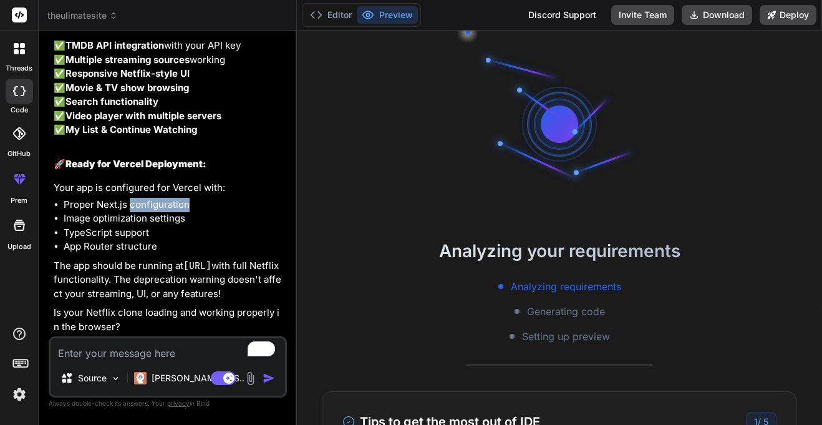
click at [140, 203] on li "Proper Next.js configuration" at bounding box center [174, 205] width 221 height 14
drag, startPoint x: 185, startPoint y: 251, endPoint x: 77, endPoint y: 265, distance: 108.8
click at [77, 265] on p "The app should be running at http://localhost:3000 with full Netflix functional…" at bounding box center [169, 280] width 231 height 42
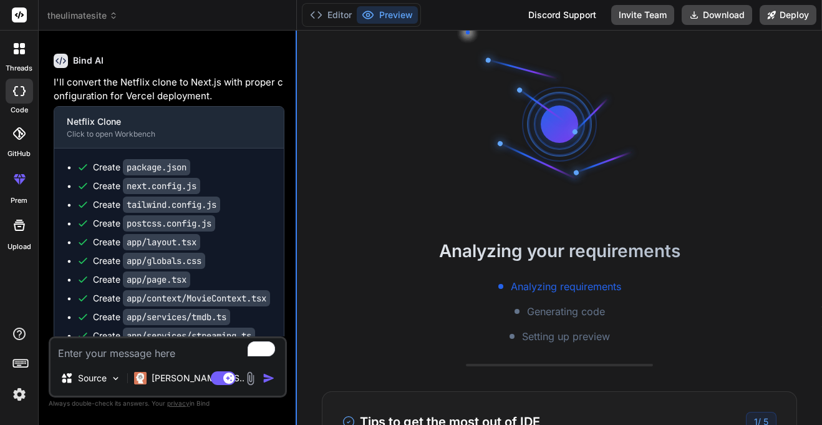
scroll to position [2989, 0]
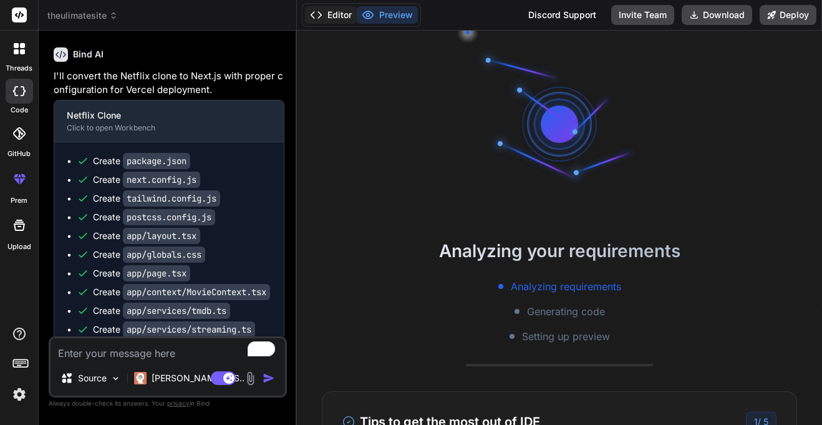
click at [341, 14] on button "Editor" at bounding box center [331, 14] width 52 height 17
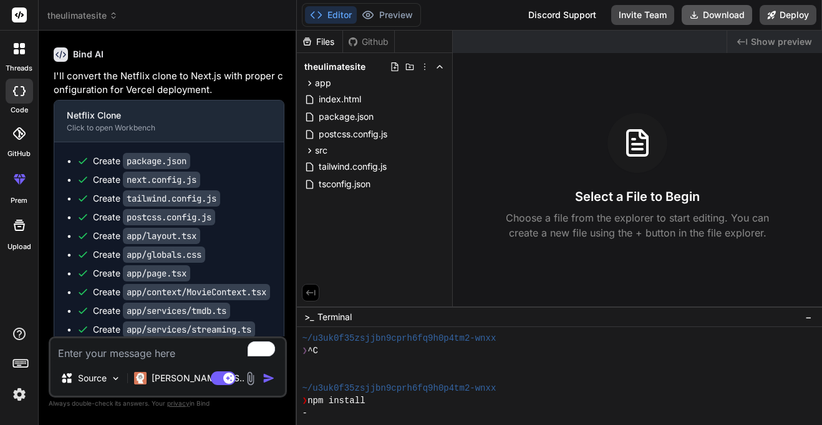
click at [689, 18] on icon at bounding box center [694, 15] width 10 height 10
click at [305, 84] on icon at bounding box center [309, 83] width 11 height 11
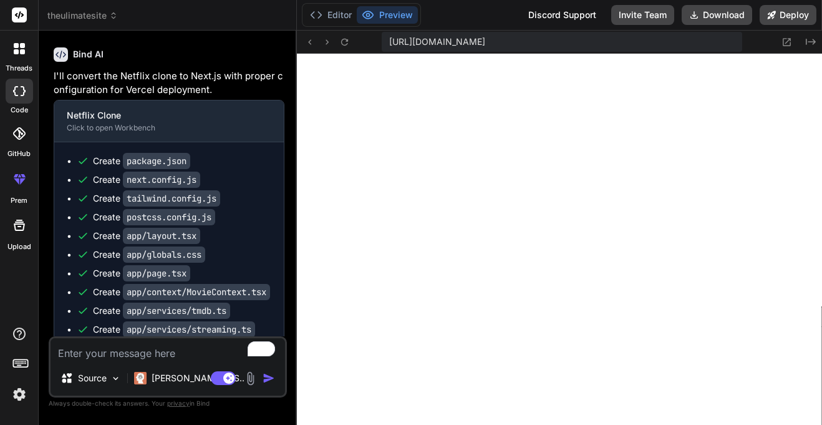
scroll to position [412, 0]
type textarea "x"
click at [321, 16] on icon at bounding box center [316, 15] width 12 height 12
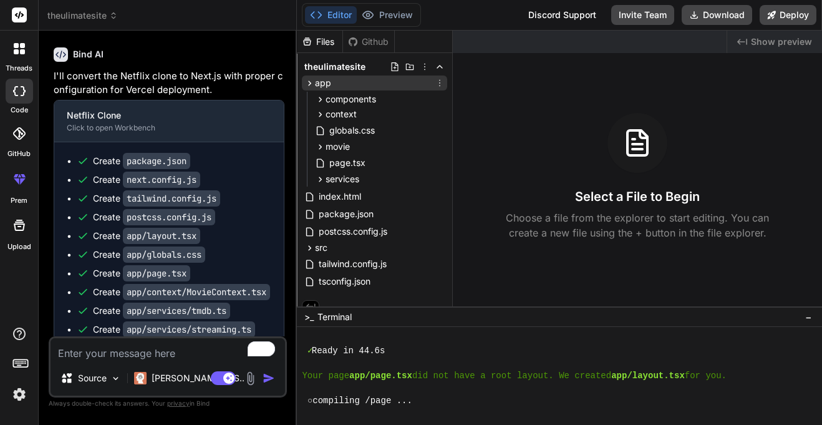
click at [313, 80] on icon at bounding box center [309, 83] width 11 height 11
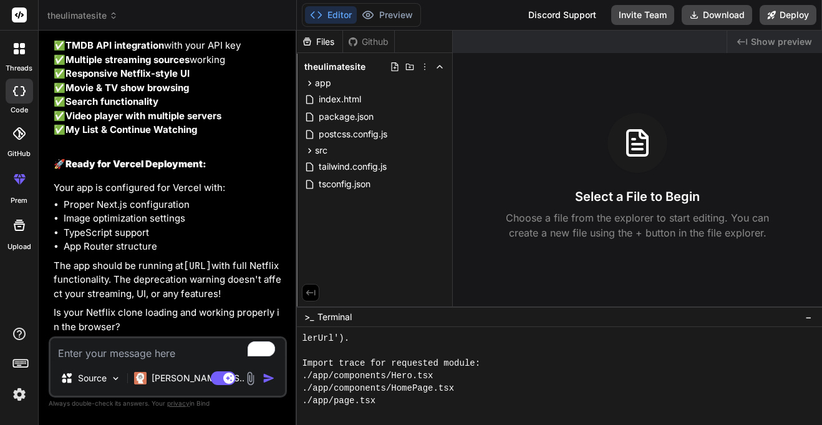
scroll to position [5182, 0]
click at [175, 344] on textarea "To enrich screen reader interactions, please activate Accessibility in Grammarl…" at bounding box center [168, 349] width 235 height 22
click at [313, 421] on div at bounding box center [559, 376] width 525 height 98
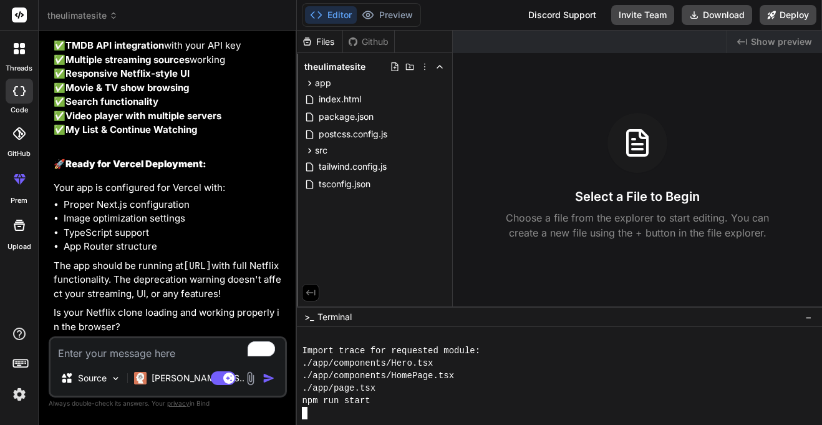
scroll to position [4789, 0]
click at [152, 346] on textarea "To enrich screen reader interactions, please activate Accessibility in Grammarl…" at bounding box center [168, 349] width 235 height 22
type textarea "s"
type textarea "x"
type textarea "so"
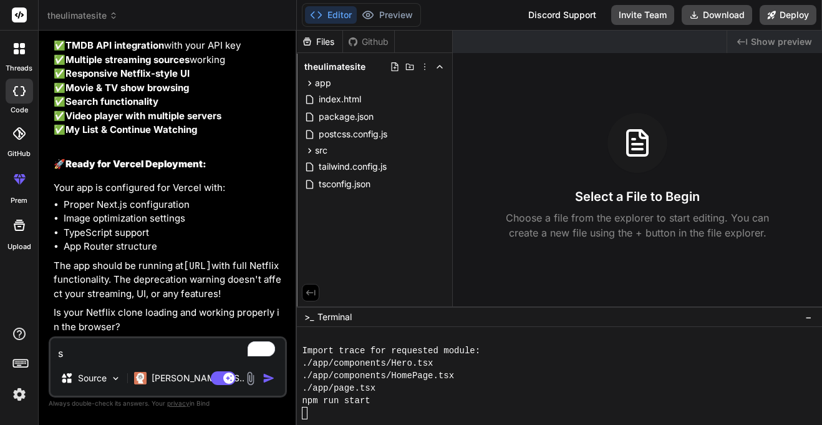
type textarea "x"
type textarea "so"
type textarea "x"
type textarea "so h"
type textarea "x"
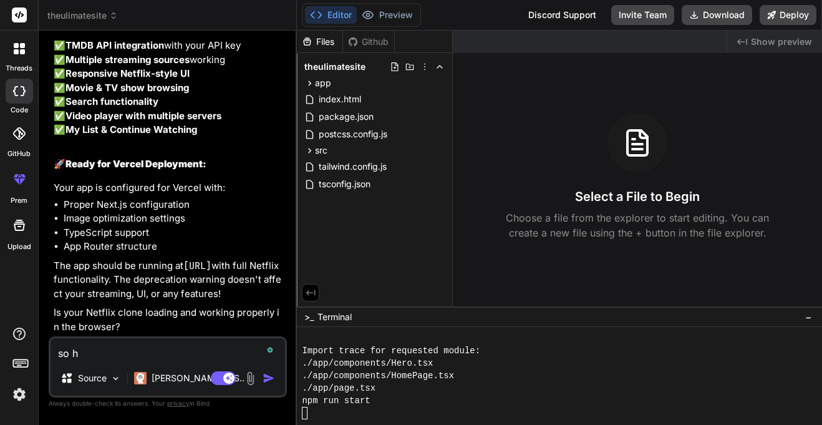
type textarea "so ho"
type textarea "x"
type textarea "so how"
type textarea "x"
type textarea "so how"
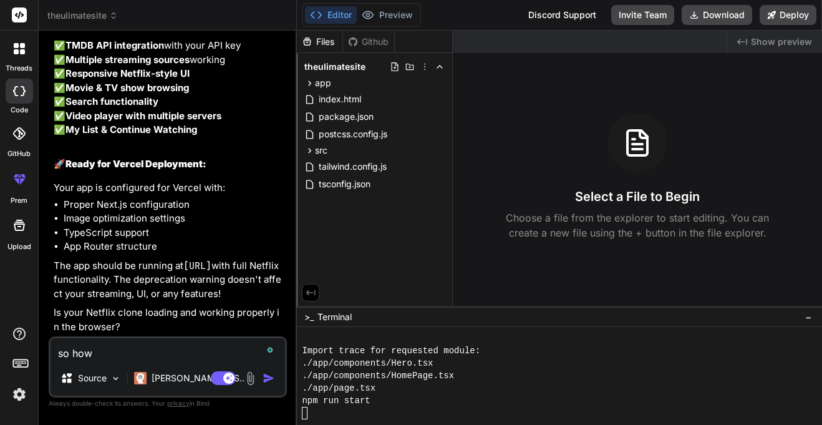
type textarea "x"
type textarea "so how d"
type textarea "x"
type textarea "so how do"
type textarea "x"
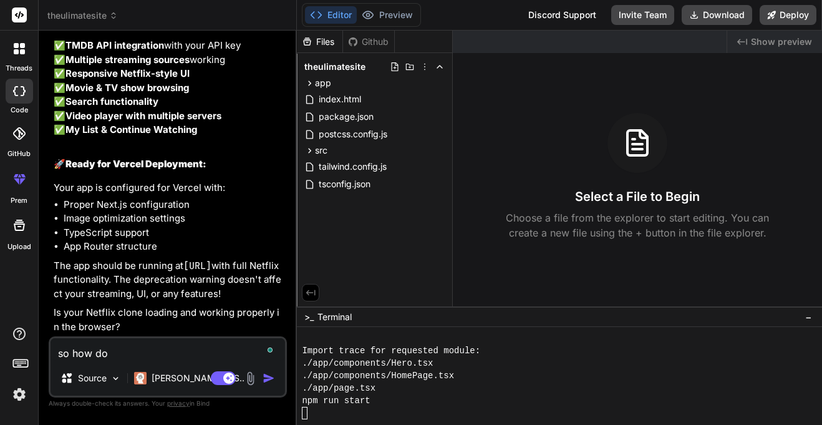
type textarea "so how do"
type textarea "x"
type textarea "so how do i"
type textarea "x"
type textarea "so how do i"
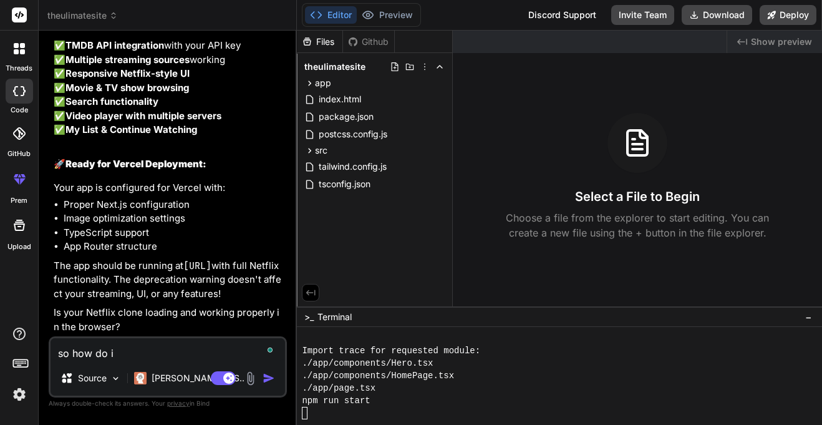
type textarea "x"
type textarea "so how do i f"
type textarea "x"
type textarea "so how do i fi"
type textarea "x"
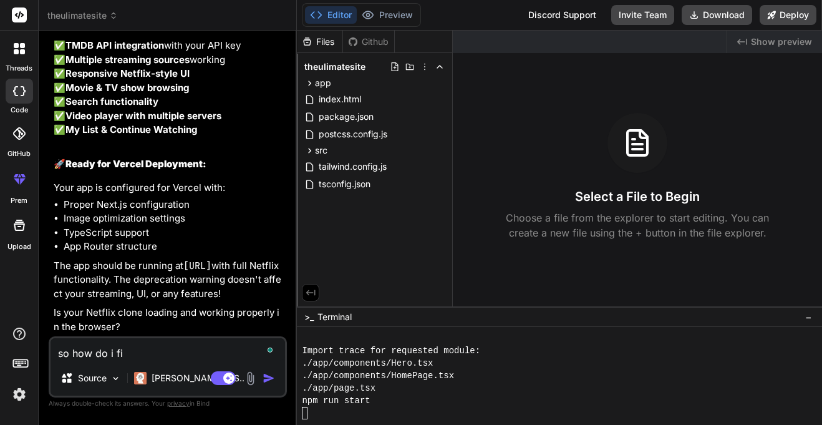
type textarea "so how do i fix"
type textarea "x"
type textarea "so how do i fix"
type textarea "x"
type textarea "so how do i fix t"
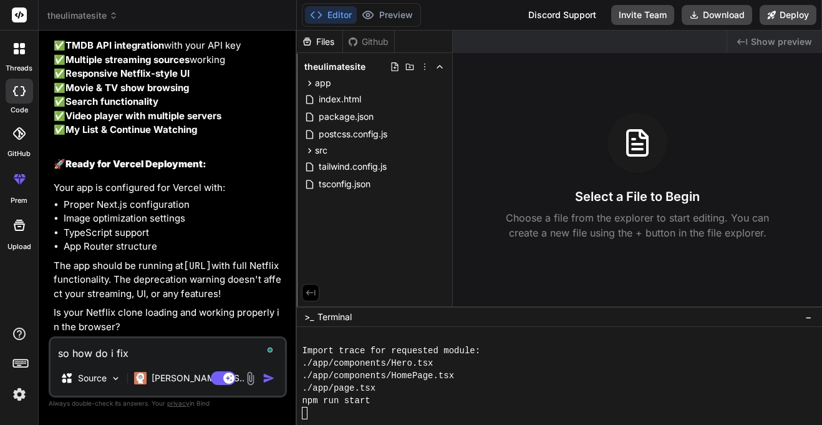
type textarea "x"
type textarea "so how do i fix th"
type textarea "x"
type textarea "so how do i fix tha"
type textarea "x"
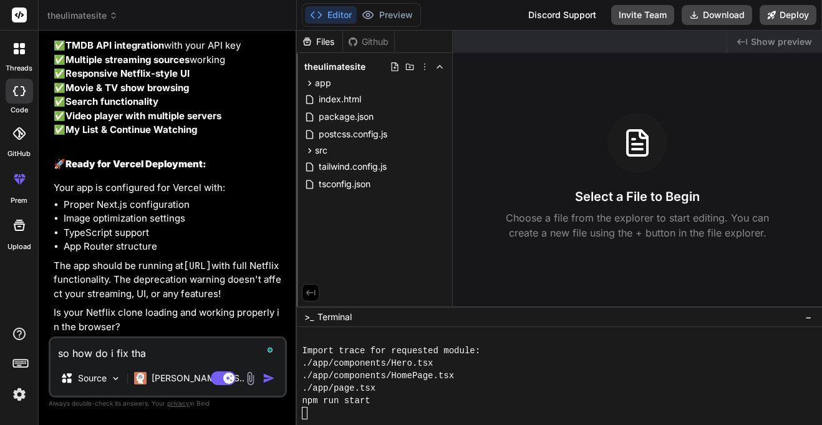
type textarea "so how do i fix thar"
type textarea "x"
type textarea "so how do i fix tha"
type textarea "x"
type textarea "so how do i fix that"
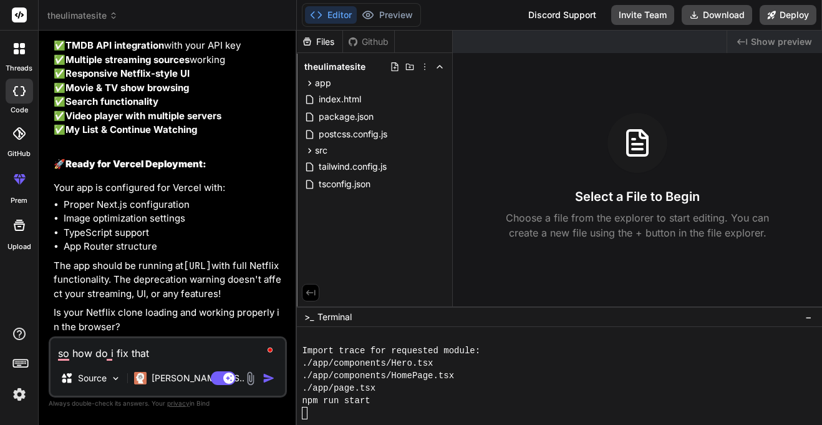
type textarea "x"
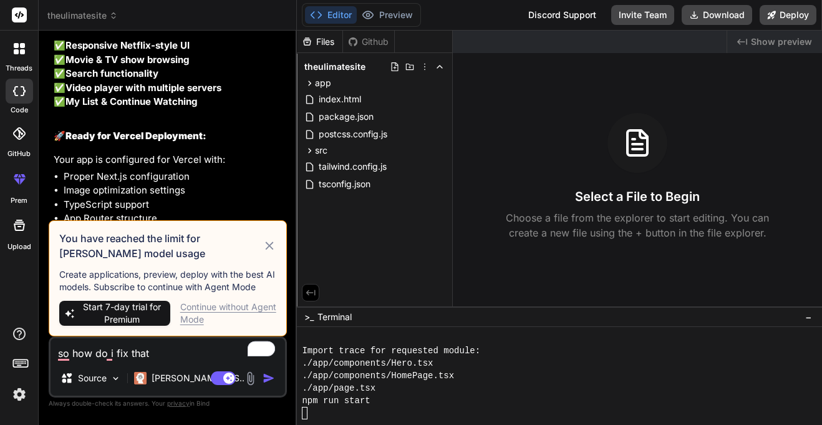
type textarea "so how do i fix that"
click at [203, 316] on div "Continue without Agent Mode" at bounding box center [228, 313] width 97 height 25
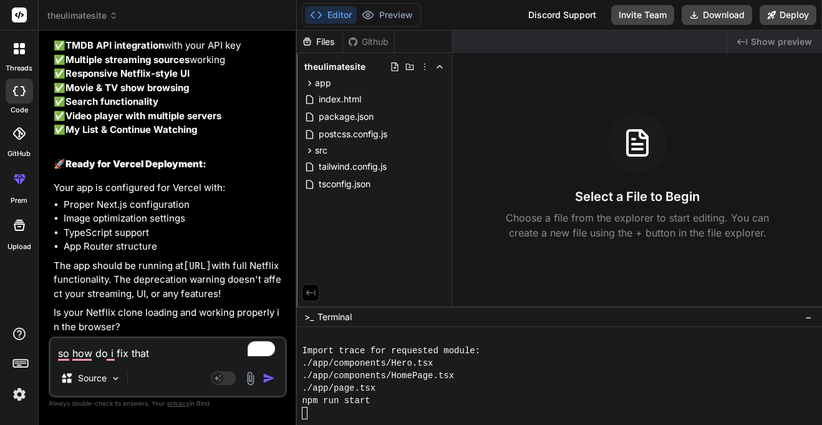
click at [200, 353] on textarea "so how do i fix that" at bounding box center [168, 349] width 235 height 22
type textarea "x"
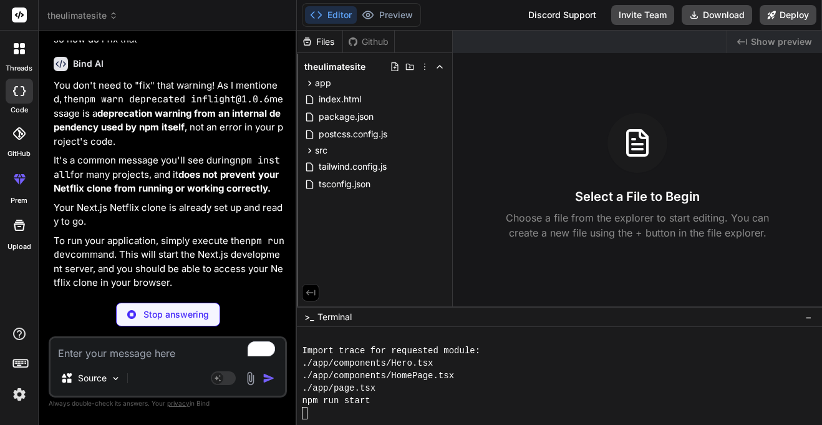
scroll to position [5513, 0]
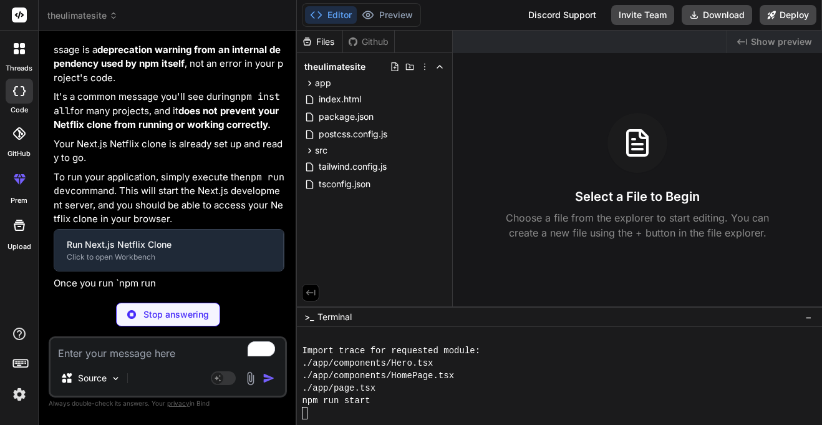
type textarea "x"
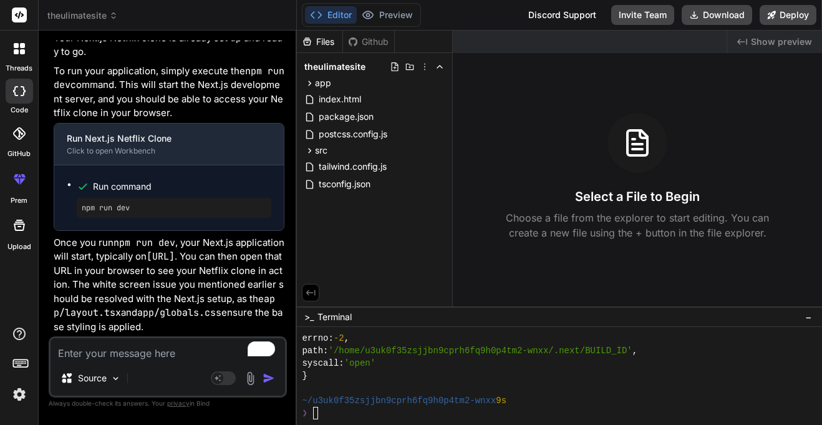
scroll to position [2670, 0]
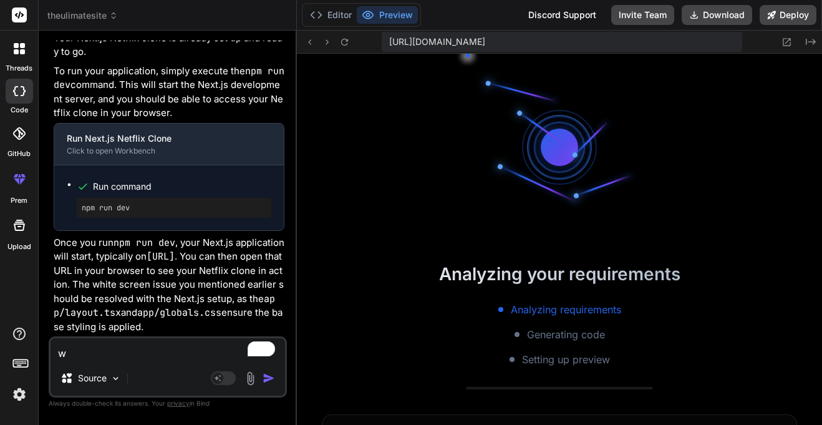
type textarea "wh"
type textarea "x"
type textarea "whe"
type textarea "x"
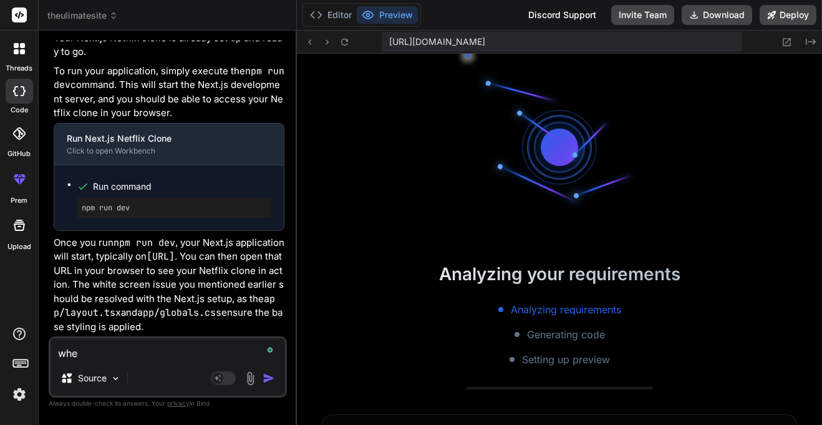
type textarea "when"
type textarea "x"
type textarea "when"
type textarea "x"
type textarea "when i"
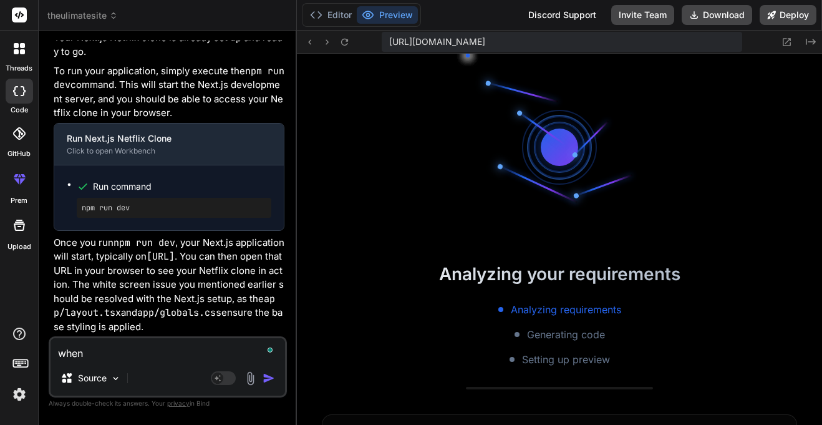
type textarea "x"
type textarea "when i"
type textarea "x"
type textarea "when i a"
type textarea "x"
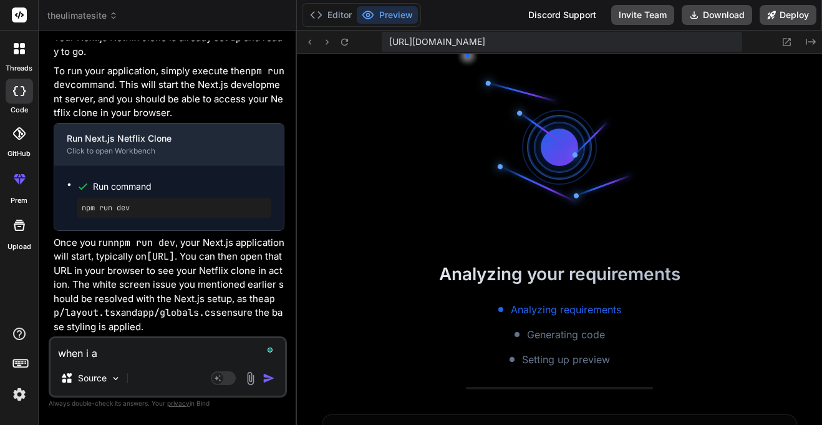
type textarea "when i ar"
type textarea "x"
type textarea "when i arr"
type textarea "x"
type textarea "when i arri"
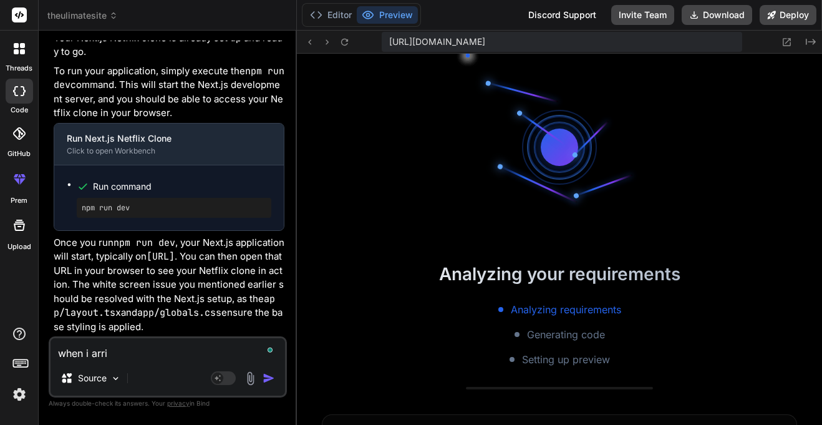
type textarea "x"
type textarea "when i arrib"
type textarea "x"
type textarea "when i arri"
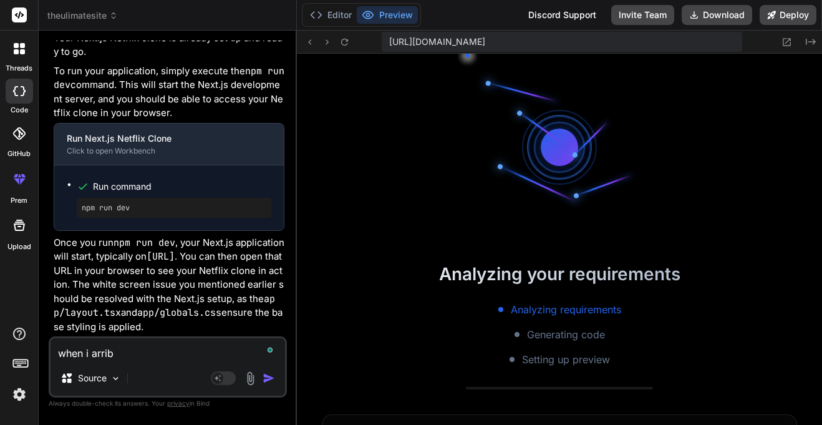
type textarea "x"
type textarea "when i arriv"
type textarea "x"
type textarea "when i arrive"
type textarea "x"
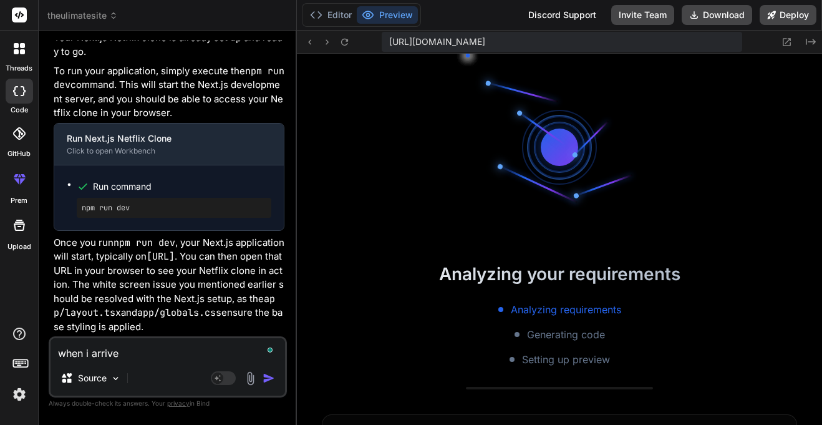
type textarea "when i arrive"
type textarea "x"
type textarea "when i arrive i"
type textarea "x"
type textarea "when i arrive it"
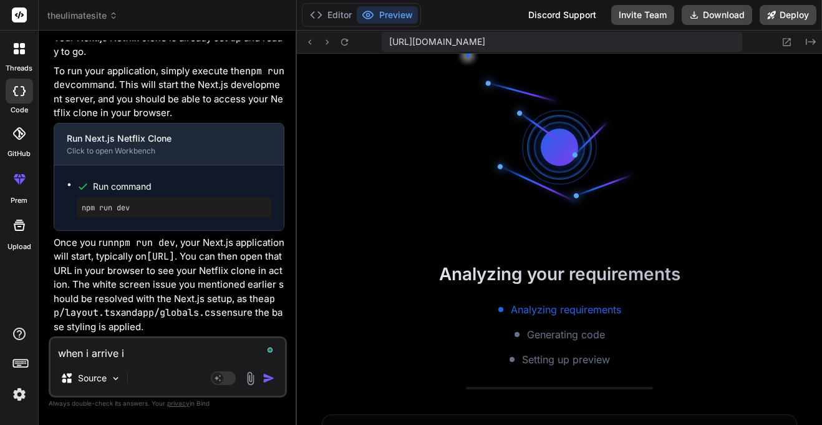
type textarea "x"
type textarea "when i arrive its"
type textarea "x"
type textarea "when i arrive its"
type textarea "x"
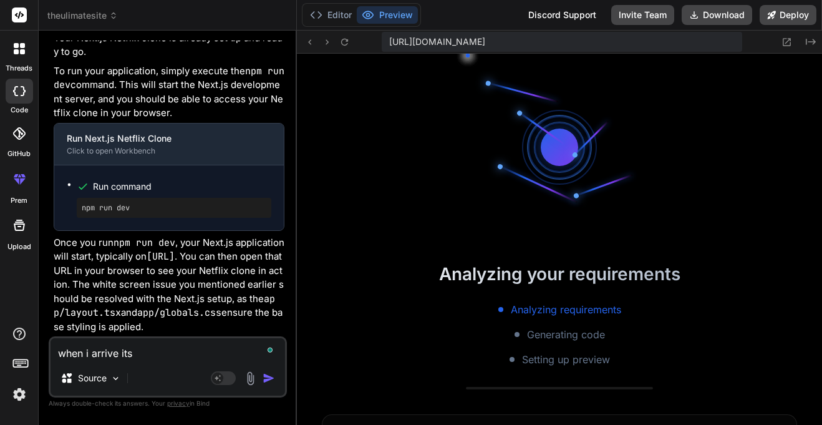
type textarea "when i arrive its c"
type textarea "x"
type textarea "when i arrive its co"
type textarea "x"
type textarea "when i arrive its com"
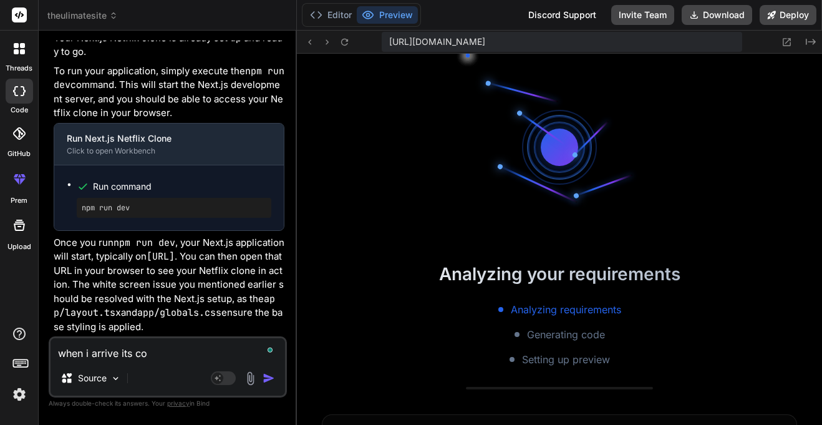
type textarea "x"
type textarea "when i arrive its comp"
type textarea "x"
type textarea "when i arrive its compl"
type textarea "x"
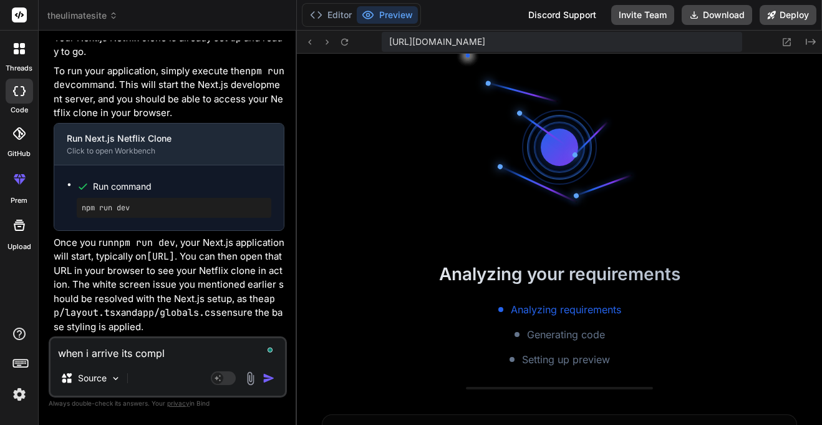
type textarea "when i arrive its complt"
type textarea "x"
type textarea "when i arrive its complte"
type textarea "x"
type textarea "when i arrive its compltet"
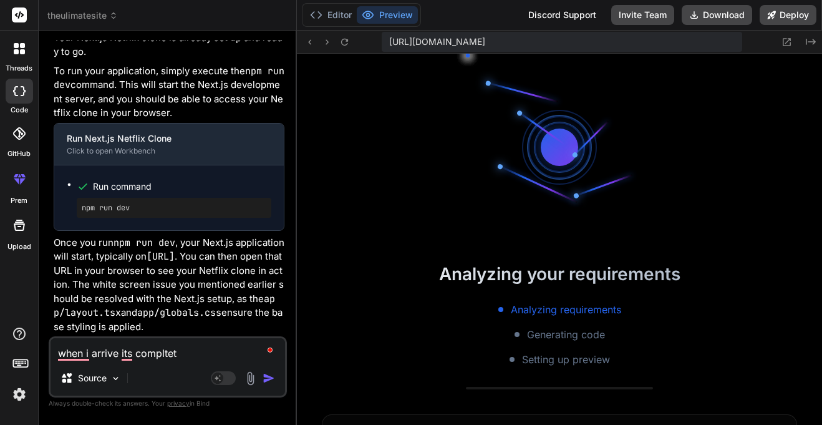
type textarea "x"
type textarea "when i arrive its compltete"
type textarea "x"
type textarea "when i arrive its compltet"
type textarea "x"
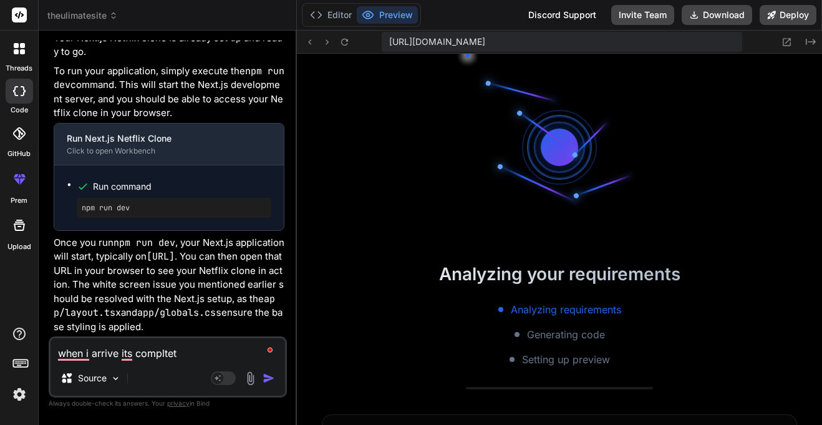
type textarea "when i arrive its complte"
type textarea "x"
type textarea "when i arrive its complt"
type textarea "x"
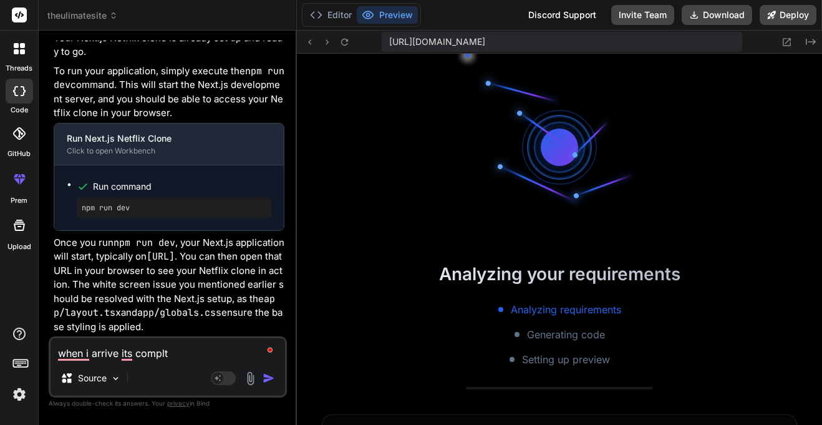
type textarea "when i arrive its compl"
type textarea "x"
type textarea "when i arrive its comple"
type textarea "x"
type textarea "when i arrive its complet"
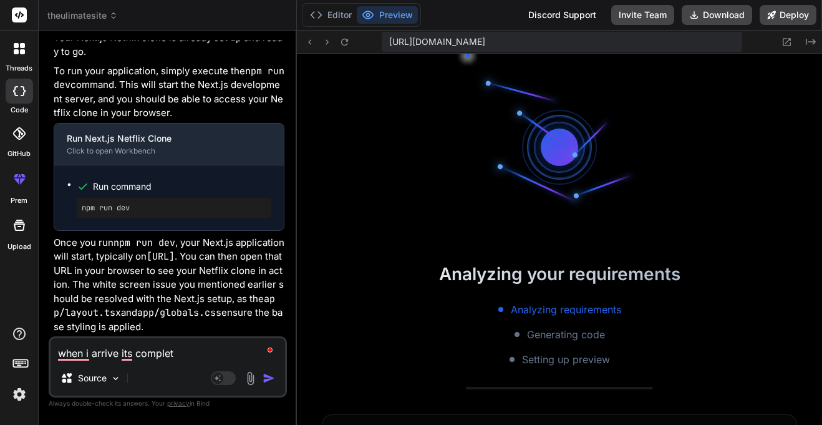
type textarea "x"
type textarea "when i arrive its complete"
type textarea "x"
type textarea "when i arrive its complete"
type textarea "x"
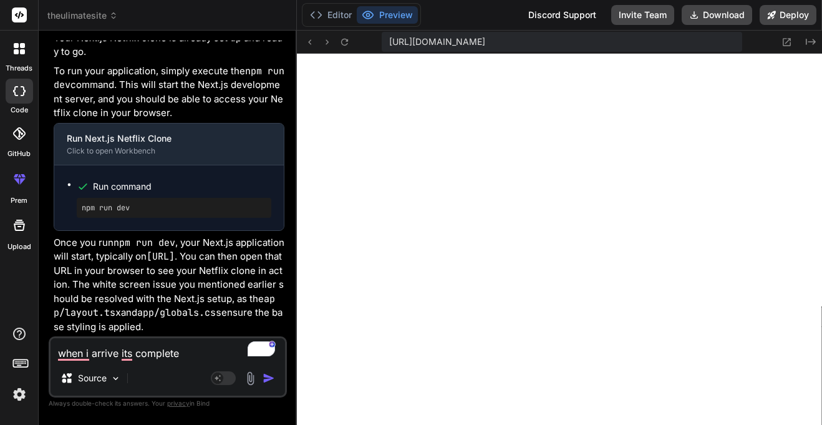
click at [200, 347] on textarea "when i arrive its complete" at bounding box center [168, 349] width 235 height 22
type textarea "when i arrive its complete :"
type textarea "x"
type textarea "when i arrive its complete :"
type textarea "x"
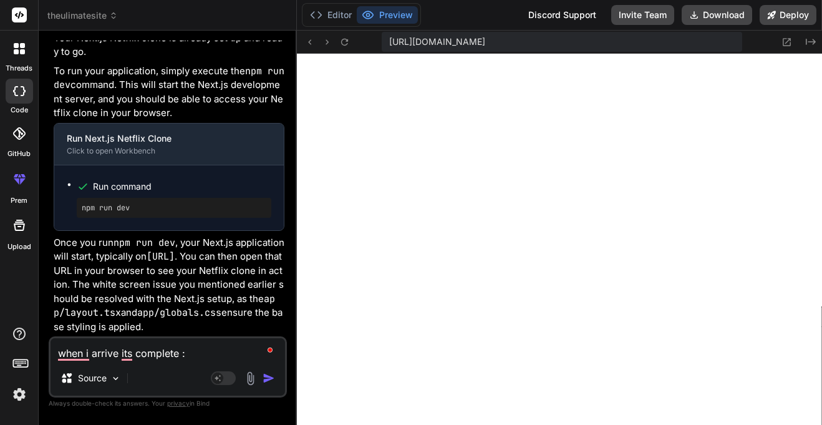
paste textarea "Unhandled Runtime Error TypeError: (0 , _services_tmdb__WEBPACK_IMPORTED_MODULE…"
type textarea "when i arrive its complete : Unhandled Runtime Error TypeError: (0 , _services_…"
type textarea "x"
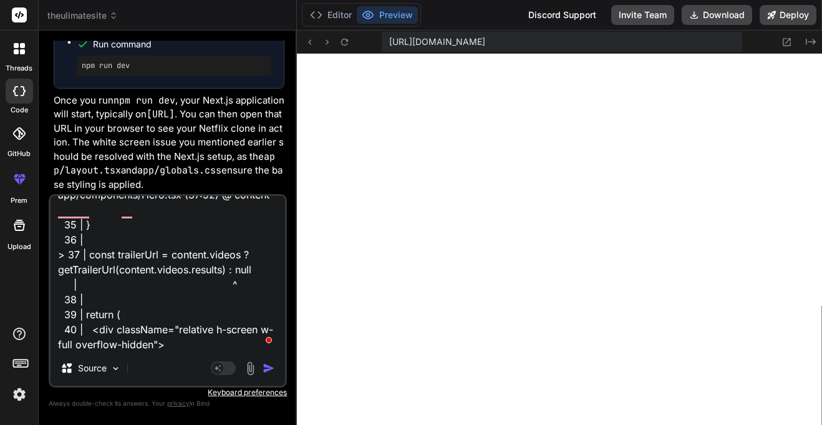
scroll to position [121, 0]
type textarea "when i arrive its complete : Unhandled Runtime Error TypeError: (0 , _services_…"
click at [264, 366] on img "button" at bounding box center [269, 368] width 12 height 12
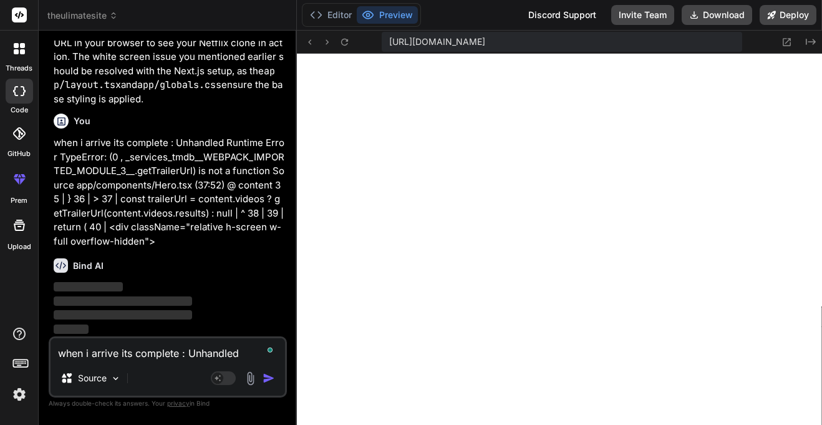
scroll to position [5910, 0]
click at [16, 363] on rect at bounding box center [16, 363] width 1 height 1
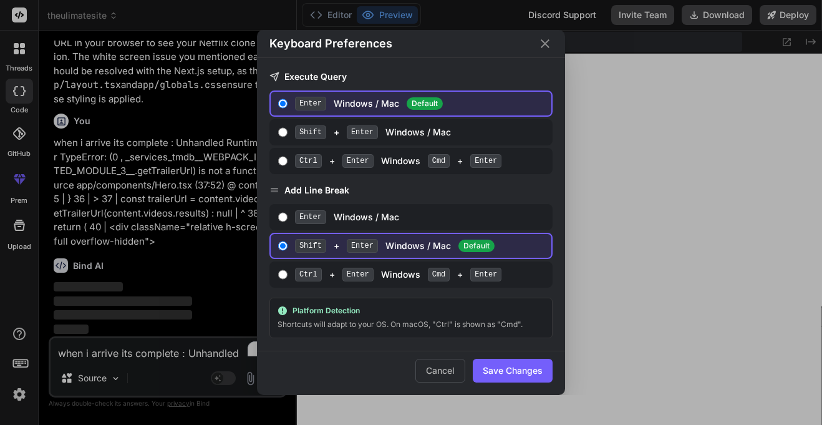
click at [543, 42] on icon "Close" at bounding box center [545, 43] width 9 height 9
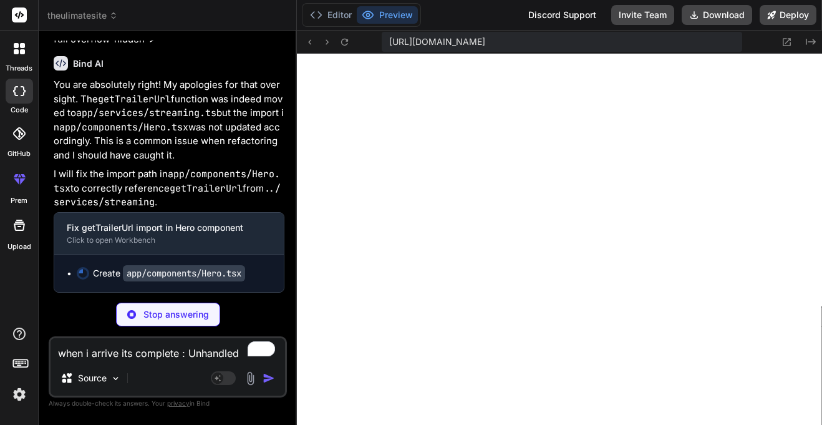
scroll to position [6112, 0]
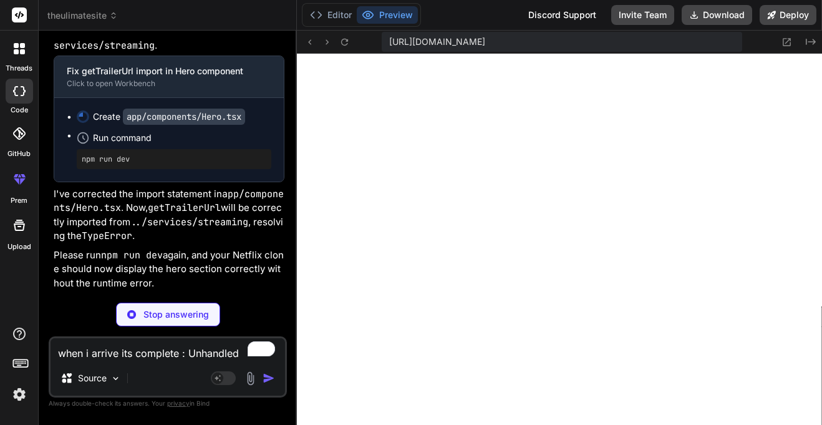
type textarea "x"
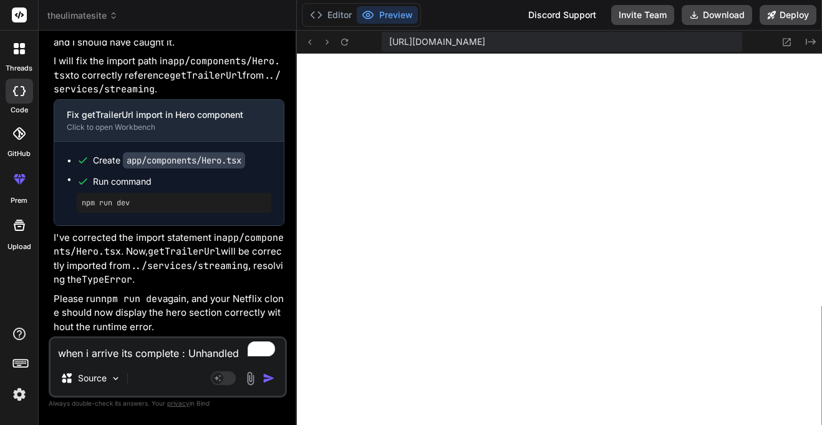
scroll to position [3056, 0]
click at [112, 198] on pre "npm run dev" at bounding box center [174, 203] width 185 height 10
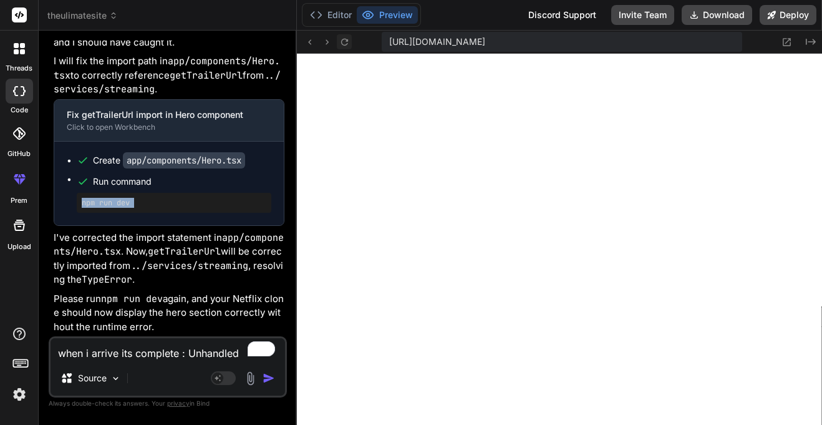
click at [340, 46] on icon at bounding box center [344, 42] width 11 height 11
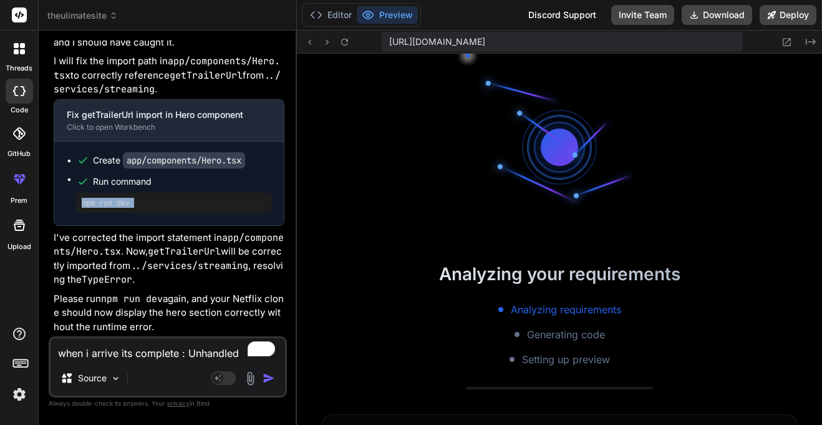
scroll to position [3081, 0]
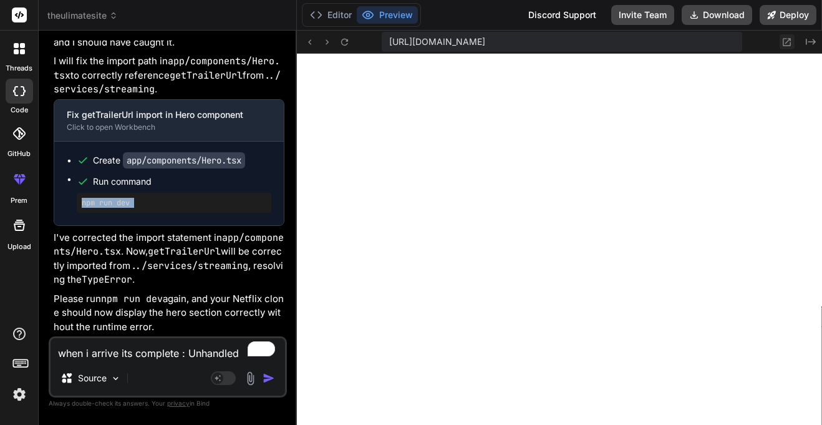
click at [788, 40] on icon at bounding box center [787, 42] width 8 height 8
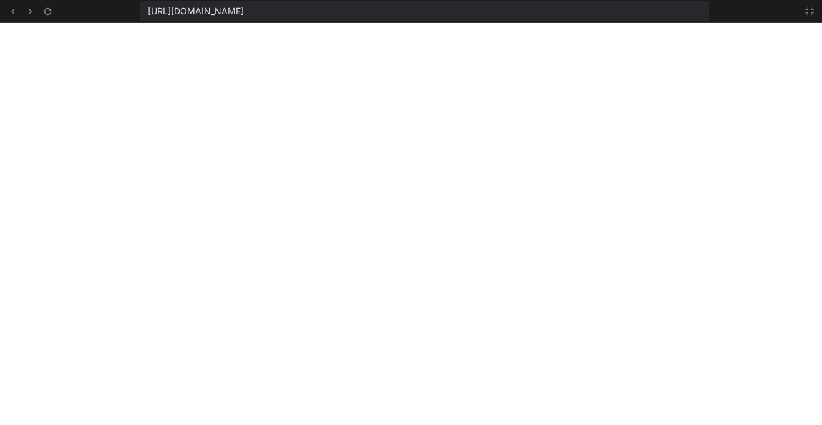
scroll to position [3131, 0]
click at [808, 12] on icon at bounding box center [810, 11] width 10 height 10
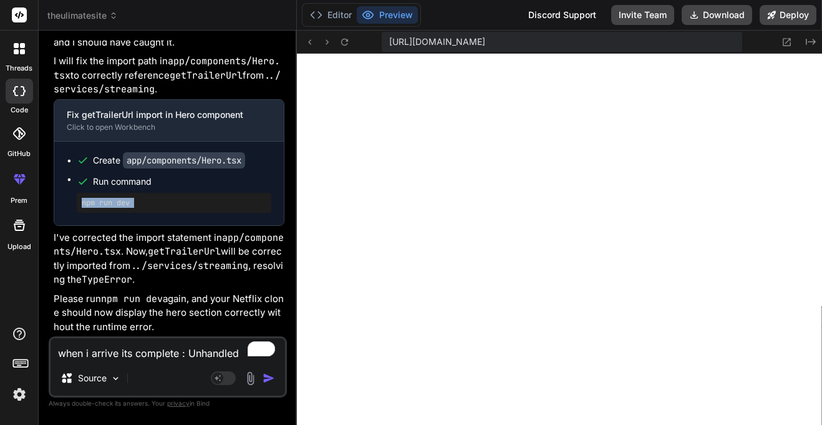
click at [143, 347] on textarea "when i arrive its complete : Unhandled Runtime Error TypeError: (0 , _services_…" at bounding box center [168, 349] width 235 height 22
type textarea "wh"
type textarea "x"
type textarea "whe"
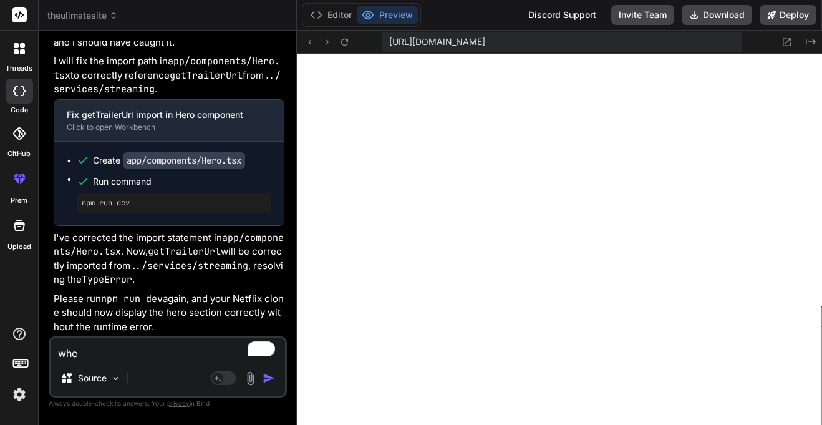
type textarea "x"
type textarea "when"
type textarea "x"
type textarea "when"
type textarea "x"
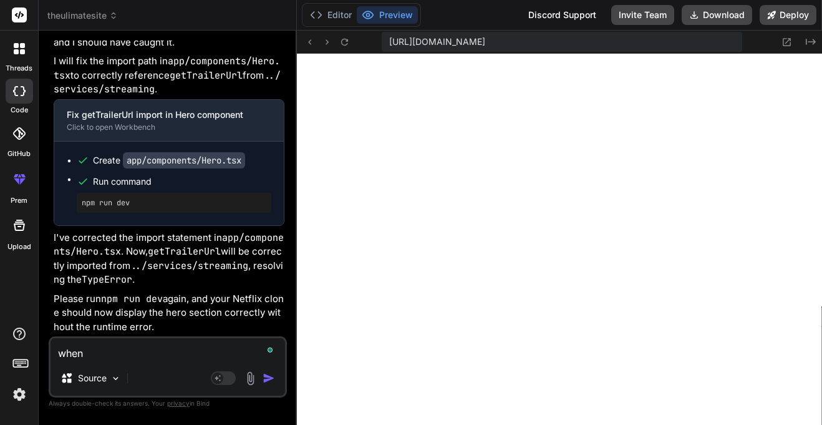
type textarea "when i"
type textarea "x"
type textarea "when i"
type textarea "x"
type textarea "when i a"
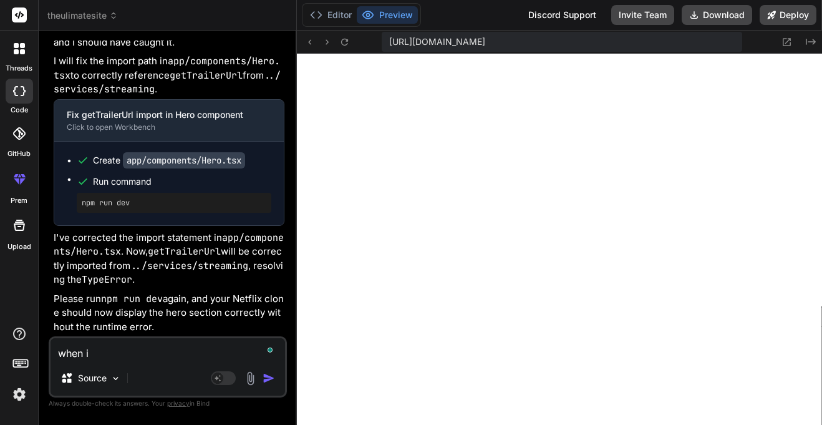
type textarea "x"
type textarea "when i ar"
type textarea "x"
type textarea "when i arr"
type textarea "x"
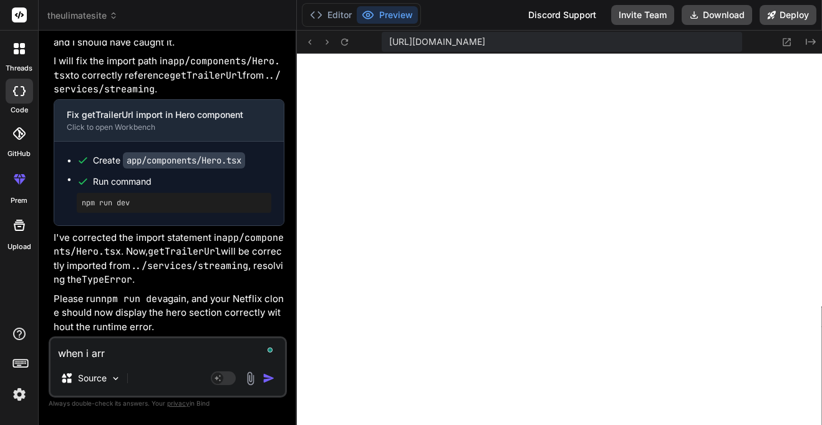
type textarea "when i arri"
type textarea "x"
type textarea "when i arriv"
type textarea "x"
type textarea "when i arrive"
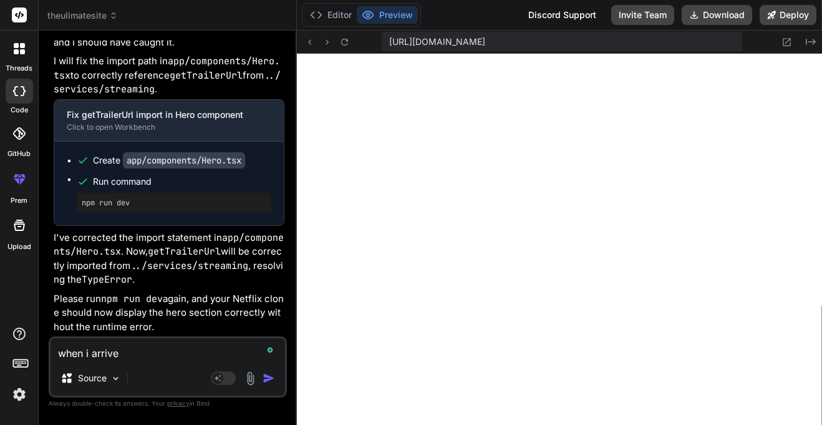
type textarea "x"
type textarea "when i arrive"
type textarea "x"
type textarea "when i arrive f"
type textarea "x"
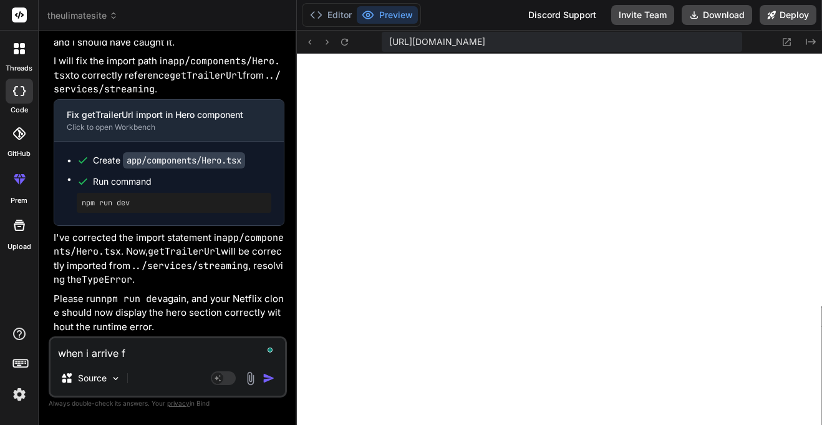
type textarea "when i arrive fo"
type textarea "x"
type textarea "when i arrive for"
type textarea "x"
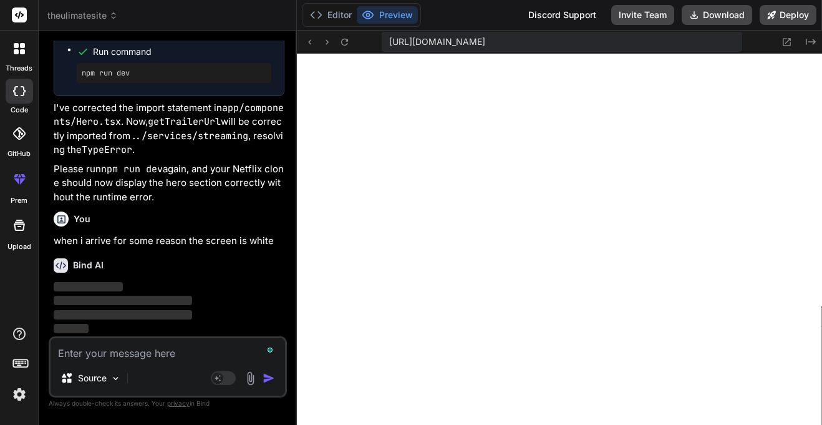
scroll to position [6355, 0]
click at [138, 243] on p "when i arrive for some reason the screen is white" at bounding box center [169, 241] width 231 height 14
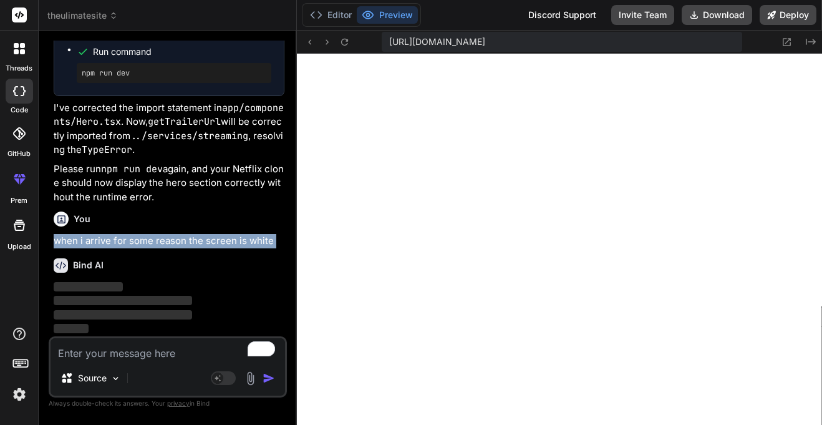
scroll to position [3493, 0]
click at [204, 238] on p "when i arrive for some reason the screen is white" at bounding box center [169, 241] width 231 height 14
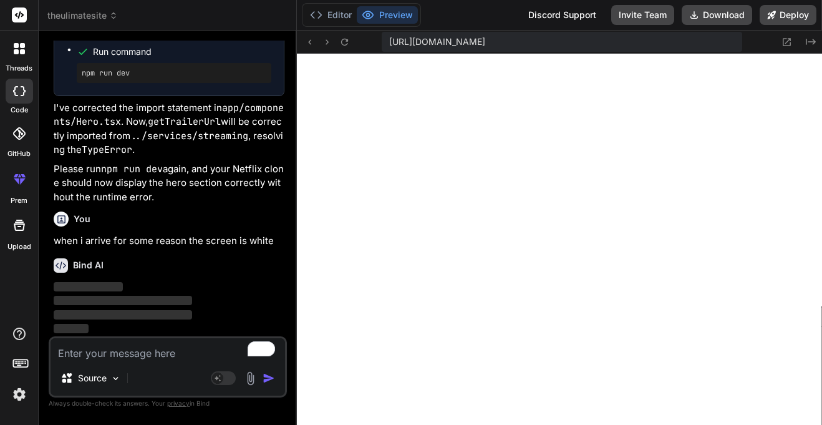
click at [204, 238] on p "when i arrive for some reason the screen is white" at bounding box center [169, 241] width 231 height 14
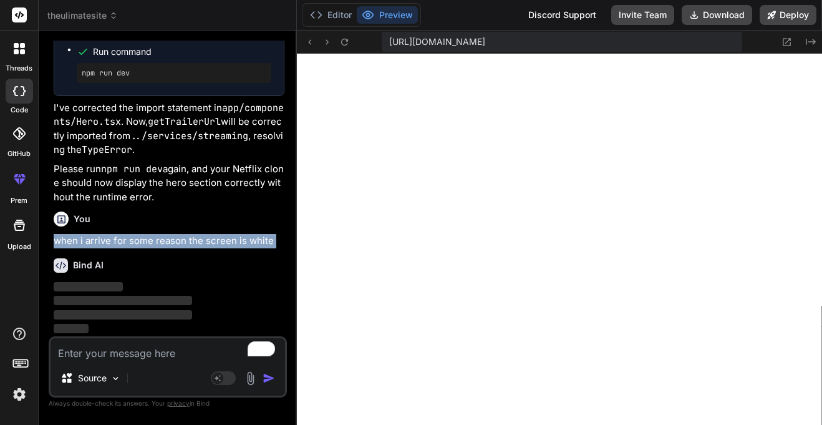
click at [117, 236] on p "when i arrive for some reason the screen is white" at bounding box center [169, 241] width 231 height 14
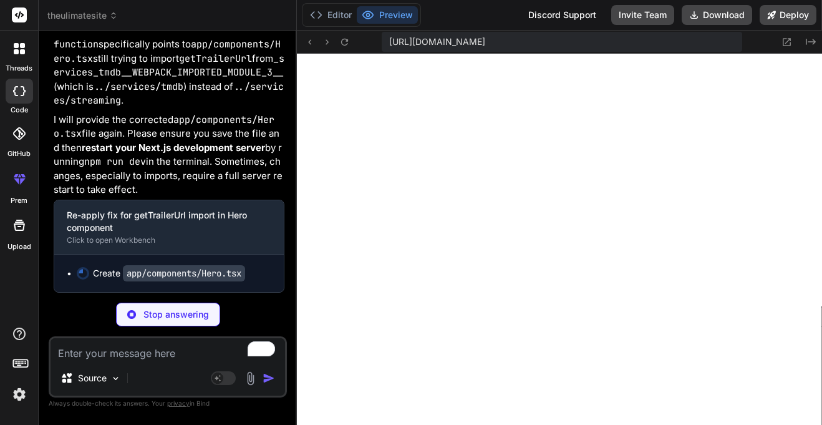
scroll to position [6456, 0]
click at [172, 313] on p "Stop answering" at bounding box center [175, 314] width 65 height 12
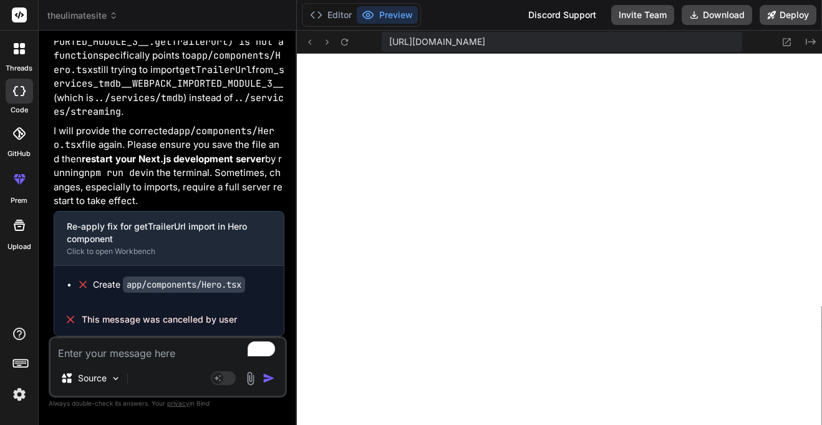
scroll to position [6656, 0]
click at [155, 359] on textarea "To enrich screen reader interactions, please activate Accessibility in Grammarl…" at bounding box center [168, 349] width 235 height 22
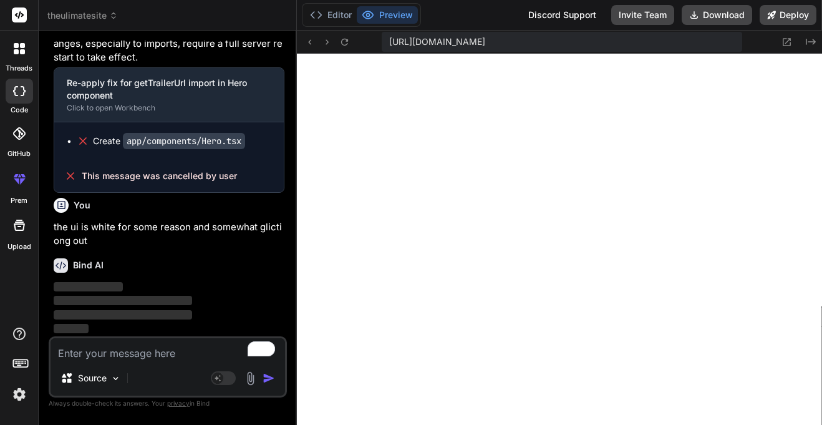
scroll to position [3518, 0]
click at [780, 46] on button at bounding box center [787, 41] width 15 height 15
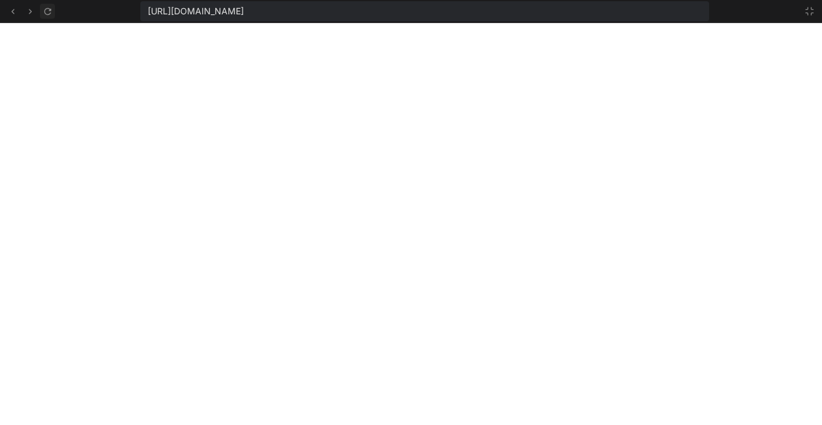
click at [45, 9] on icon at bounding box center [47, 10] width 7 height 7
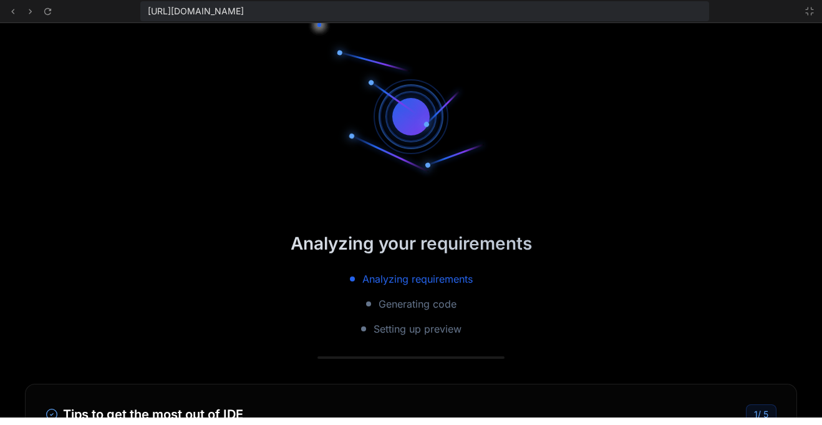
scroll to position [6800, 0]
click at [808, 16] on button at bounding box center [809, 11] width 15 height 15
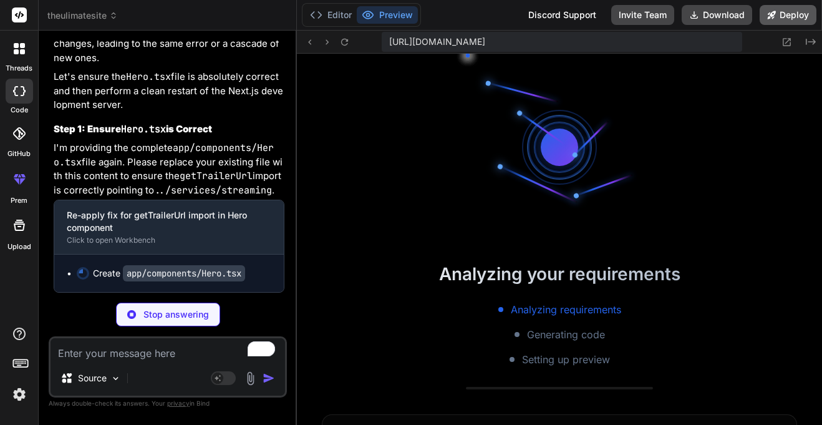
click at [776, 16] on icon at bounding box center [771, 15] width 9 height 9
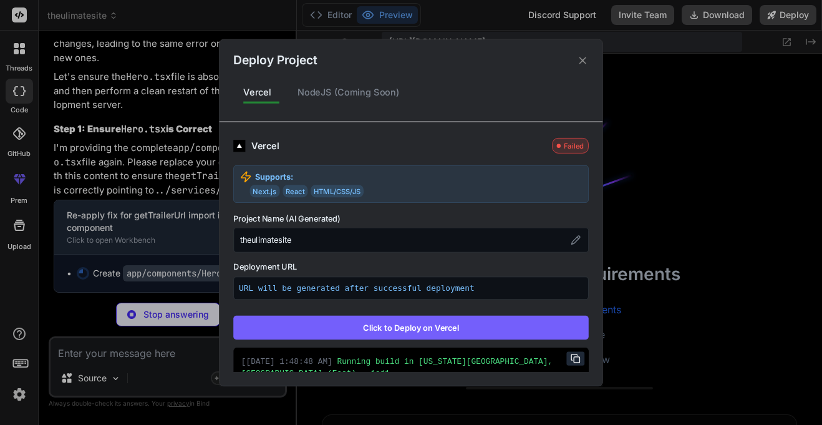
click at [374, 346] on div "Vercel Failed Supports: Next.js React HTML/CSS/JS Project Name (AI Generated) t…" at bounding box center [411, 322] width 356 height 369
click at [375, 333] on button "Click to Deploy on Vercel" at bounding box center [411, 327] width 356 height 24
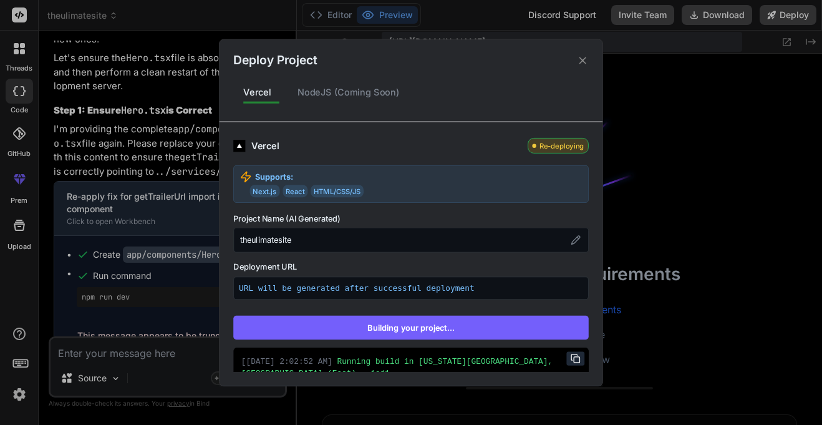
scroll to position [3667, 0]
click at [581, 61] on icon at bounding box center [582, 60] width 7 height 7
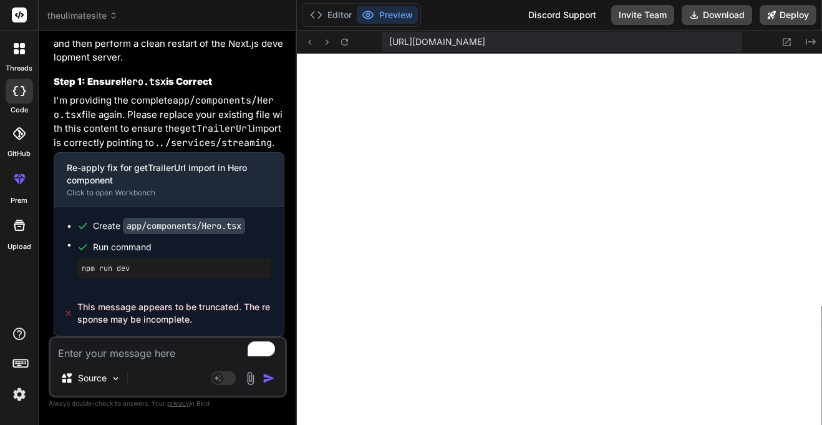
scroll to position [7250, 0]
click at [166, 299] on div "This message appears to be truncated. The response may be incomplete." at bounding box center [169, 313] width 230 height 45
click at [163, 311] on span "This message appears to be truncated. The response may be incomplete." at bounding box center [175, 313] width 197 height 25
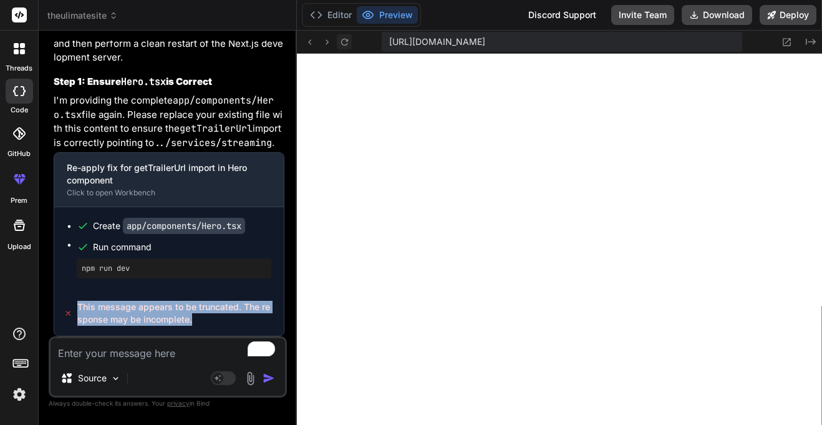
click at [337, 37] on button at bounding box center [344, 41] width 15 height 15
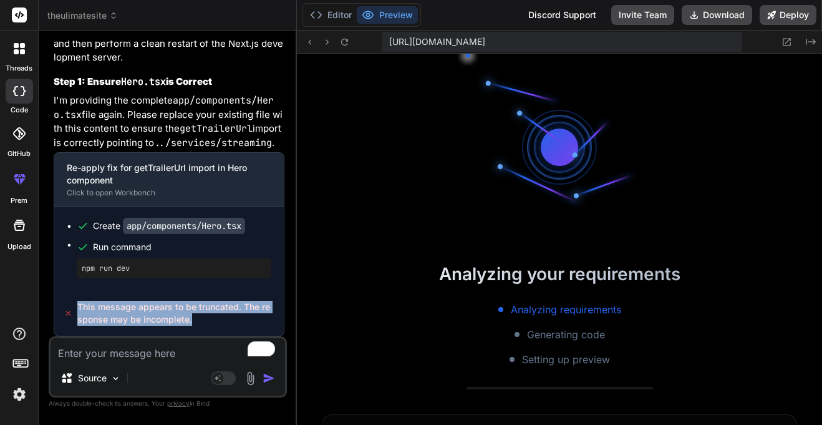
click at [117, 301] on span "This message appears to be truncated. The response may be incomplete." at bounding box center [175, 313] width 197 height 25
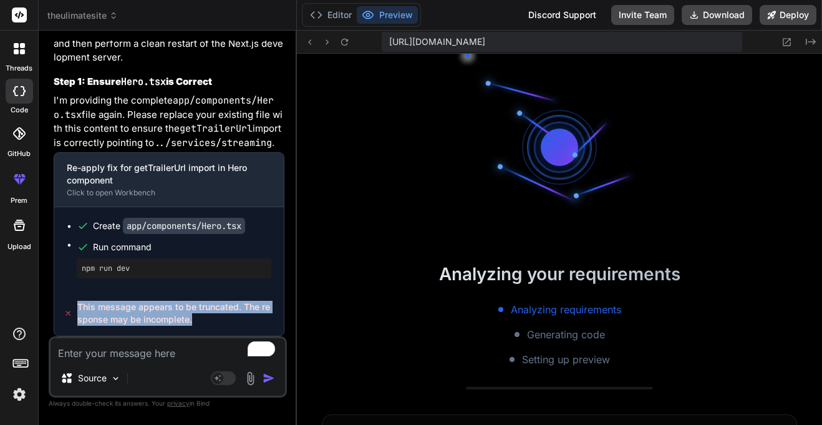
click at [117, 301] on span "This message appears to be truncated. The response may be incomplete." at bounding box center [175, 313] width 197 height 25
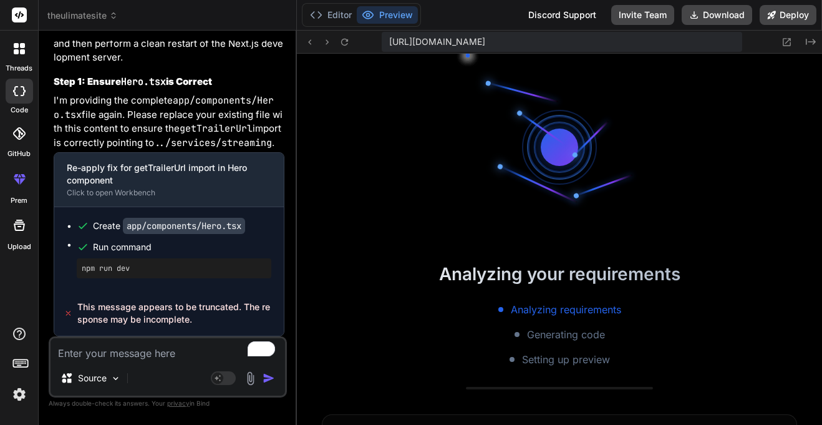
click at [117, 301] on span "This message appears to be truncated. The response may be incomplete." at bounding box center [175, 313] width 197 height 25
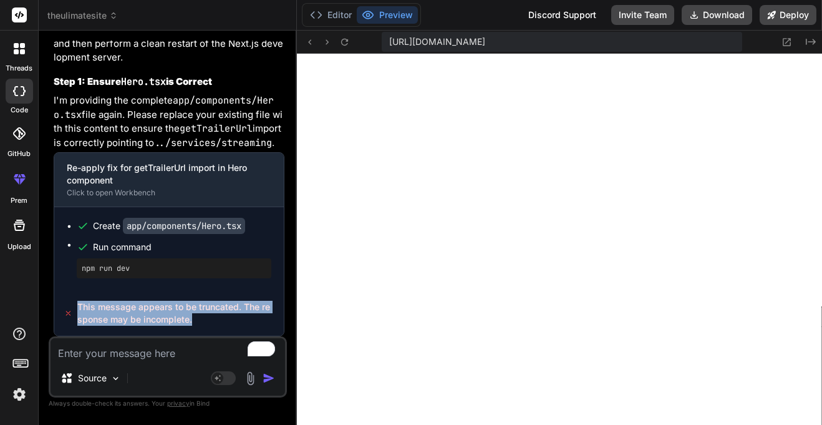
click at [139, 362] on div "Source Agent Mode. When this toggle is activated, AI automatically makes decisi…" at bounding box center [168, 366] width 238 height 61
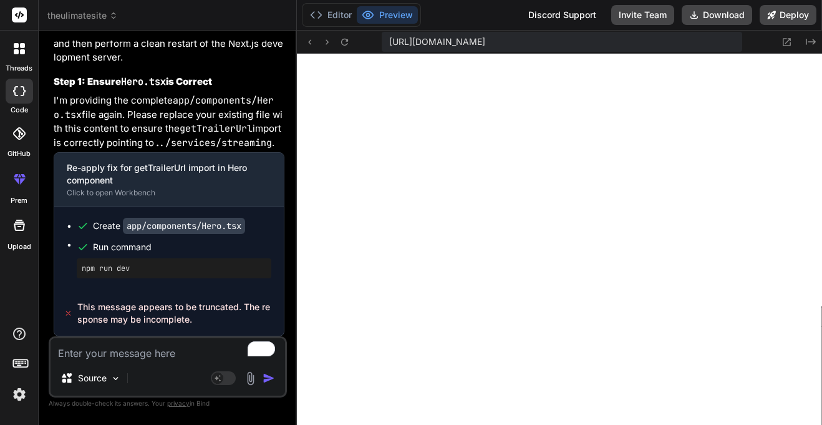
click at [141, 361] on div "Source Agent Mode. When this toggle is activated, AI automatically makes decisi…" at bounding box center [168, 366] width 238 height 61
click at [138, 357] on textarea "To enrich screen reader interactions, please activate Accessibility in Grammarl…" at bounding box center [168, 349] width 235 height 22
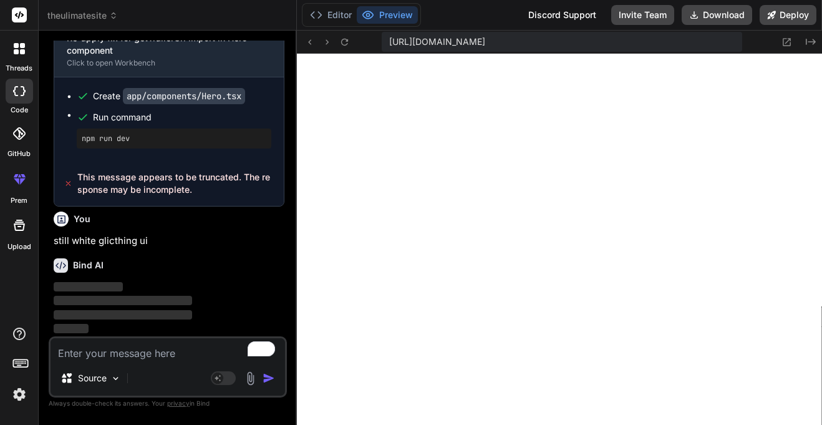
scroll to position [7379, 0]
click at [132, 246] on p "still white glicthing ui" at bounding box center [169, 241] width 231 height 14
click at [165, 189] on span "This message appears to be truncated. The response may be incomplete." at bounding box center [175, 183] width 197 height 25
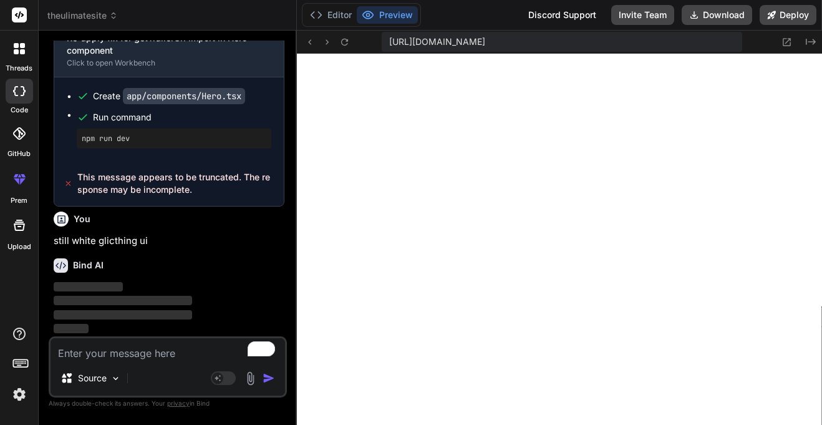
click at [165, 189] on span "This message appears to be truncated. The response may be incomplete." at bounding box center [175, 183] width 197 height 25
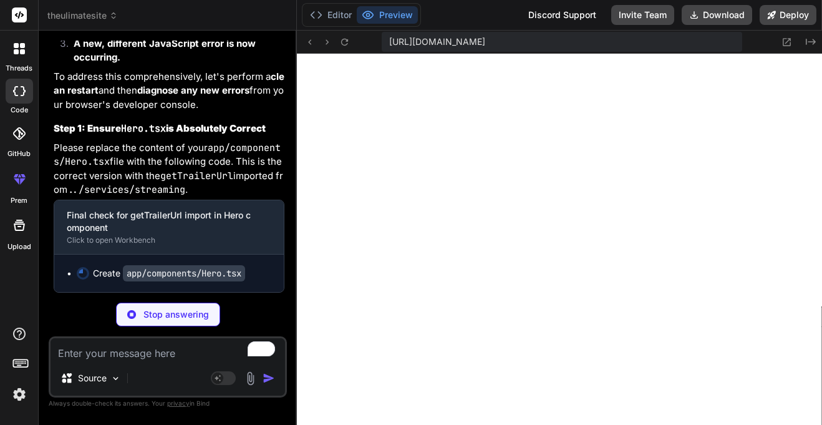
scroll to position [7685, 0]
click at [134, 64] on strong "A new, different JavaScript error is now occurring." at bounding box center [166, 50] width 185 height 26
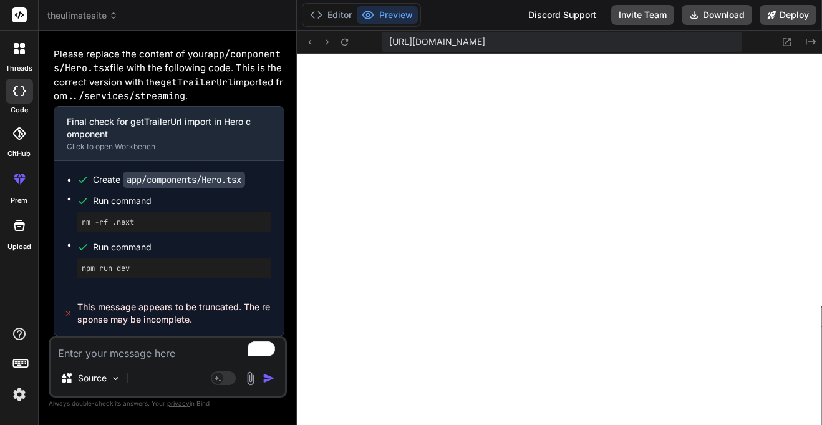
scroll to position [3730, 0]
click at [149, 104] on p "Please replace the content of your app/components/Hero.tsx file with the follow…" at bounding box center [169, 75] width 231 height 56
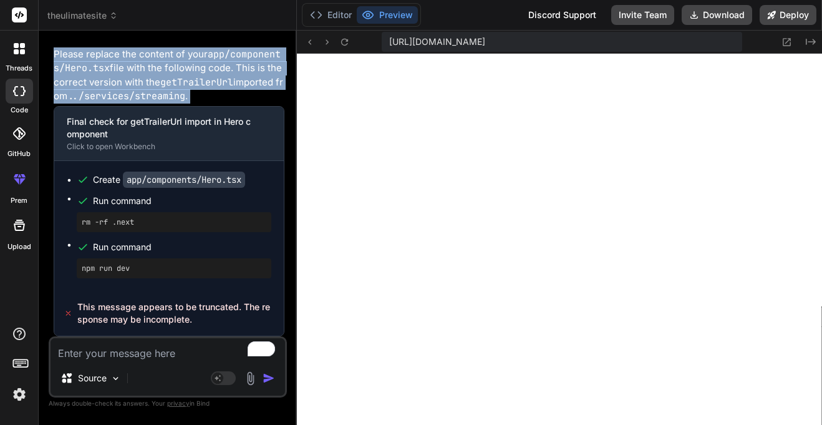
scroll to position [3792, 0]
click at [336, 22] on button "Editor" at bounding box center [331, 14] width 52 height 17
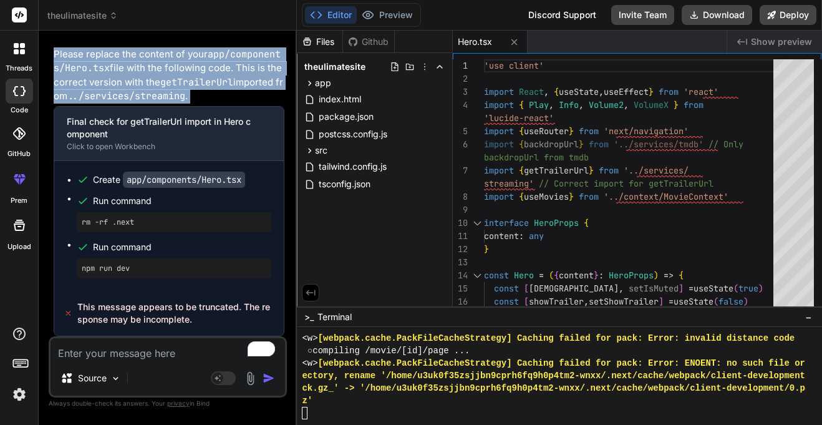
click at [107, 268] on pre "npm run dev" at bounding box center [174, 268] width 185 height 10
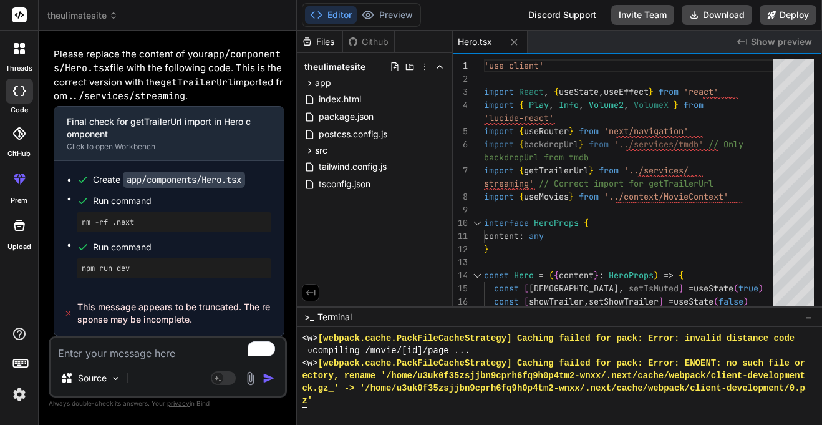
click at [107, 268] on pre "npm run dev" at bounding box center [174, 268] width 185 height 10
copy div "npm run dev"
click at [307, 408] on div at bounding box center [554, 413] width 504 height 12
click at [119, 313] on span "This message appears to be truncated. The response may be incomplete." at bounding box center [175, 313] width 197 height 25
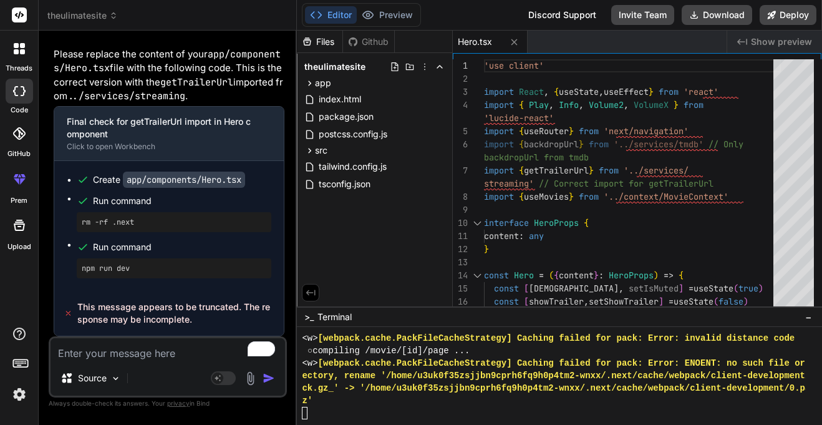
click at [119, 313] on span "This message appears to be truncated. The response may be incomplete." at bounding box center [175, 313] width 197 height 25
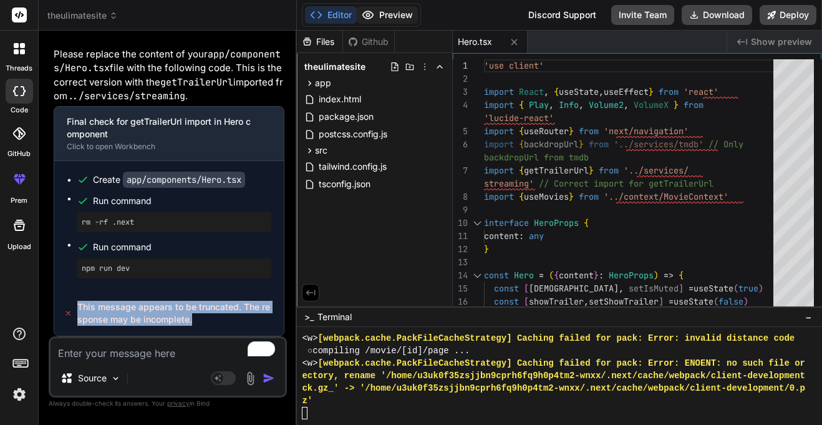
click at [395, 17] on button "Preview" at bounding box center [387, 14] width 61 height 17
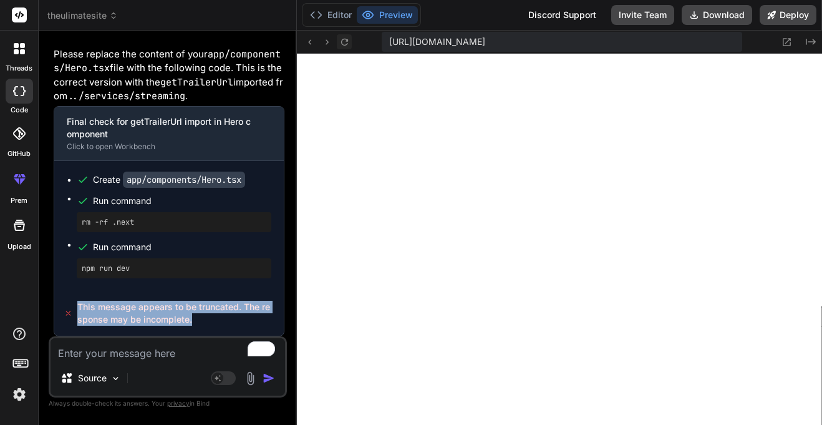
click at [348, 41] on icon at bounding box center [344, 42] width 11 height 11
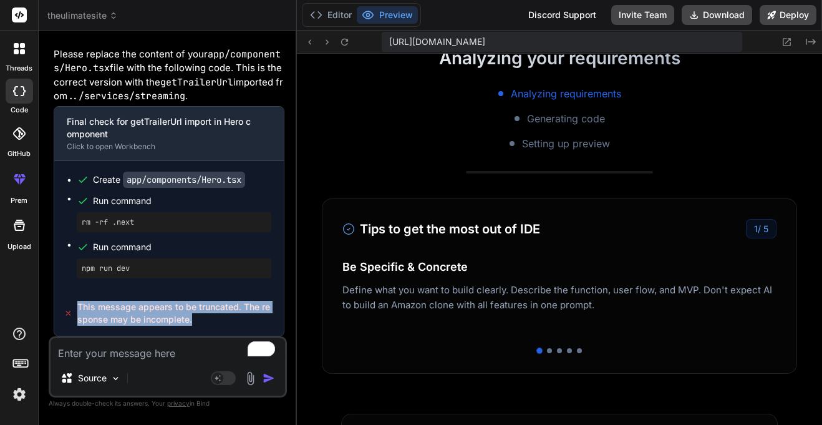
scroll to position [0, 0]
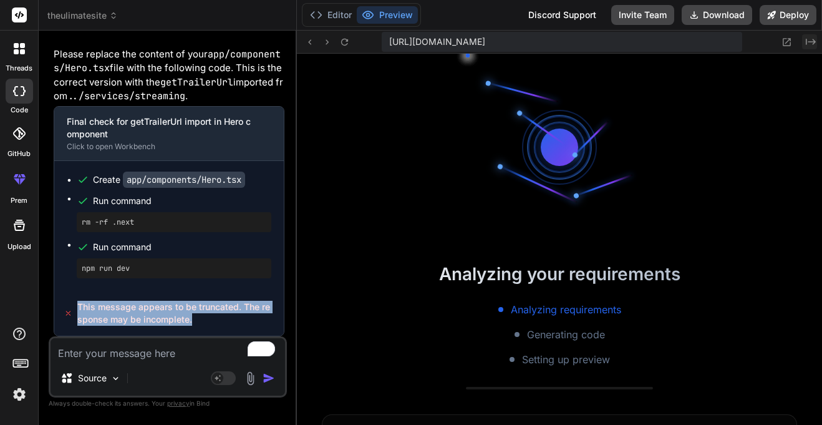
click at [805, 44] on button "Created with Pixso." at bounding box center [809, 41] width 15 height 15
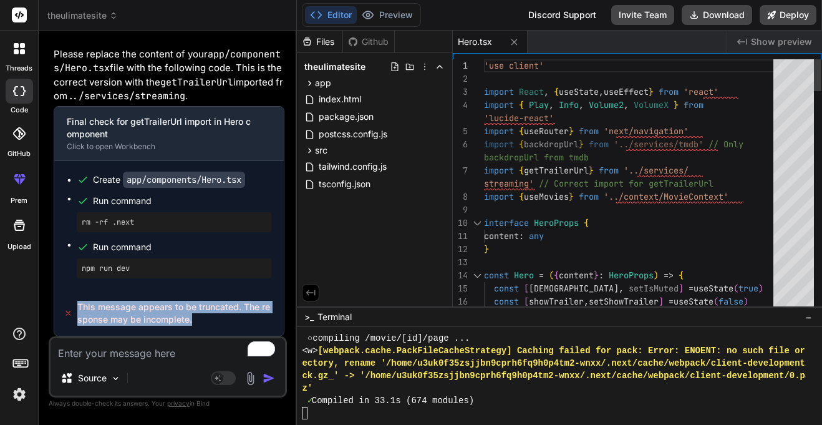
click at [789, 83] on div at bounding box center [793, 71] width 41 height 24
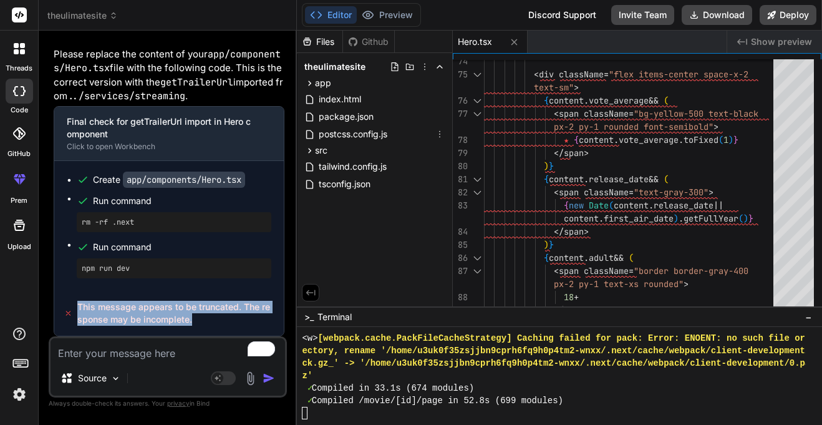
scroll to position [3817, 0]
click at [322, 174] on div "tailwind.config.js" at bounding box center [374, 166] width 145 height 17
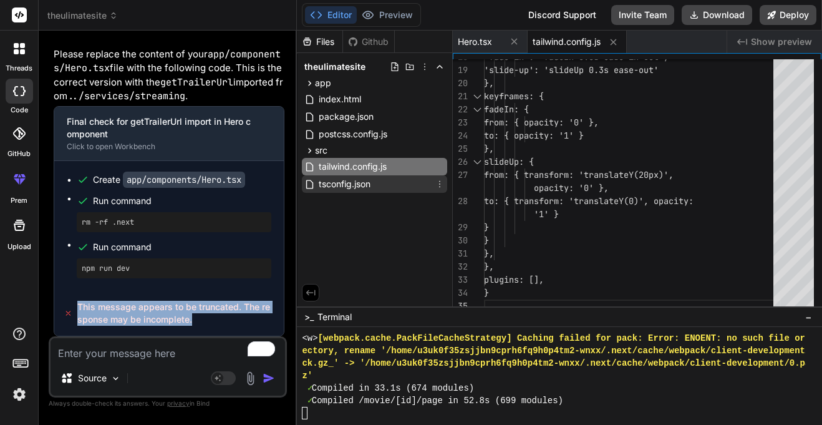
click at [326, 181] on span "tsconfig.json" at bounding box center [344, 184] width 54 height 15
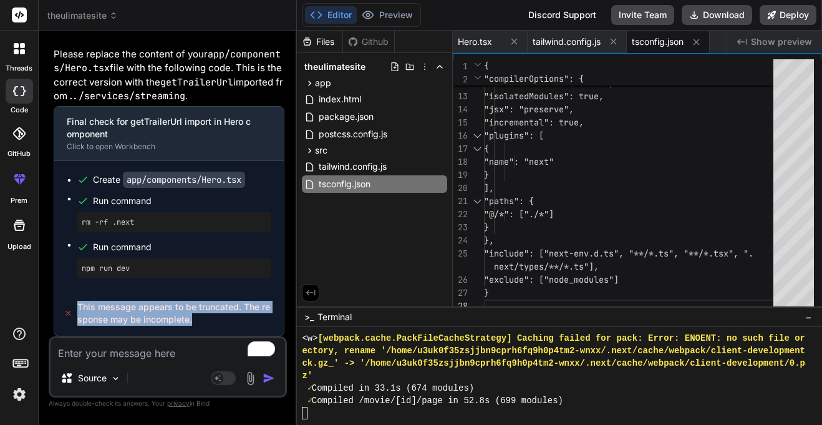
click at [77, 353] on textarea "To enrich screen reader interactions, please activate Accessibility in Grammarl…" at bounding box center [168, 349] width 235 height 22
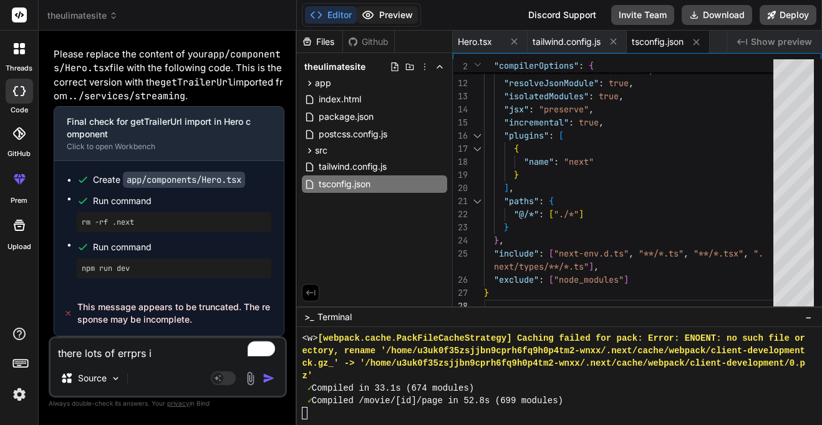
click at [388, 21] on button "Preview" at bounding box center [387, 14] width 61 height 17
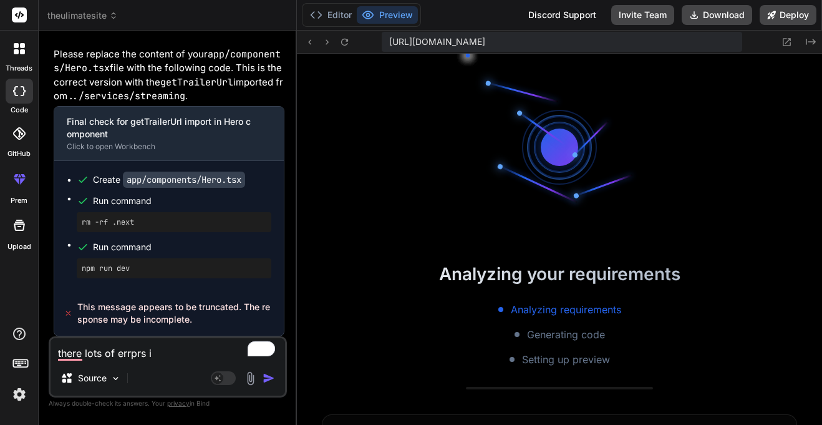
click at [165, 356] on textarea "there lots of errprs i" at bounding box center [168, 349] width 235 height 22
click at [120, 312] on span "This message appears to be truncated. The response may be incomplete." at bounding box center [175, 313] width 197 height 25
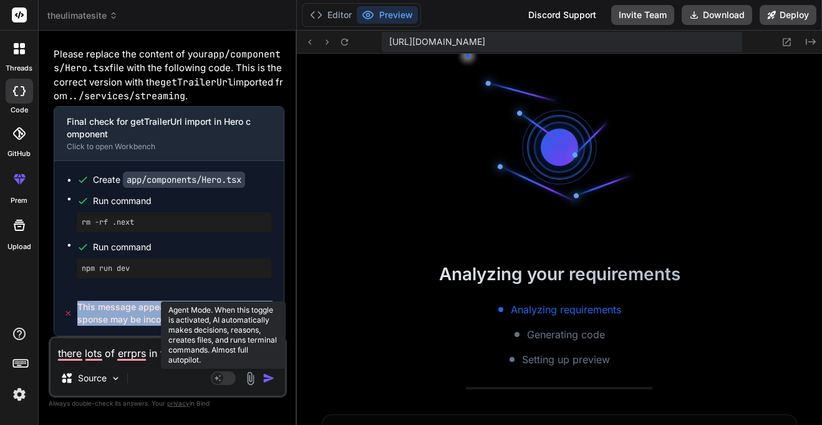
click at [220, 376] on rect at bounding box center [217, 377] width 11 height 11
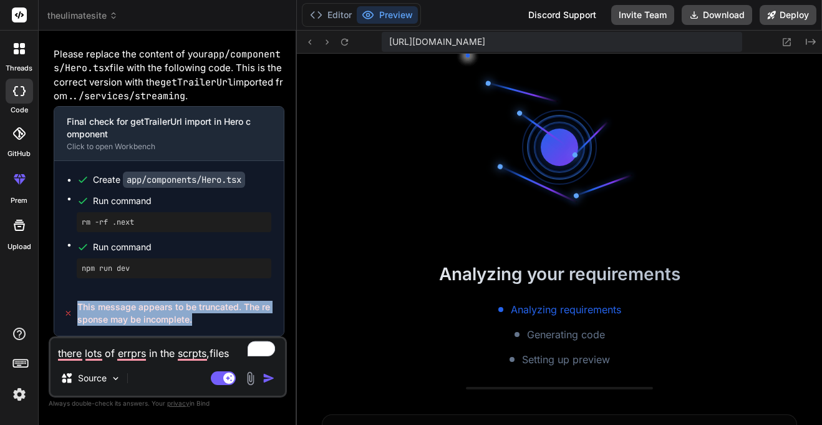
click at [169, 276] on div "npm run dev" at bounding box center [174, 268] width 195 height 20
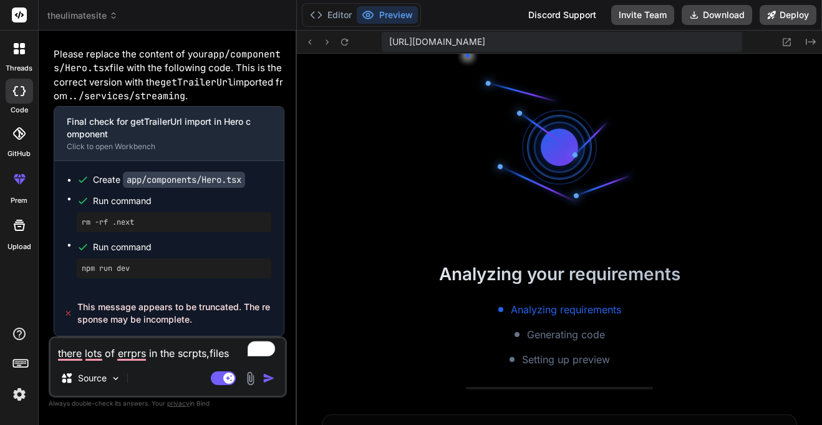
click at [165, 307] on span "This message appears to be truncated. The response may be incomplete." at bounding box center [175, 313] width 197 height 25
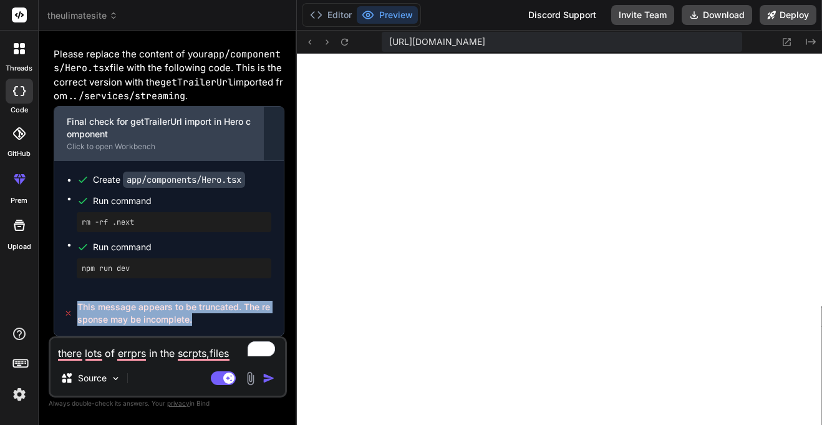
scroll to position [3867, 0]
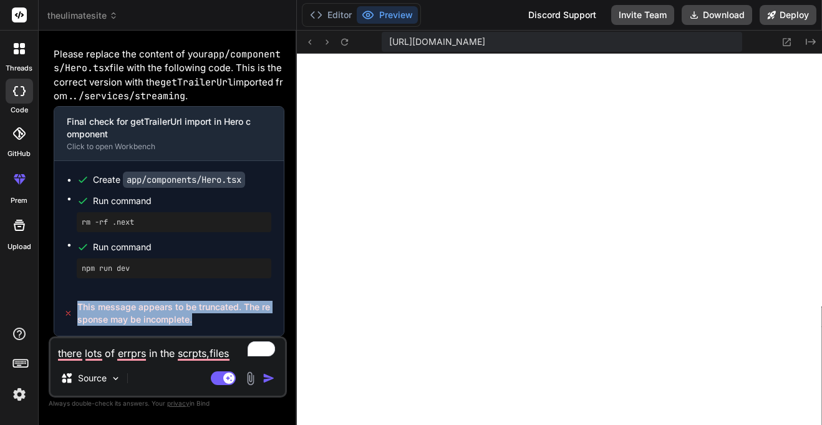
click at [269, 382] on img "button" at bounding box center [269, 378] width 12 height 12
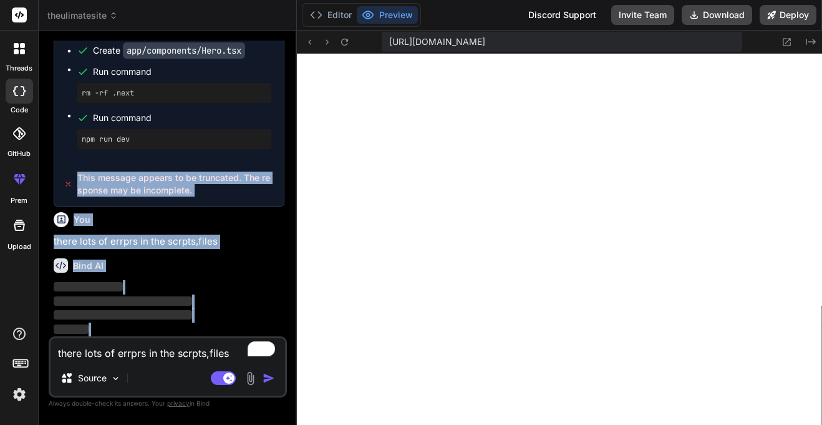
click at [269, 382] on img "button" at bounding box center [269, 378] width 12 height 12
click at [122, 276] on div "Bind AI ‌ ‌ ‌ ‌" at bounding box center [169, 292] width 231 height 88
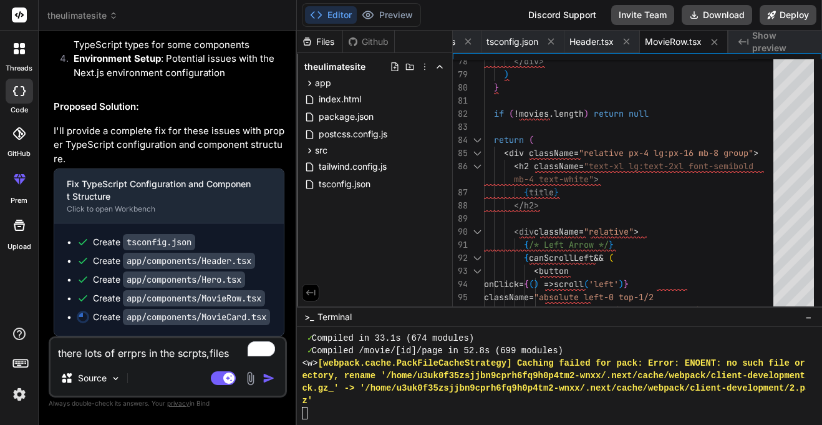
scroll to position [8440, 0]
click at [309, 87] on icon at bounding box center [309, 83] width 11 height 11
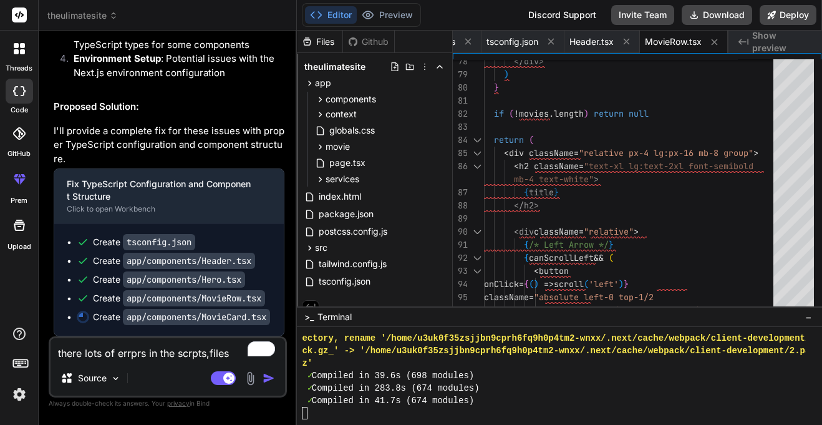
scroll to position [3904, 0]
click at [325, 98] on icon at bounding box center [320, 99] width 11 height 11
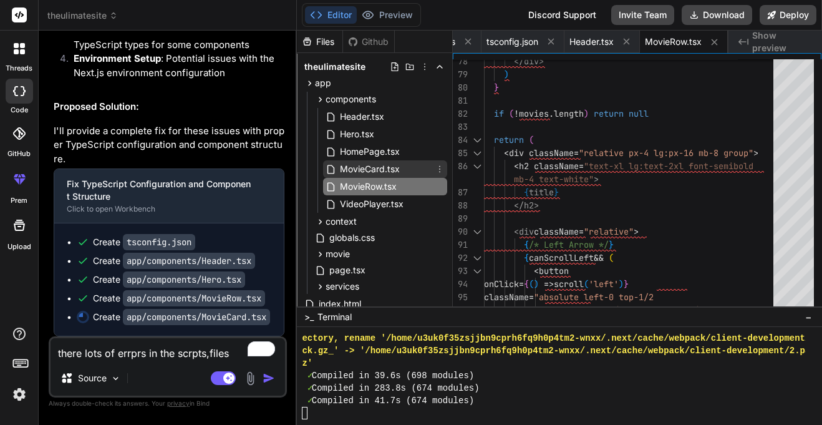
click at [337, 173] on icon at bounding box center [332, 169] width 13 height 11
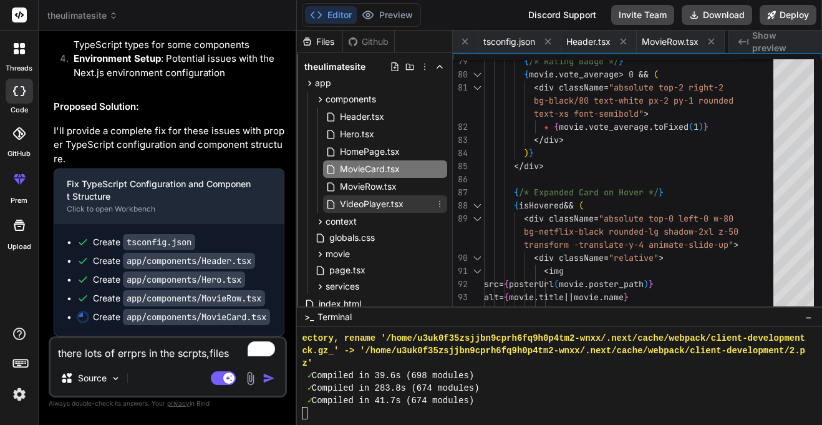
scroll to position [0, 239]
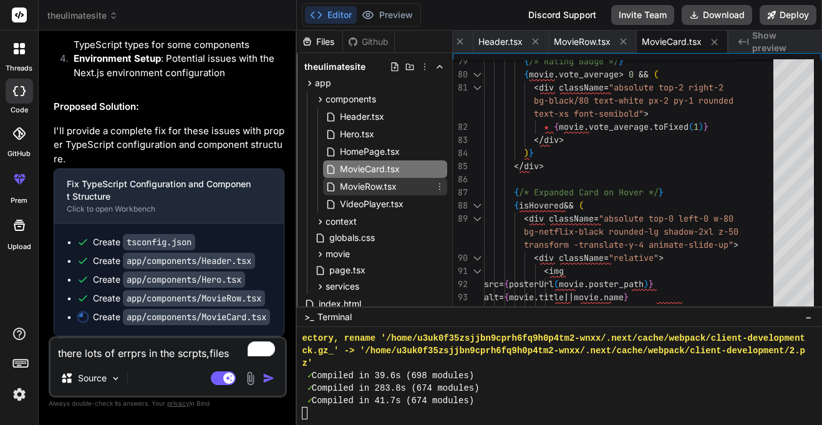
click at [408, 188] on div "MovieRow.tsx" at bounding box center [385, 186] width 124 height 17
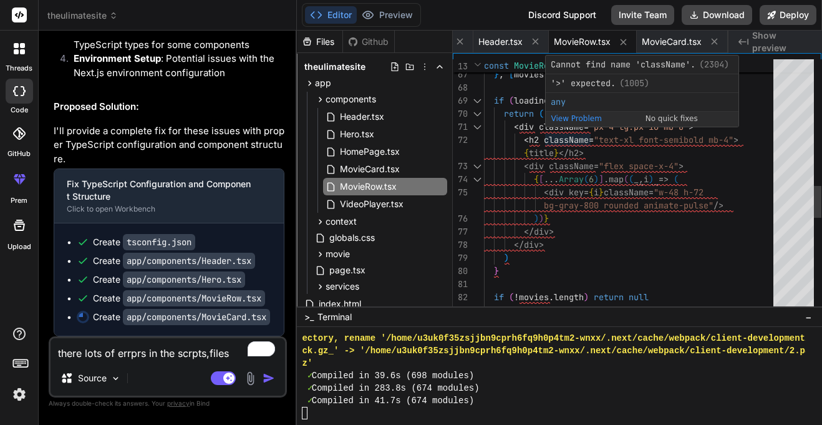
click at [567, 114] on span "View Problem (Alt+F8)" at bounding box center [576, 125] width 51 height 22
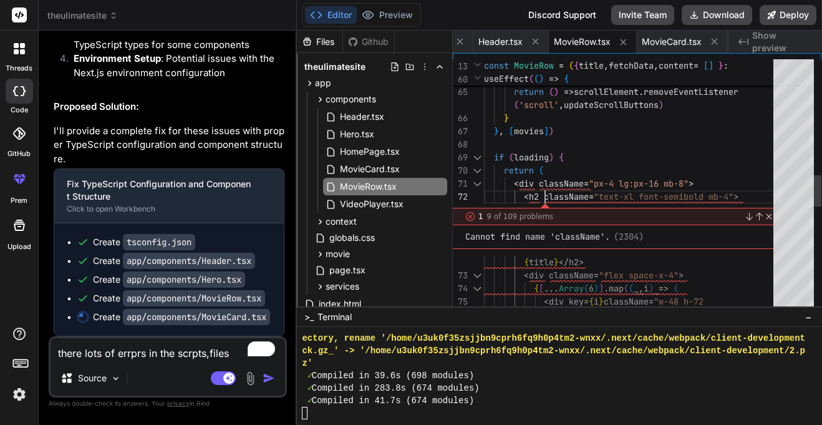
scroll to position [0, 0]
click at [566, 197] on span "h2 className" at bounding box center [559, 196] width 60 height 11
click at [543, 232] on div "Cannot find name 'className'. (2304)" at bounding box center [554, 236] width 178 height 13
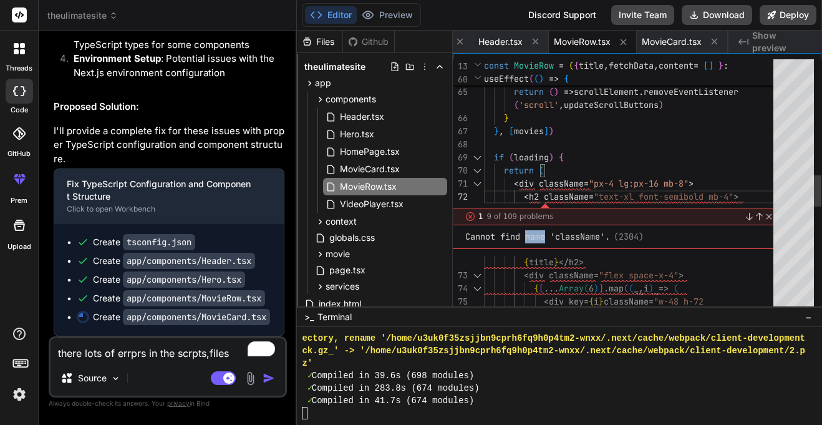
click at [543, 232] on div "Cannot find name 'className'. (2304)" at bounding box center [554, 236] width 178 height 13
click at [768, 213] on link "Close" at bounding box center [767, 216] width 10 height 10
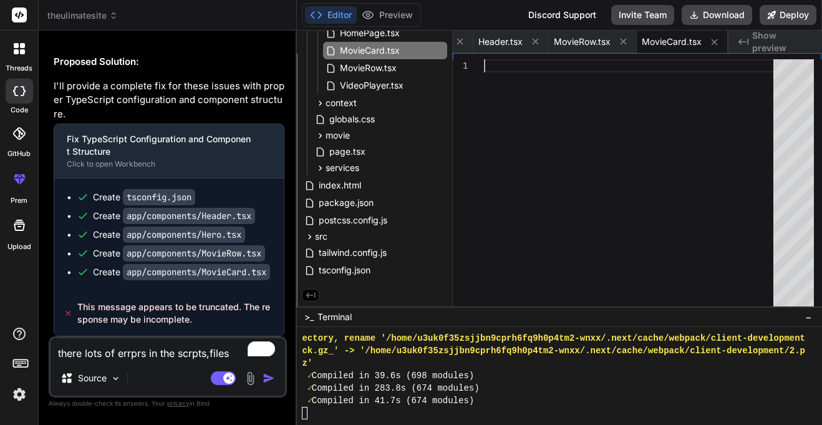
scroll to position [8484, 0]
click at [168, 363] on div "there lots of errprs in the scrpts,files Source Agent Mode. When this toggle is…" at bounding box center [168, 366] width 238 height 61
click at [167, 359] on textarea "there lots of errprs in the scrpts,files" at bounding box center [168, 349] width 235 height 22
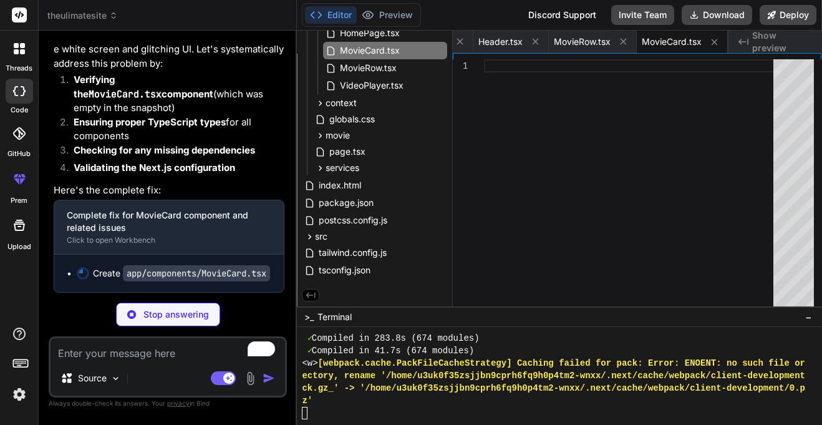
scroll to position [3954, 0]
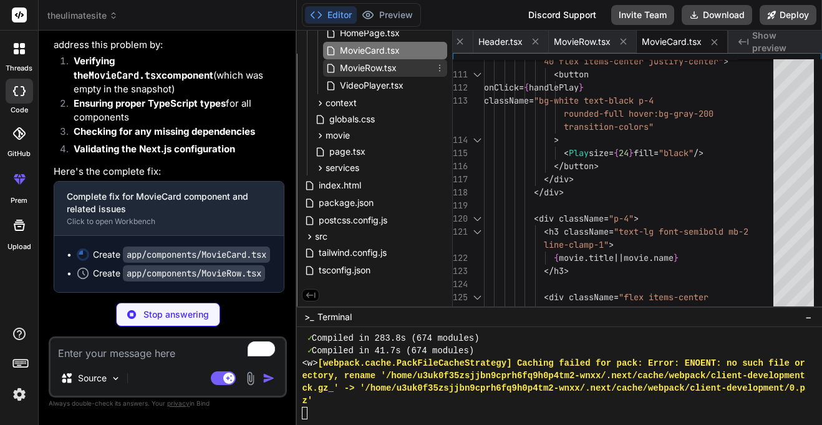
click at [356, 68] on span "MovieRow.tsx" at bounding box center [368, 68] width 59 height 15
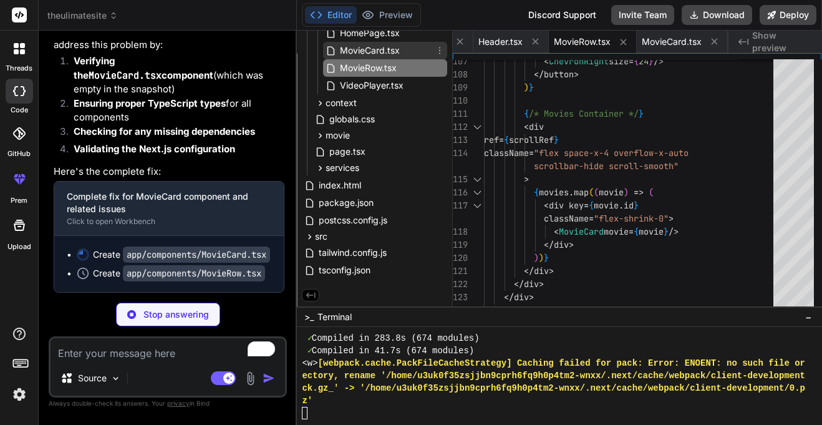
click at [352, 49] on span "MovieCard.tsx" at bounding box center [370, 50] width 62 height 15
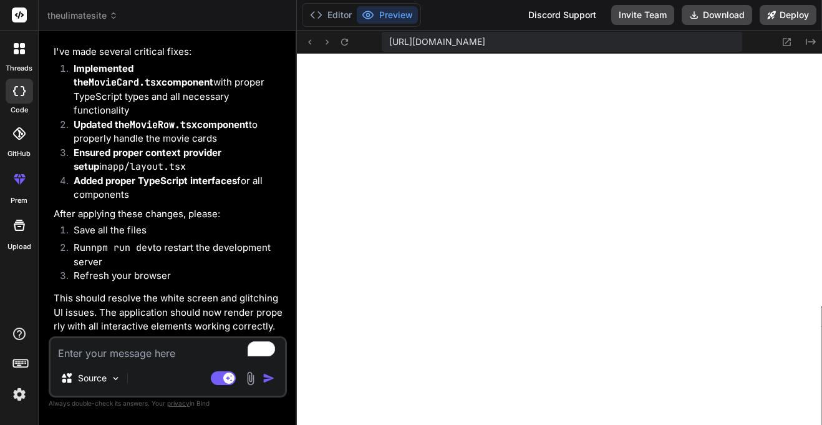
scroll to position [3967, 0]
click at [348, 49] on div "https://u3uk0f35zsjjbn9cprh6fq9h0p4tm2-wnxx--3001--96435430.local-corp.webconta…" at bounding box center [559, 42] width 525 height 23
click at [346, 46] on icon at bounding box center [344, 42] width 11 height 11
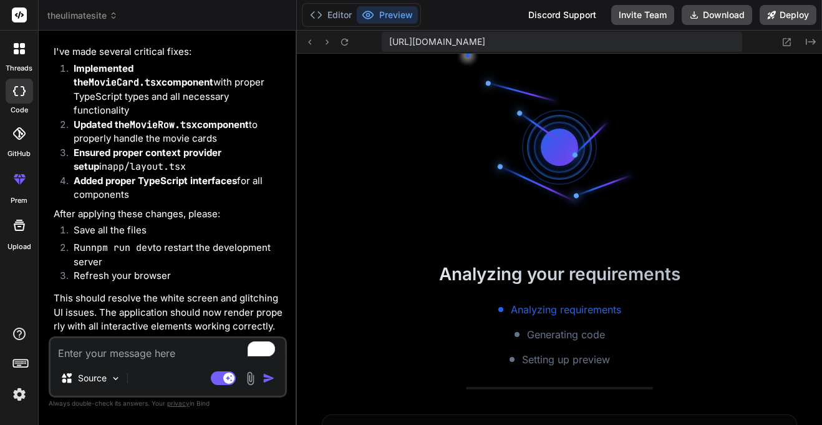
click at [789, 28] on div "Editor Preview Discord Support Invite Team Download Deploy" at bounding box center [559, 15] width 525 height 31
click at [779, 14] on button "Deploy" at bounding box center [788, 15] width 57 height 20
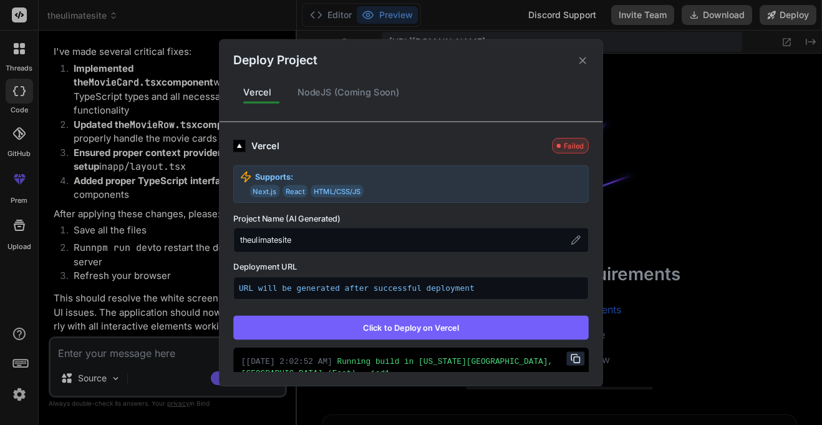
click at [356, 321] on button "Click to Deploy on Vercel" at bounding box center [411, 327] width 356 height 24
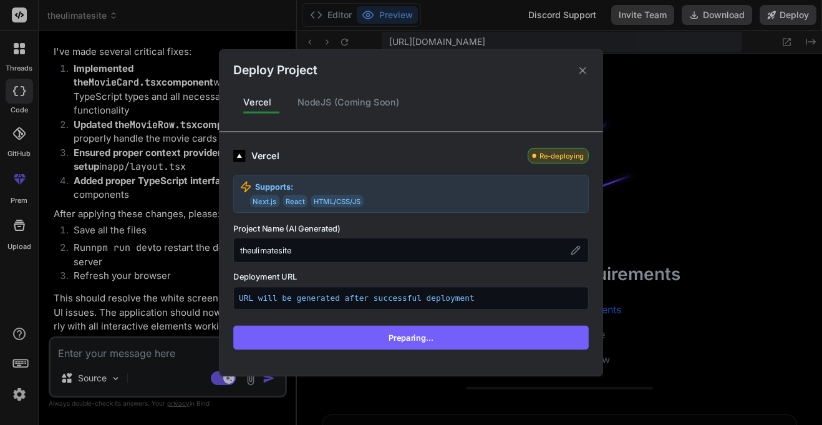
scroll to position [222, 0]
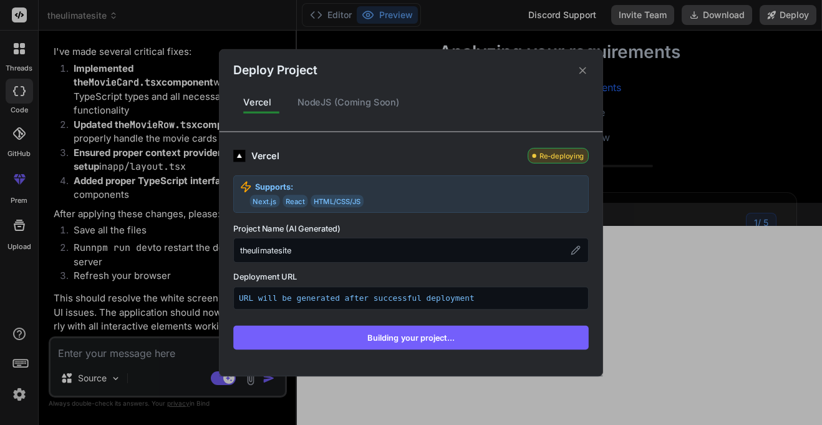
click at [584, 75] on icon at bounding box center [583, 70] width 12 height 12
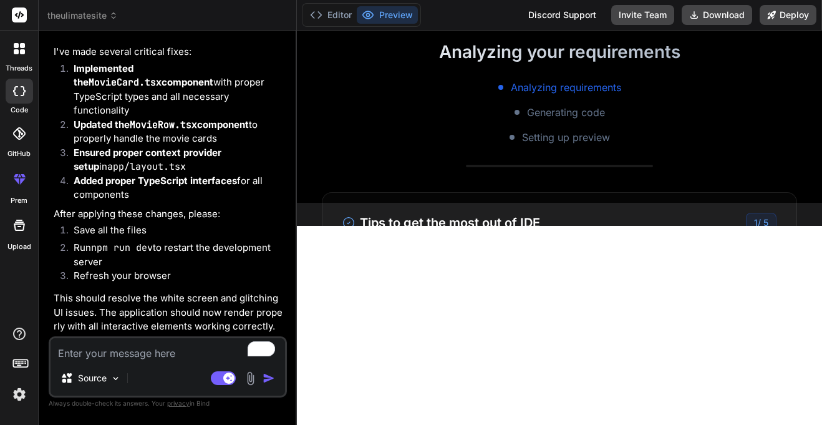
scroll to position [4042, 0]
click at [155, 351] on textarea "To enrich screen reader interactions, please activate Accessibility in Grammarl…" at bounding box center [168, 349] width 235 height 22
paste textarea "1 of 1 unhandled error Unhandled Runtime Error Error: Element type is invalid: …"
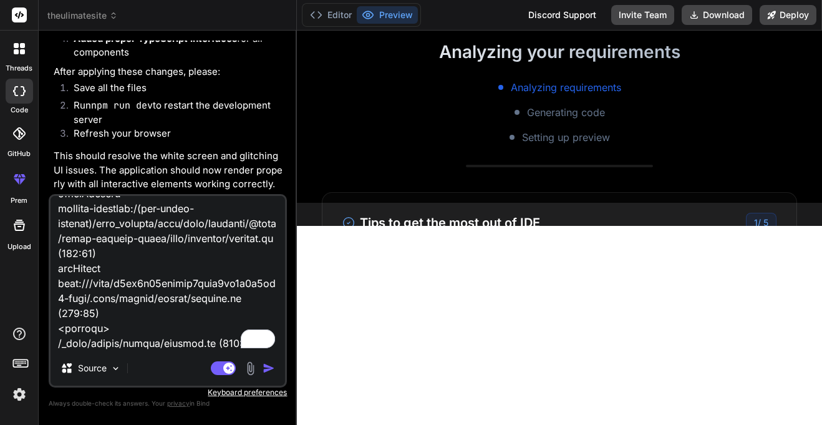
scroll to position [1857, 0]
click at [270, 369] on img "button" at bounding box center [269, 368] width 12 height 12
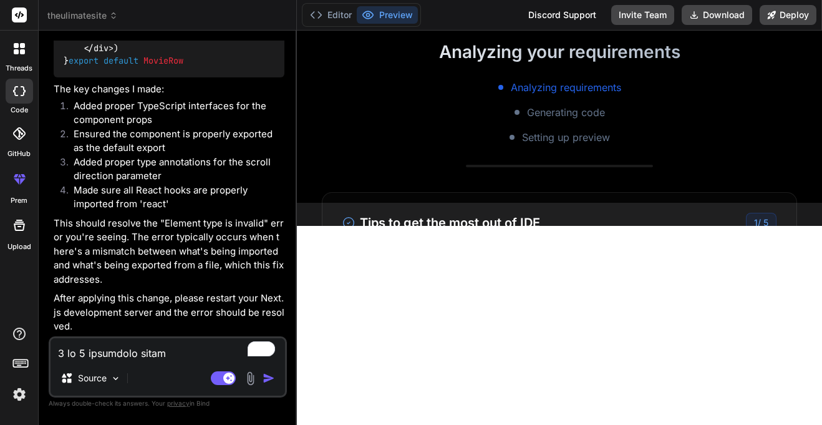
scroll to position [11942, 0]
click at [338, 20] on button "Editor" at bounding box center [331, 14] width 52 height 17
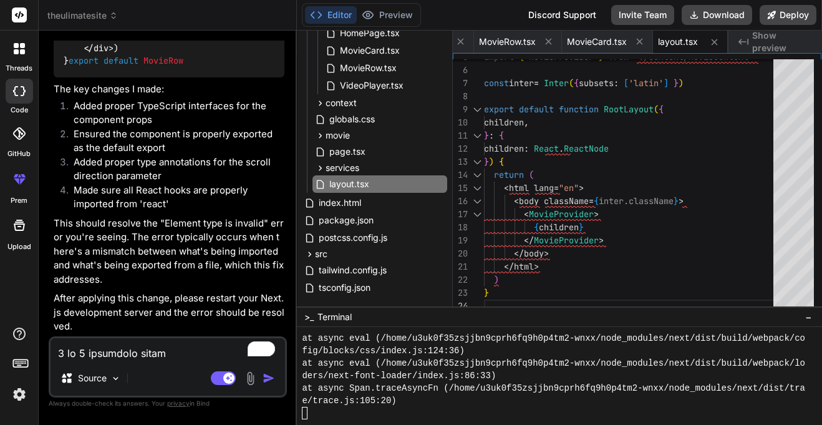
scroll to position [12847, 0]
click at [124, 119] on li "Added proper TypeScript interfaces for the component props" at bounding box center [174, 113] width 221 height 28
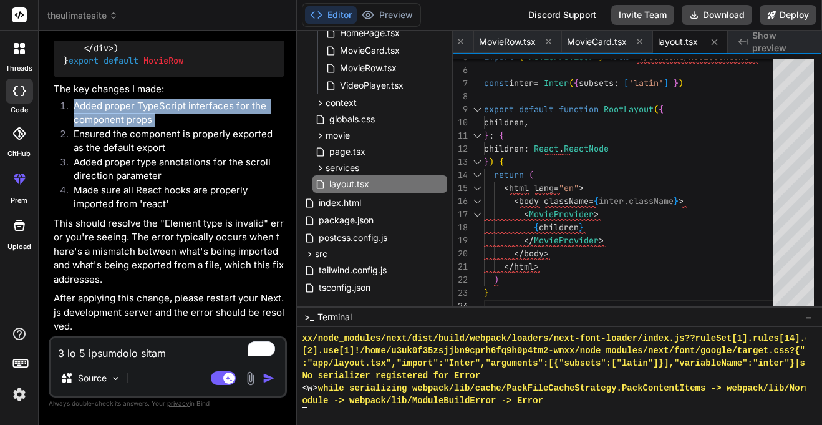
scroll to position [4391, 0]
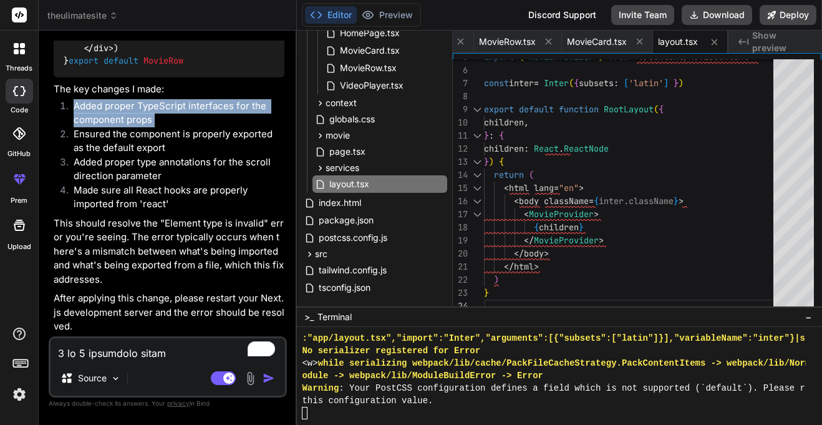
click at [101, 251] on p "This should resolve the "Element type is invalid" error you're seeing. The erro…" at bounding box center [169, 251] width 231 height 70
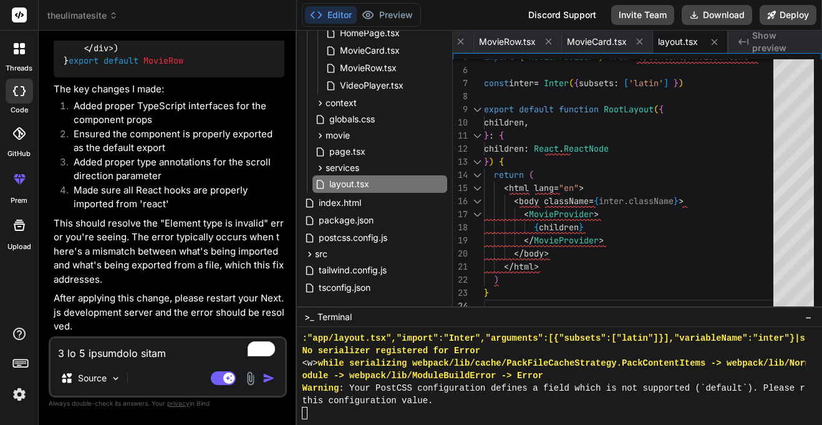
click at [101, 251] on p "This should resolve the "Element type is invalid" error you're seeing. The erro…" at bounding box center [169, 251] width 231 height 70
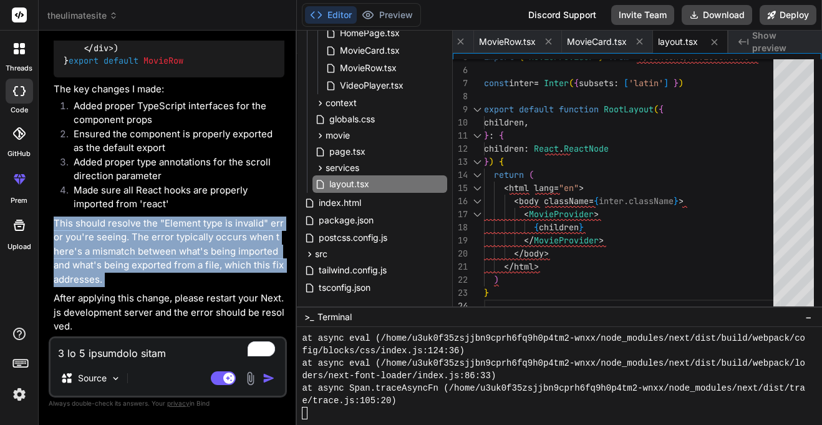
scroll to position [4653, 0]
click at [155, 310] on p "After applying this change, please restart your Next.js development server and …" at bounding box center [169, 312] width 231 height 42
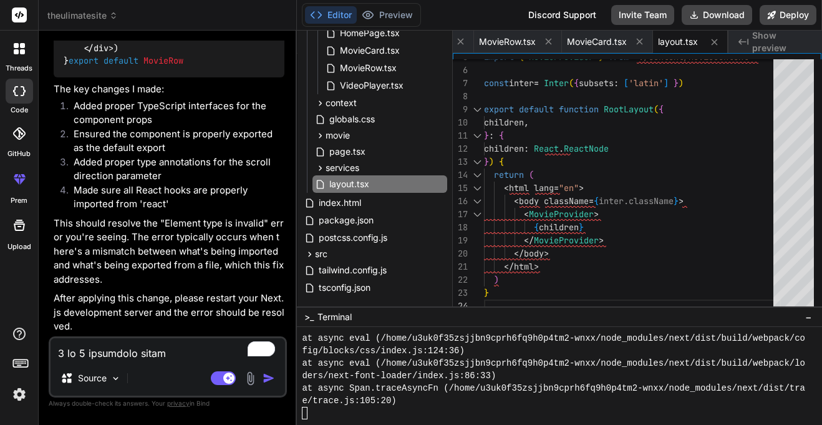
click at [155, 310] on p "After applying this change, please restart your Next.js development server and …" at bounding box center [169, 312] width 231 height 42
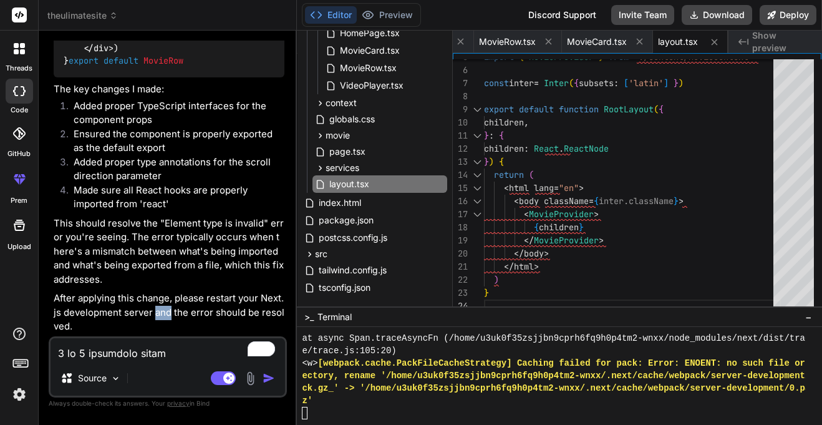
scroll to position [4853, 0]
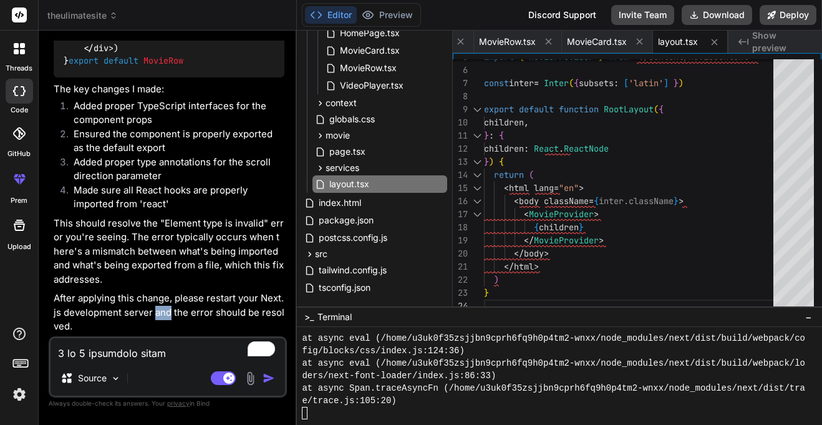
click at [138, 344] on textarea "To enrich screen reader interactions, please activate Accessibility in Grammarl…" at bounding box center [168, 349] width 235 height 22
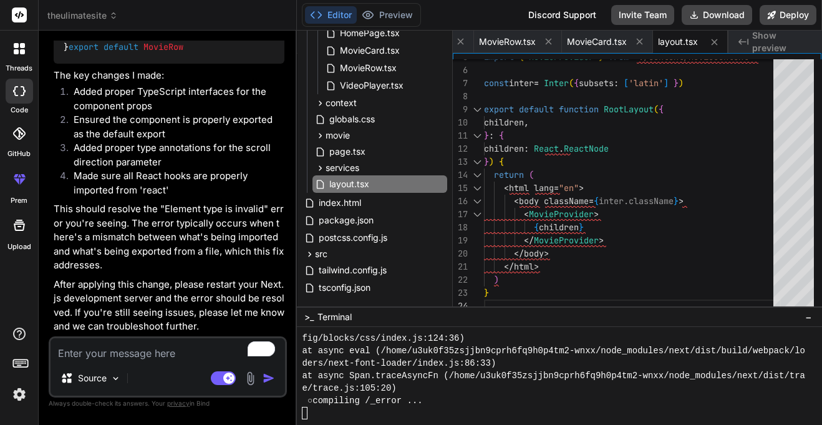
scroll to position [15440, 0]
click at [170, 113] on li "Added proper TypeScript interfaces for the component props" at bounding box center [174, 99] width 221 height 28
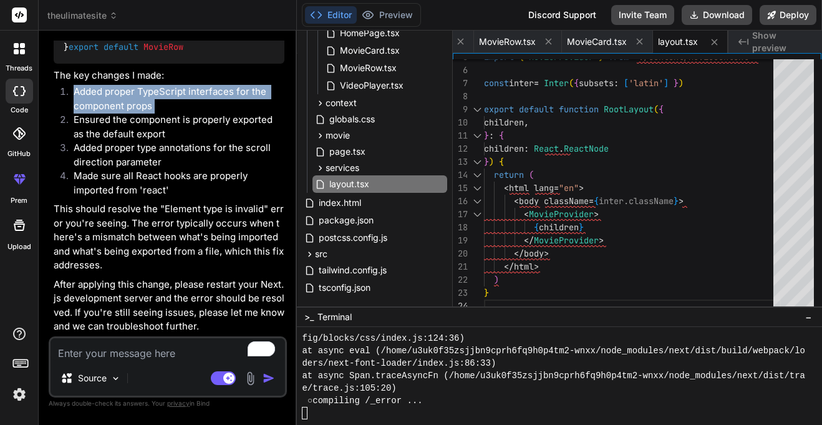
click at [170, 113] on li "Added proper TypeScript interfaces for the component props" at bounding box center [174, 99] width 221 height 28
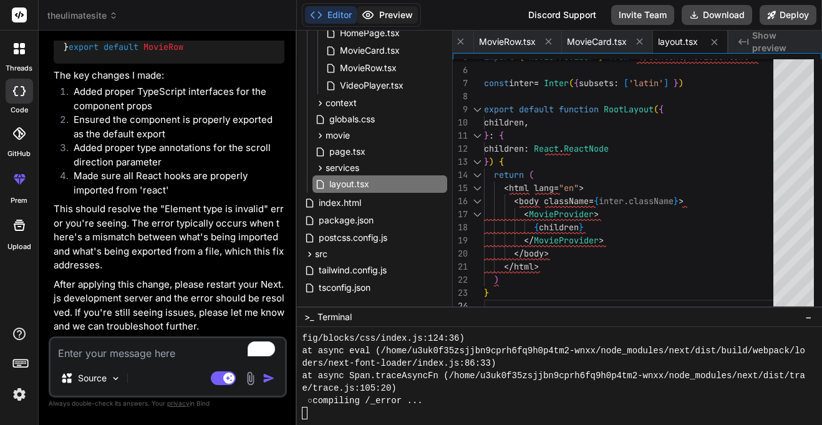
click at [395, 11] on button "Preview" at bounding box center [387, 14] width 61 height 17
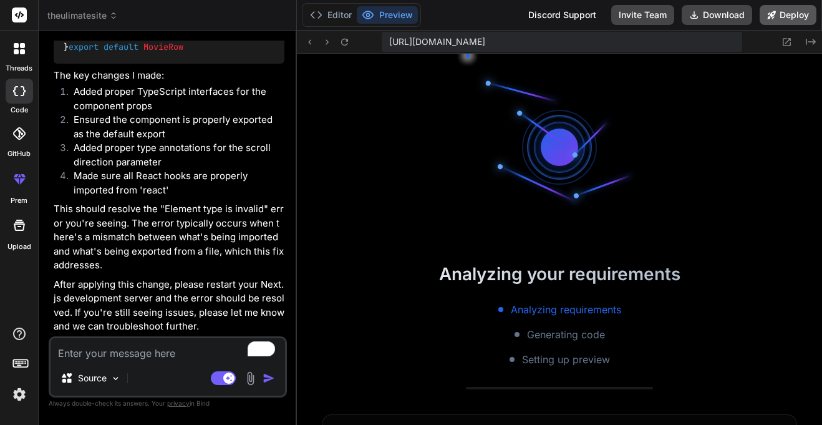
click at [783, 16] on button "Deploy" at bounding box center [788, 15] width 57 height 20
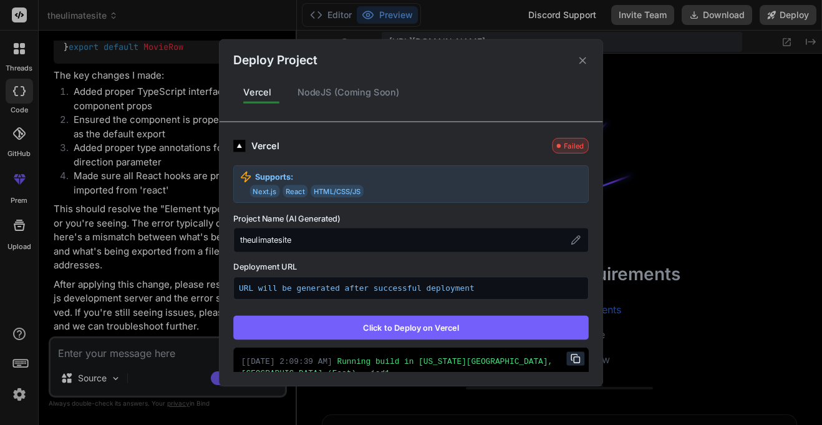
scroll to position [5065, 0]
click at [339, 91] on div "NodeJS (Coming Soon)" at bounding box center [349, 92] width 122 height 26
click at [317, 173] on p "Supports:" at bounding box center [411, 176] width 342 height 12
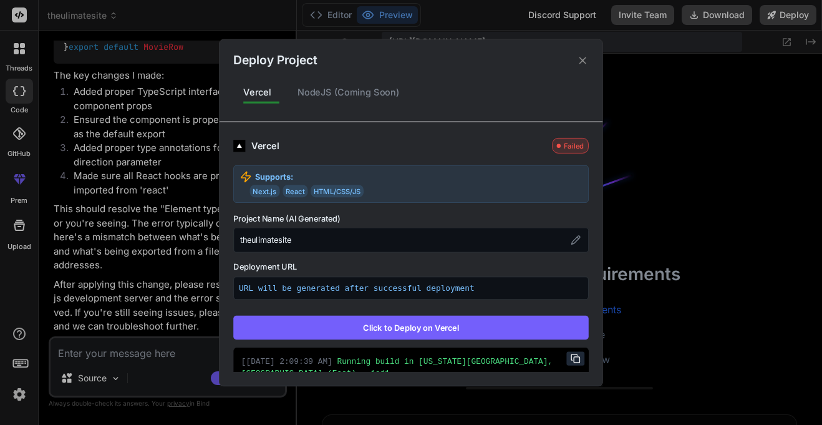
click at [586, 60] on icon at bounding box center [583, 60] width 12 height 12
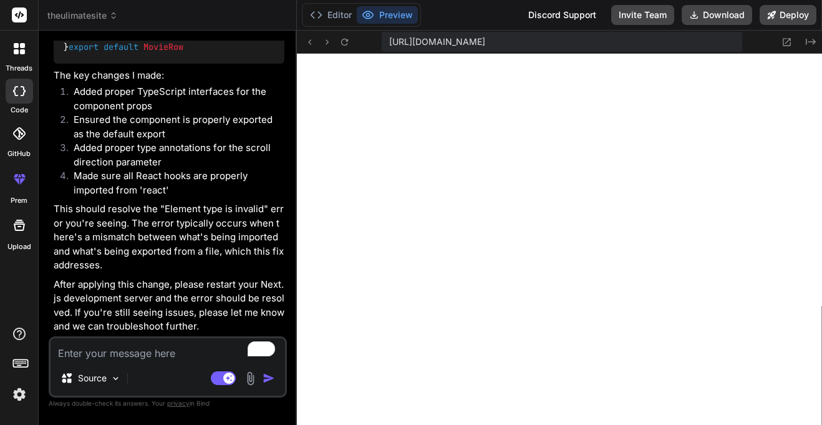
scroll to position [14563, 0]
click at [110, 12] on icon at bounding box center [113, 15] width 9 height 9
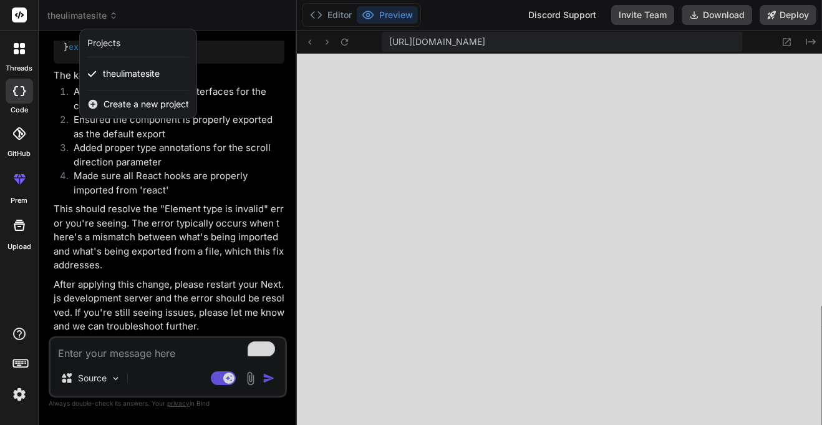
click at [138, 85] on div "theulimatesite" at bounding box center [138, 76] width 117 height 28
click at [337, 138] on div at bounding box center [411, 212] width 822 height 425
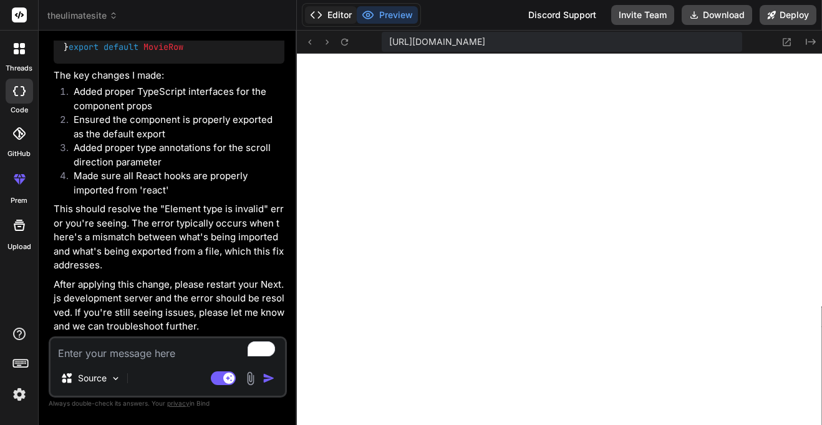
click at [335, 22] on button "Editor" at bounding box center [331, 14] width 52 height 17
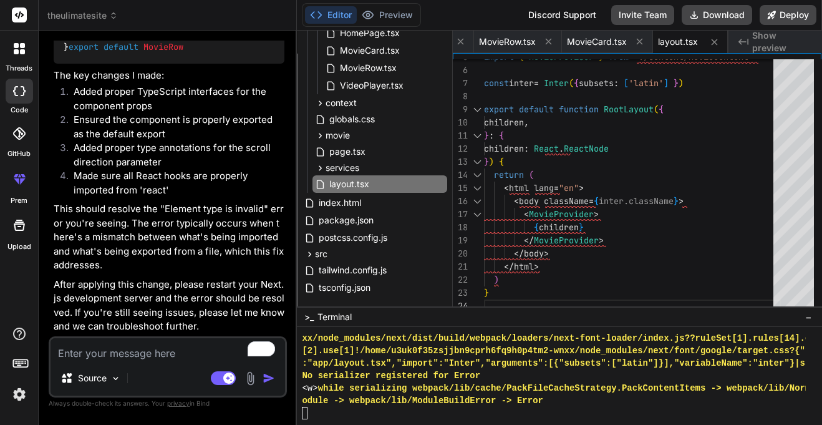
click at [10, 228] on div at bounding box center [19, 225] width 30 height 30
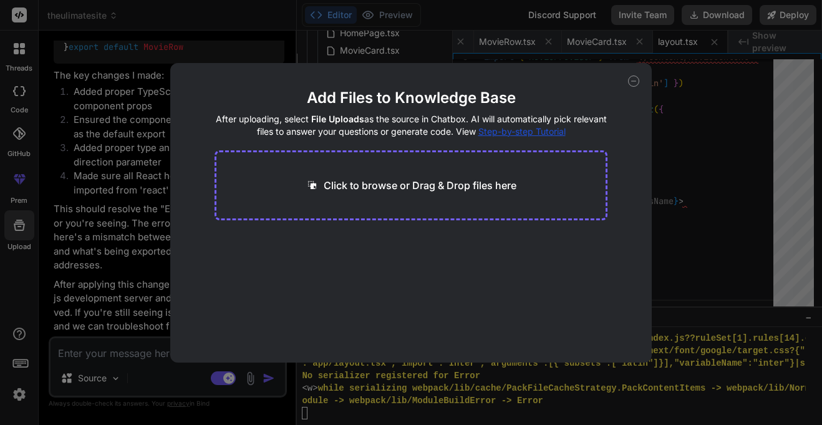
click at [289, 198] on div "Click to browse or Drag & Drop files here" at bounding box center [411, 185] width 393 height 70
click at [324, 194] on div "Click to browse or Drag & Drop files here" at bounding box center [411, 185] width 393 height 70
click at [320, 188] on div "Click to browse or Drag & Drop files here" at bounding box center [411, 185] width 211 height 15
click at [632, 87] on div "Add Files to Knowledge Base After uploading, select File Uploads as the source …" at bounding box center [411, 212] width 482 height 299
click at [632, 83] on icon at bounding box center [633, 80] width 11 height 11
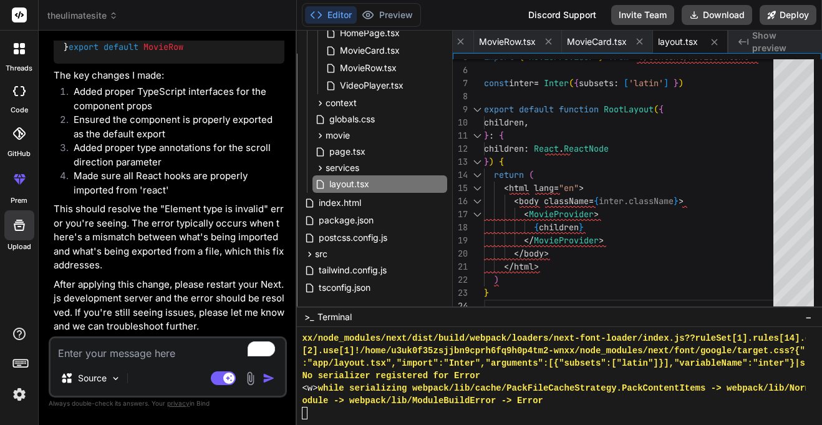
click at [27, 54] on div at bounding box center [19, 49] width 26 height 26
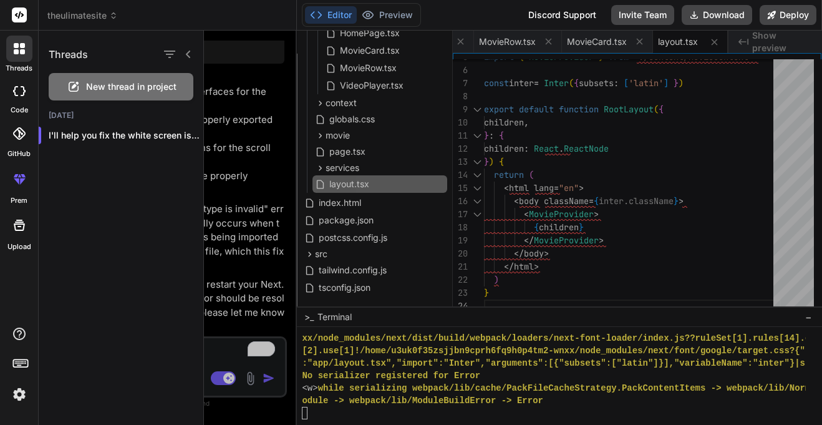
click at [59, 84] on div "New thread in project" at bounding box center [121, 86] width 145 height 27
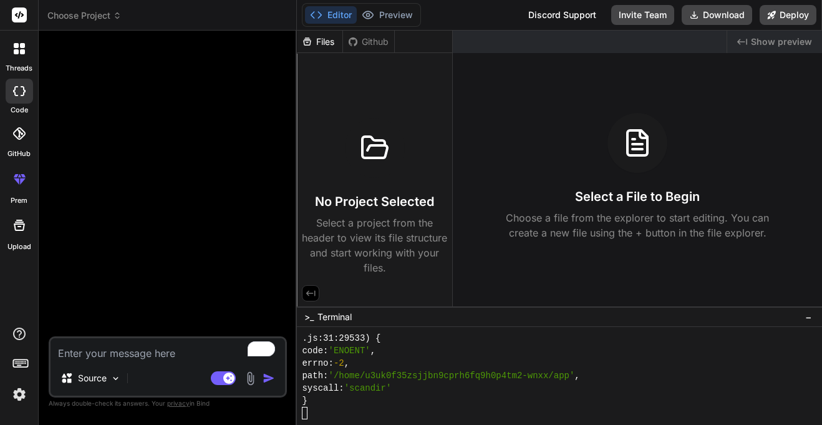
scroll to position [8445, 0]
click at [342, 44] on div "Files" at bounding box center [320, 42] width 46 height 12
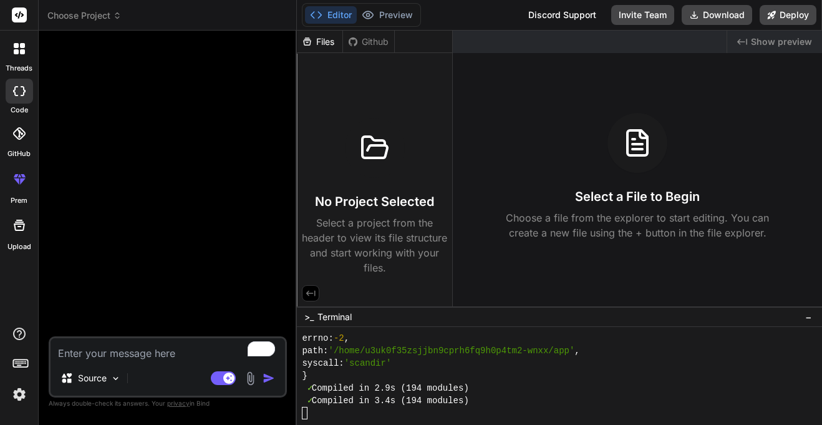
scroll to position [8670, 0]
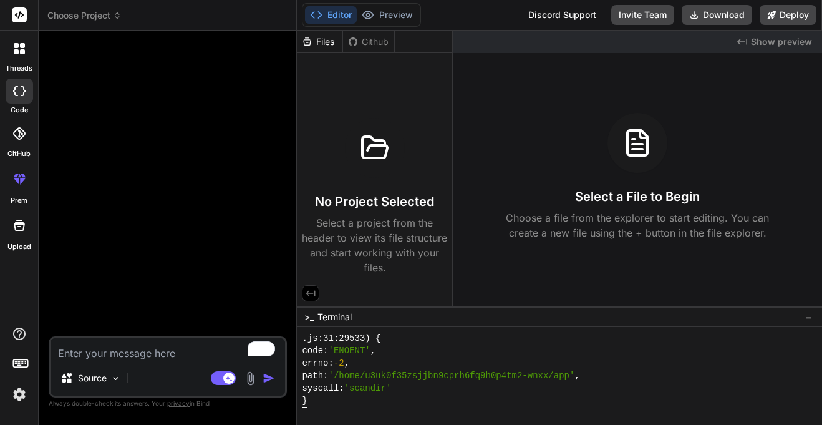
click at [319, 41] on div "Files" at bounding box center [320, 42] width 46 height 12
click at [379, 39] on div "Github" at bounding box center [368, 42] width 51 height 12
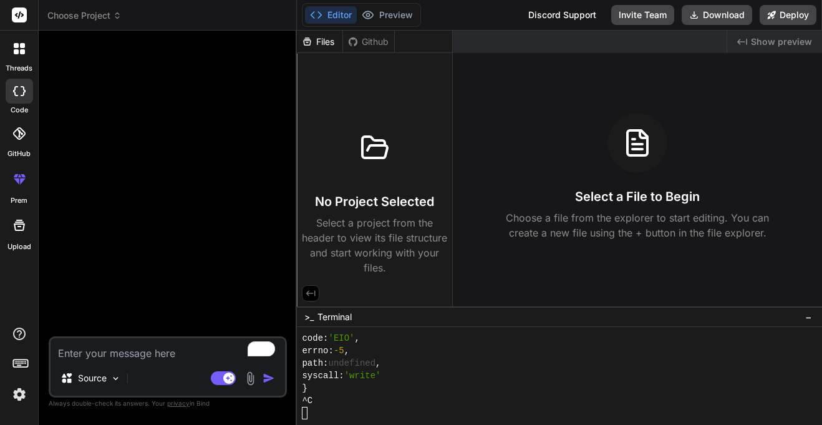
scroll to position [11813, 0]
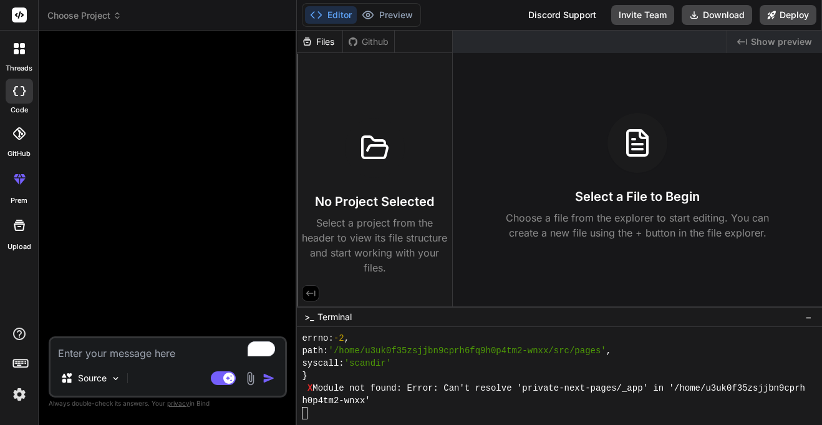
click at [19, 39] on div at bounding box center [19, 49] width 26 height 26
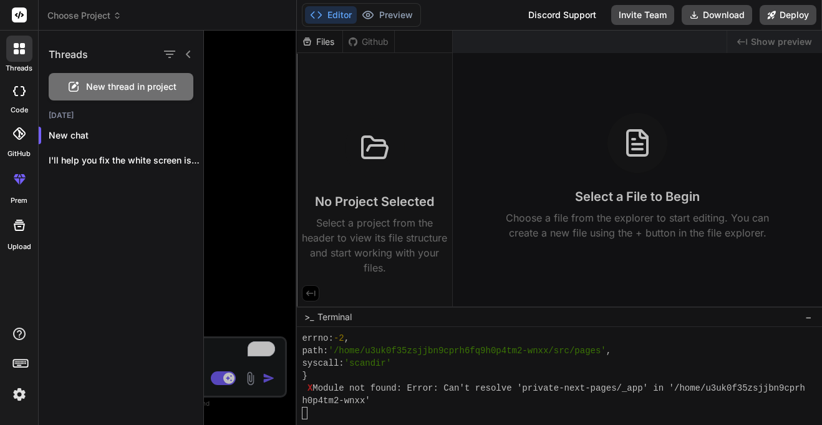
click at [28, 134] on div at bounding box center [19, 133] width 27 height 27
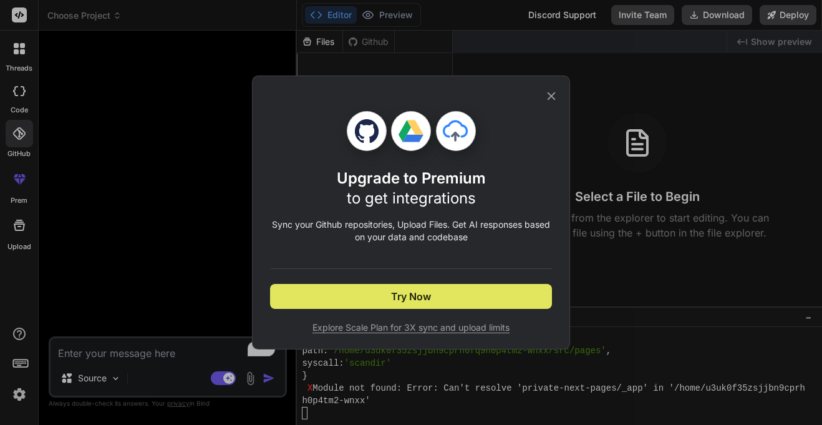
click at [342, 304] on button "Try Now" at bounding box center [411, 296] width 282 height 25
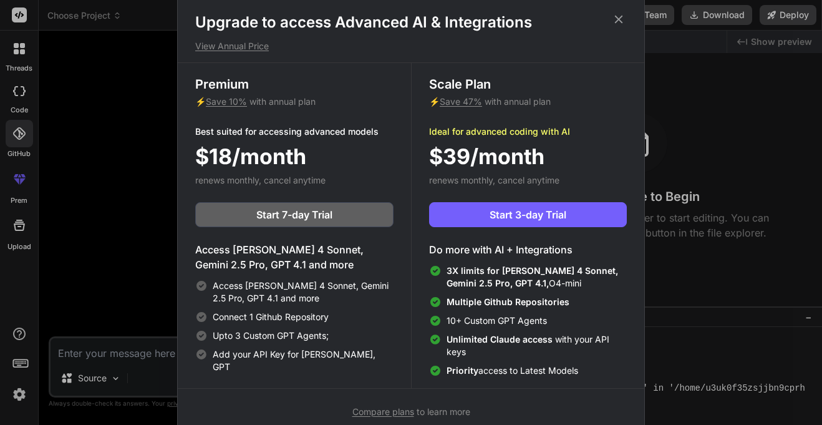
click at [625, 23] on icon at bounding box center [619, 19] width 14 height 14
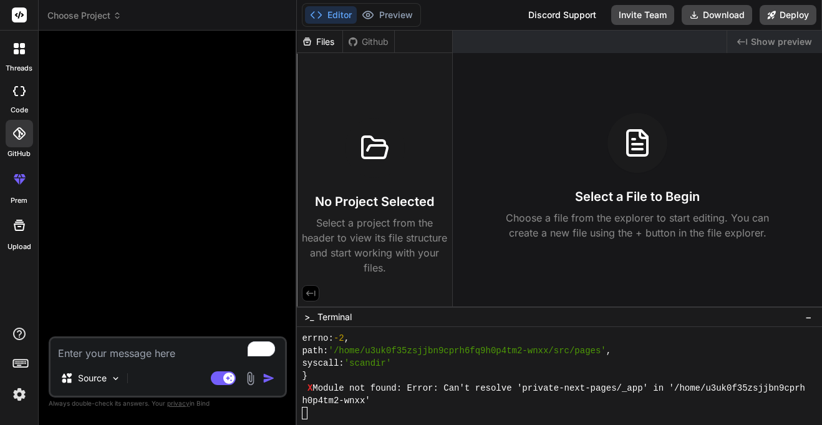
click at [14, 268] on div "threads code GitHub prem Upload" at bounding box center [19, 212] width 39 height 425
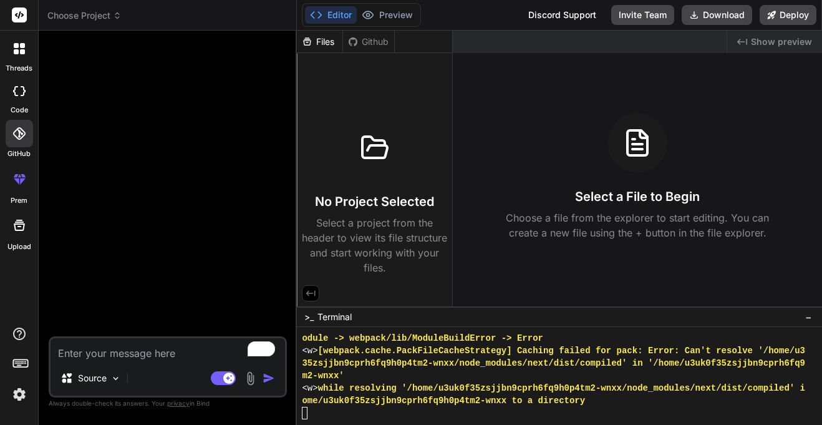
scroll to position [12063, 0]
